Goal: Task Accomplishment & Management: Manage account settings

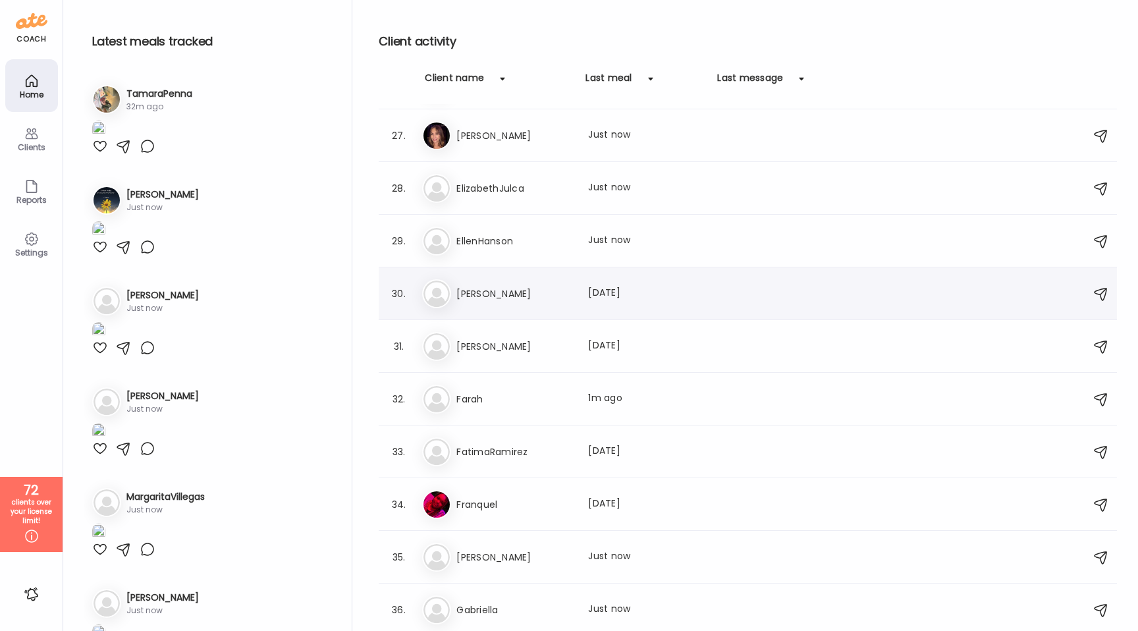
scroll to position [1372, 0]
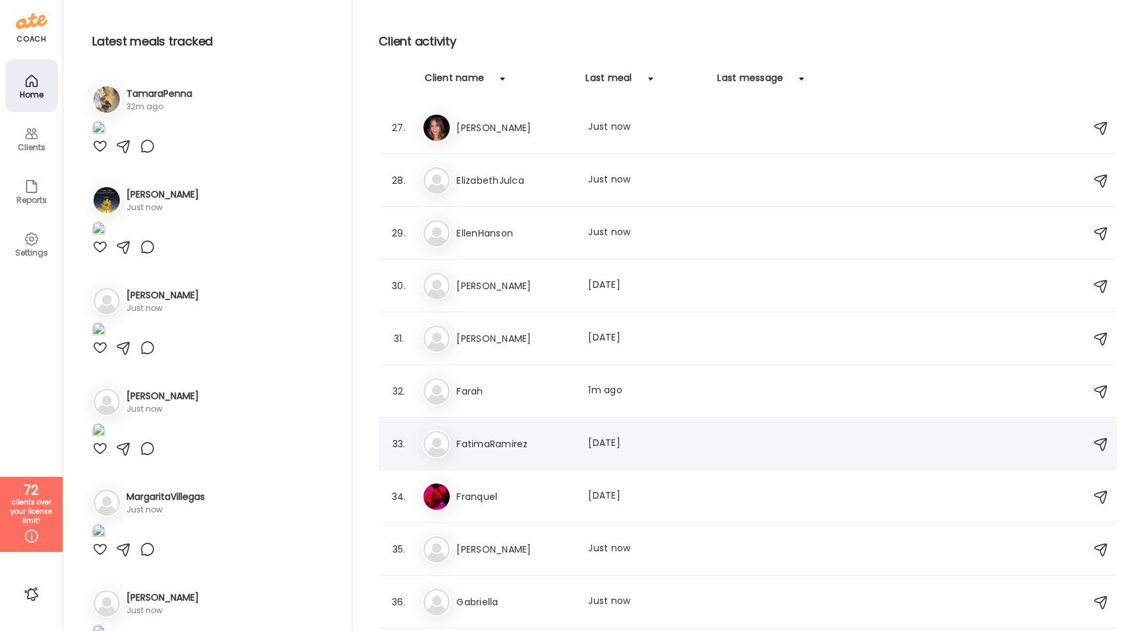
click at [493, 456] on div "Fa FatimaRamirez Last meal: [DATE]" at bounding box center [749, 443] width 655 height 29
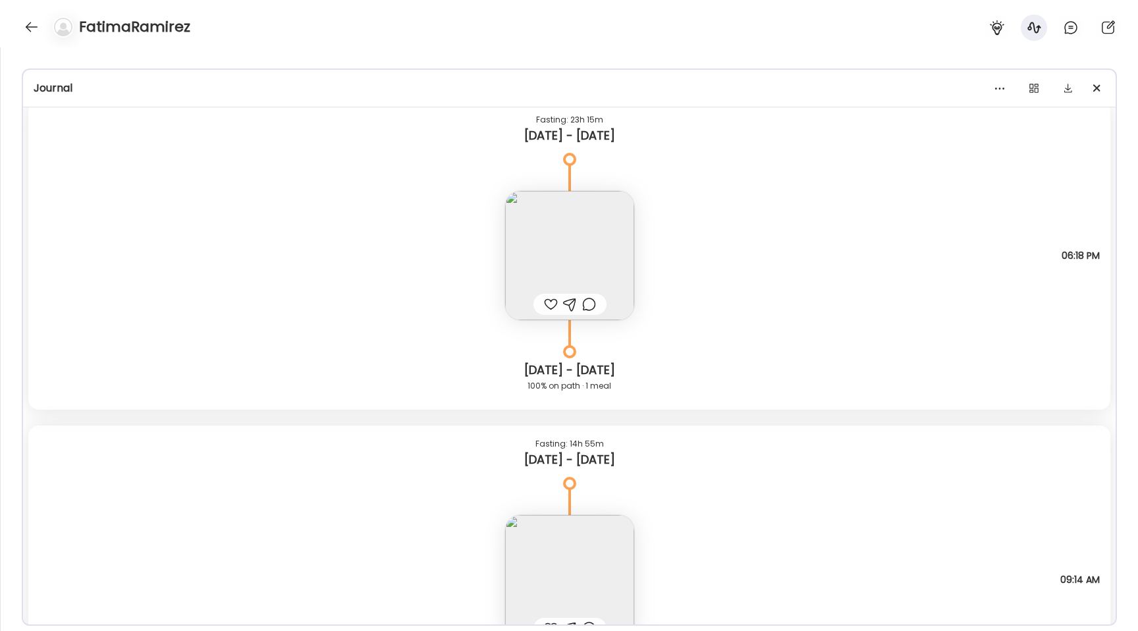
scroll to position [8689, 0]
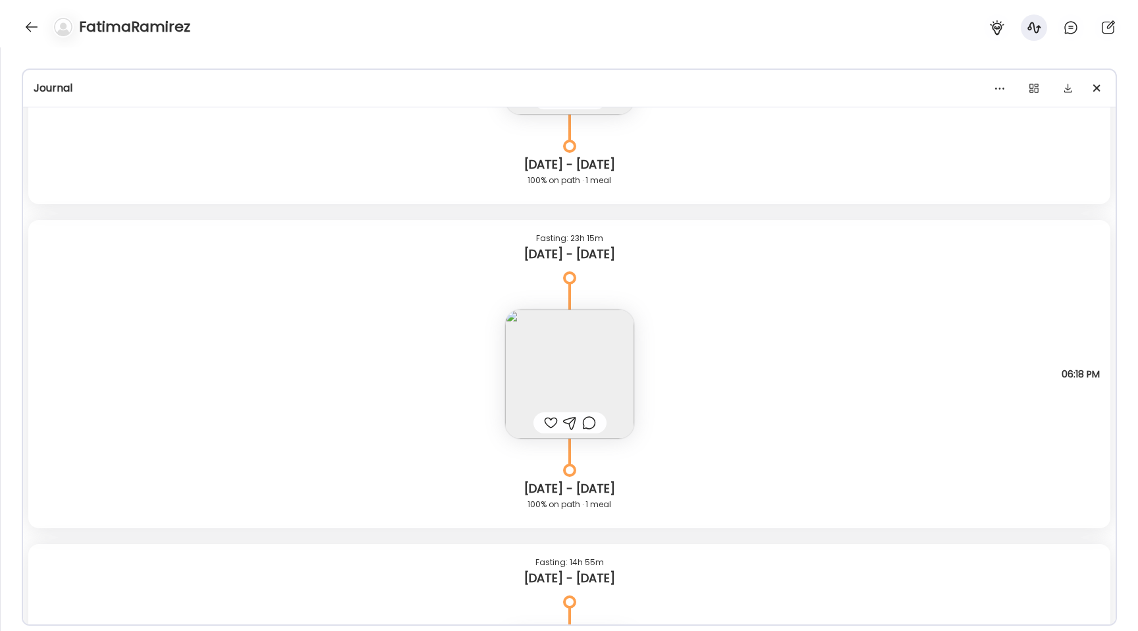
click at [548, 374] on img at bounding box center [569, 373] width 129 height 129
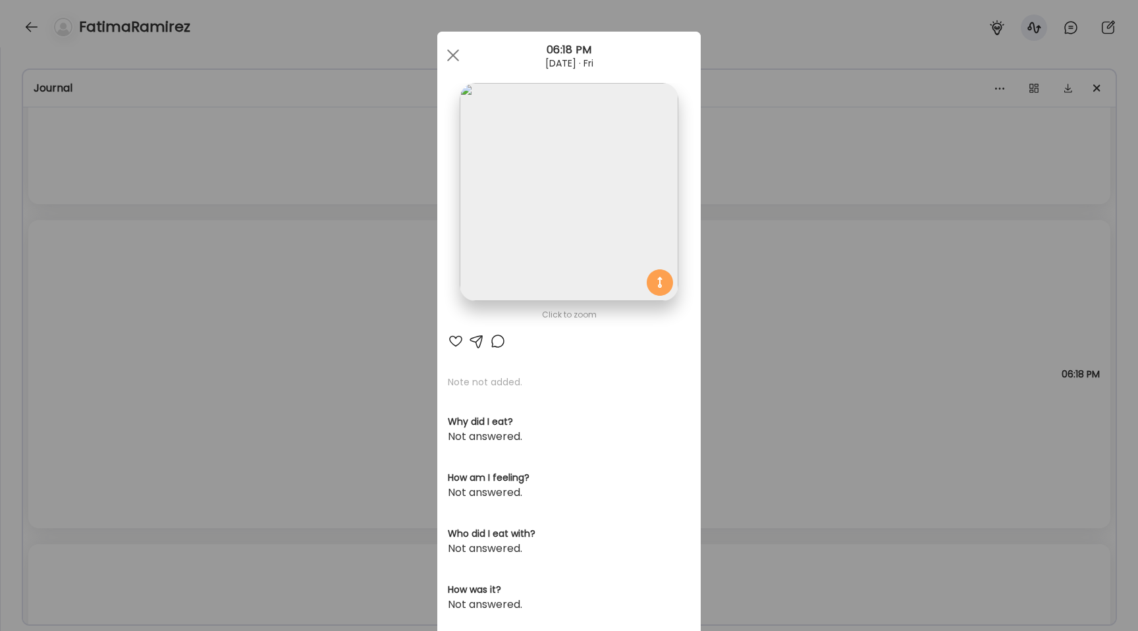
click at [532, 233] on img at bounding box center [569, 192] width 218 height 218
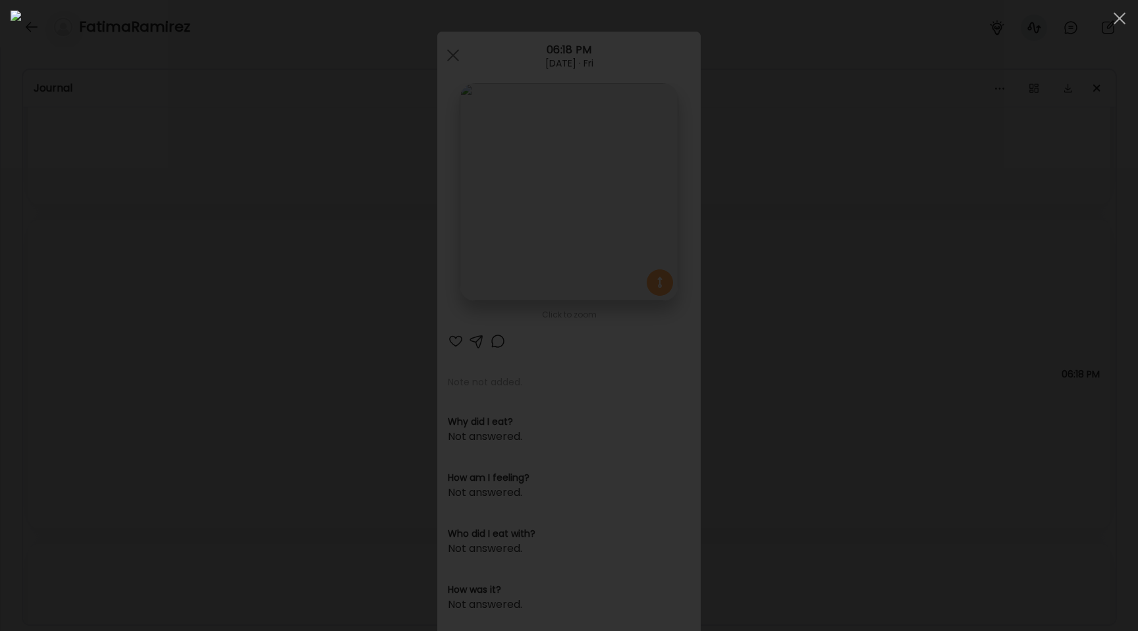
click at [162, 302] on div at bounding box center [569, 316] width 1117 height 610
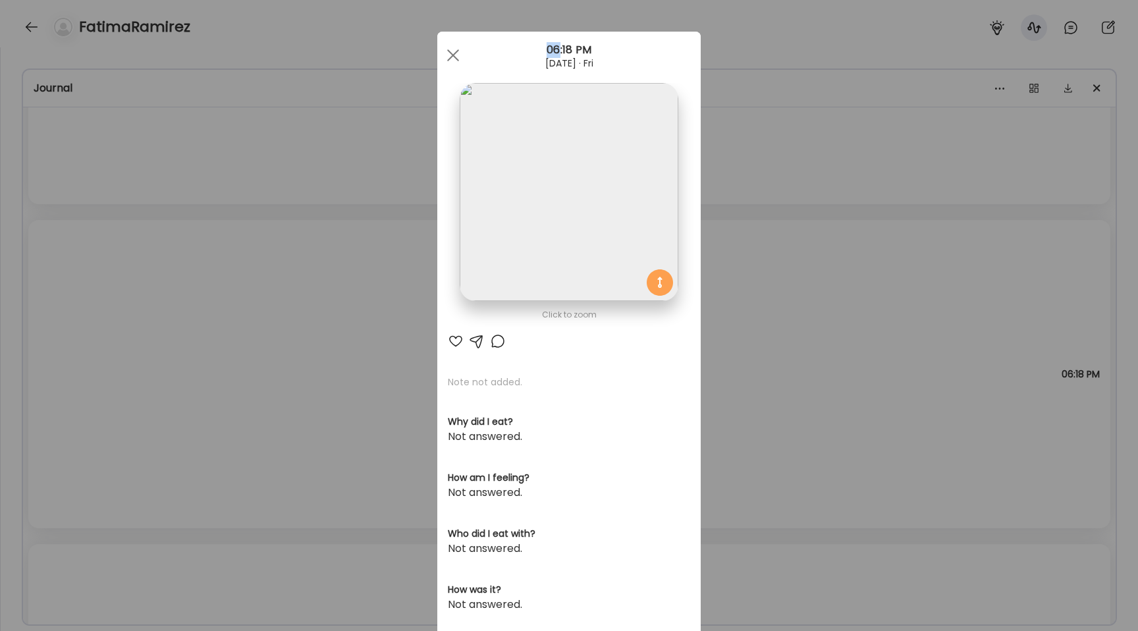
click at [162, 302] on div "Ate Coach Dashboard Wahoo! It’s official Take a moment to set up your Coach Pro…" at bounding box center [569, 315] width 1138 height 631
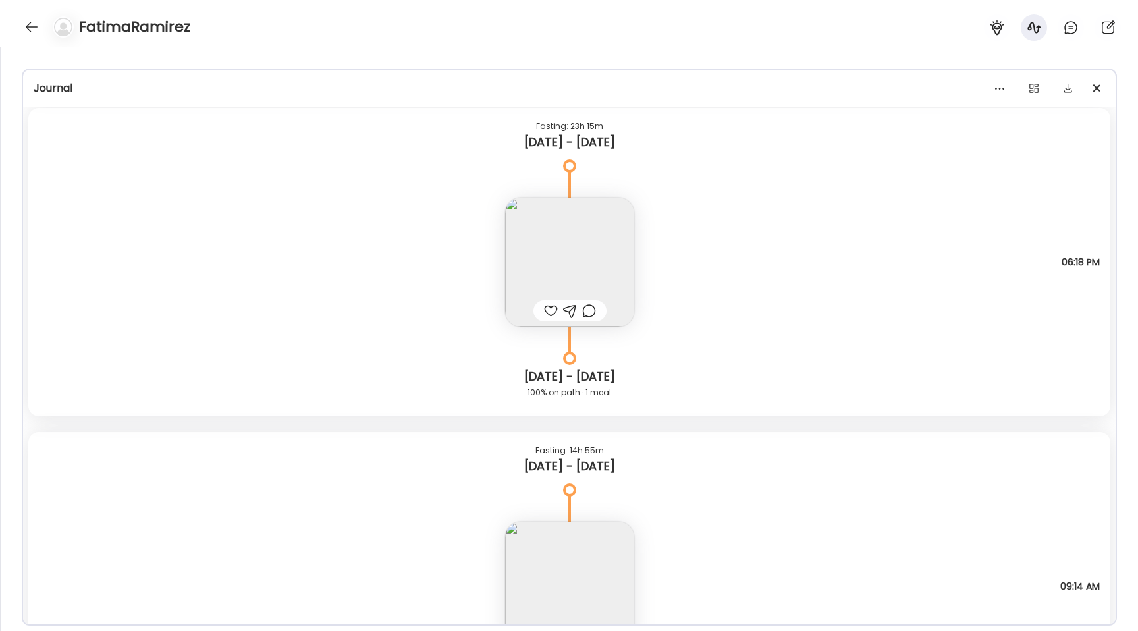
scroll to position [8799, 0]
click at [575, 276] on img at bounding box center [569, 264] width 129 height 129
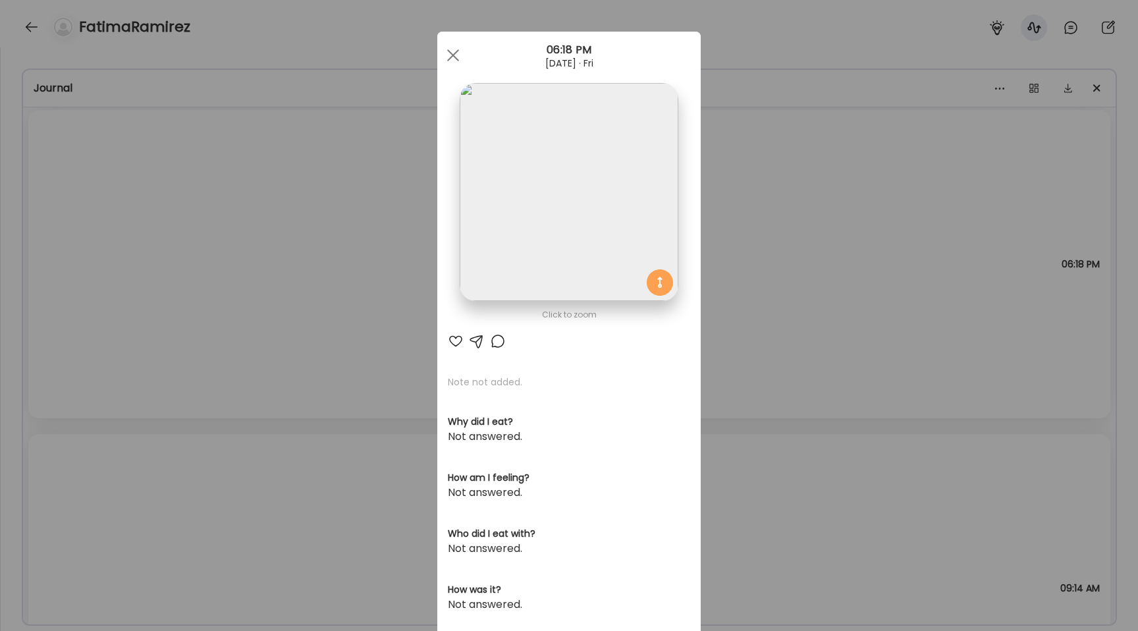
click at [552, 193] on img at bounding box center [569, 192] width 218 height 218
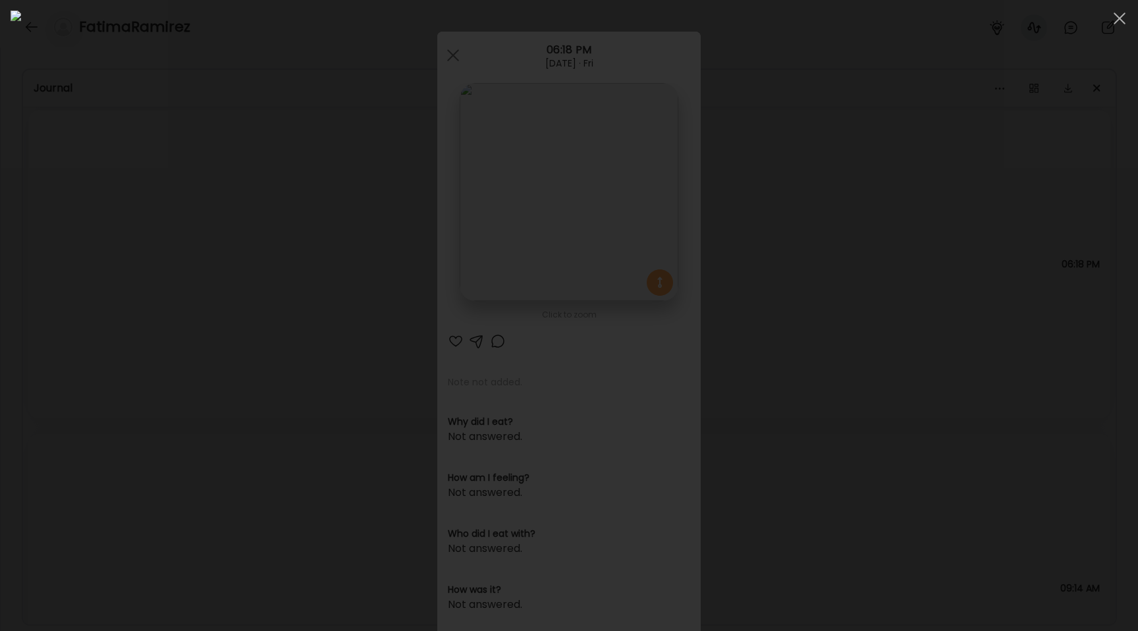
scroll to position [4193, 0]
click at [223, 247] on div at bounding box center [569, 316] width 1117 height 610
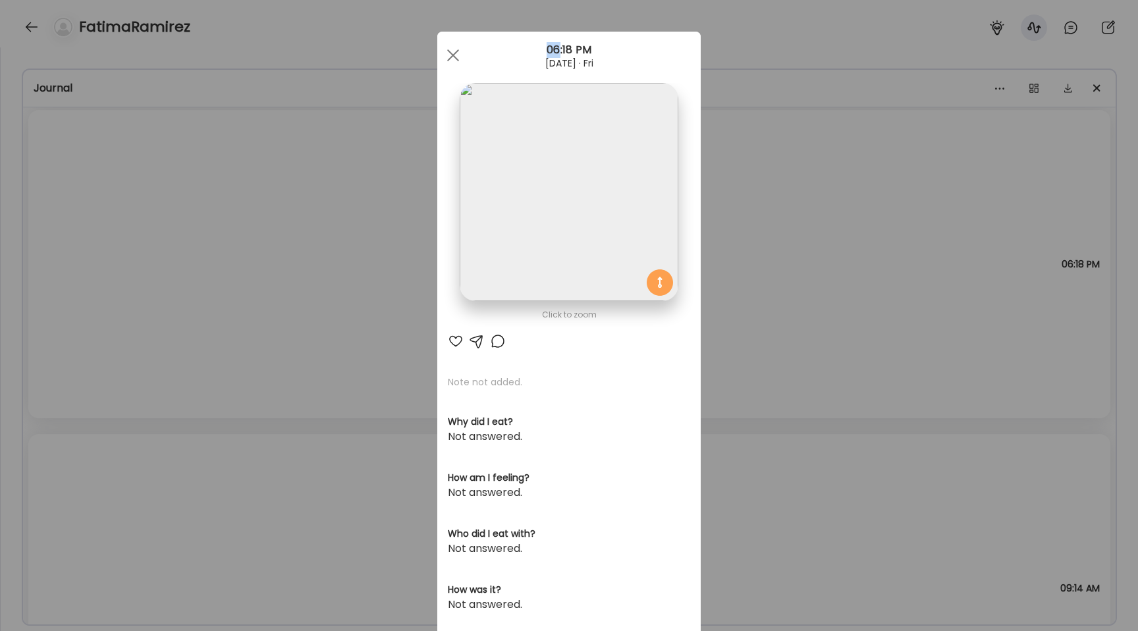
click at [223, 247] on div "Ate Coach Dashboard Wahoo! It’s official Take a moment to set up your Coach Pro…" at bounding box center [569, 315] width 1138 height 631
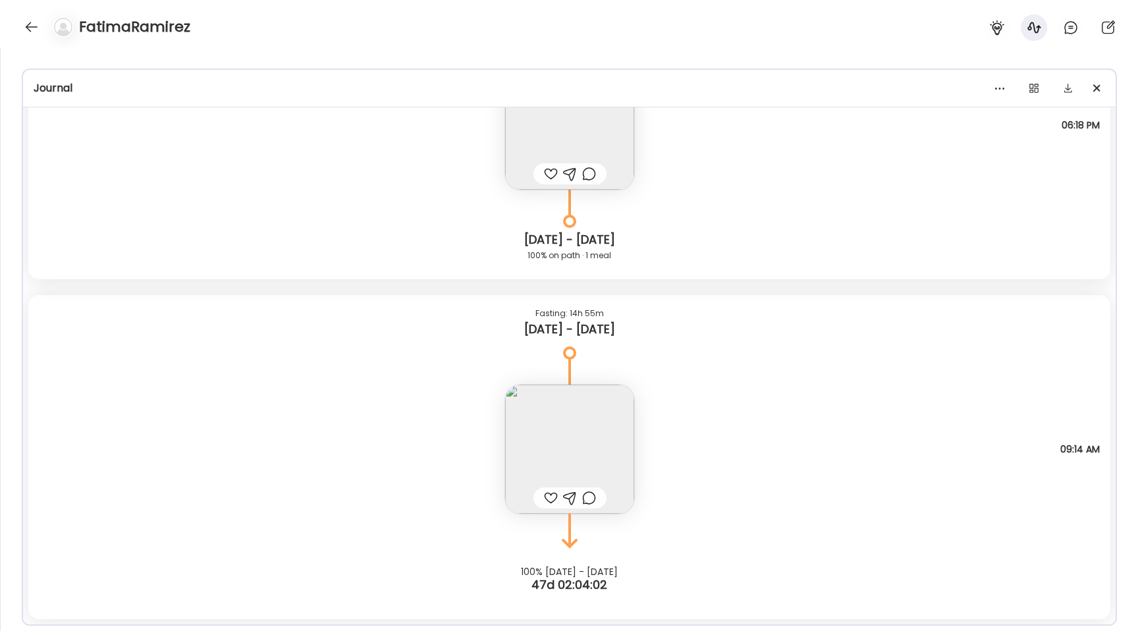
scroll to position [4515, 0]
click at [22, 28] on div at bounding box center [31, 26] width 21 height 21
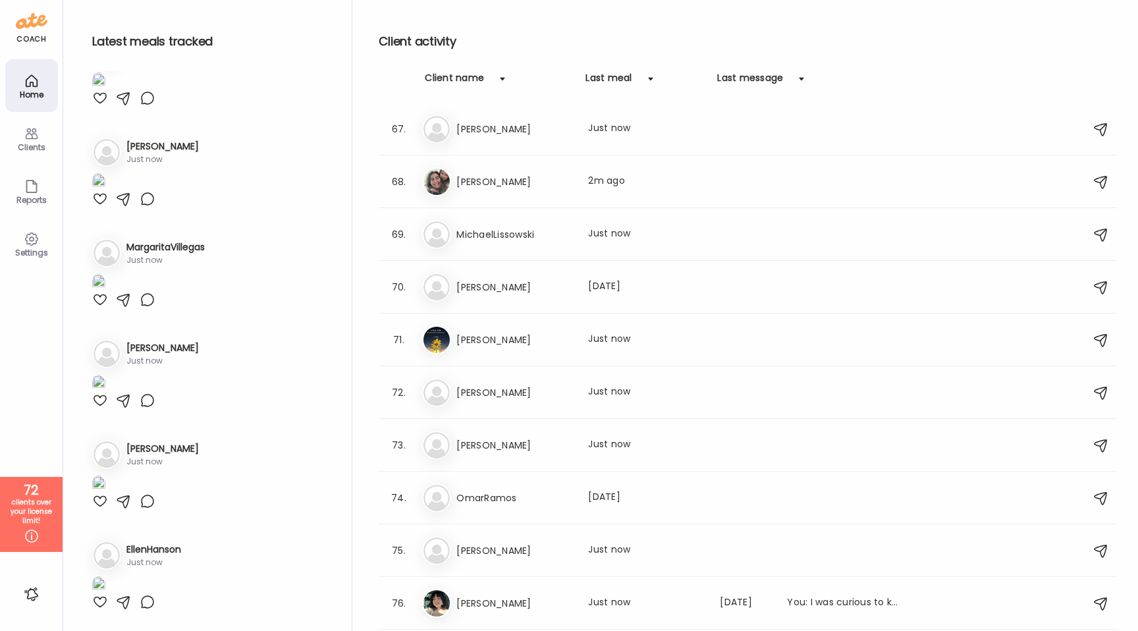
scroll to position [3541, 0]
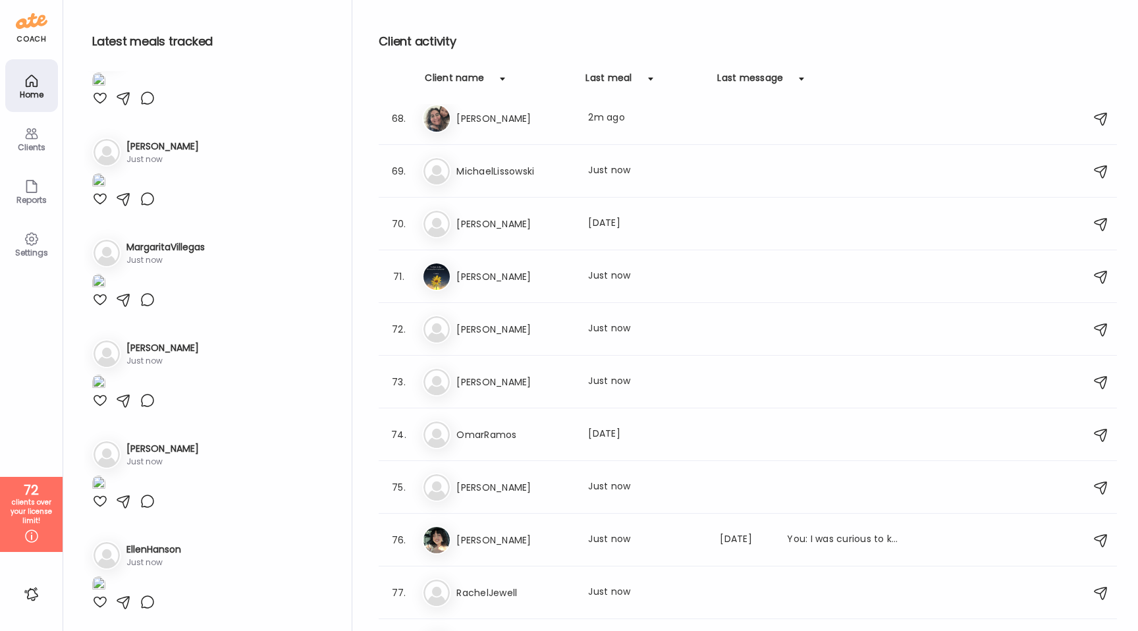
click at [44, 128] on div "Clients" at bounding box center [31, 138] width 53 height 53
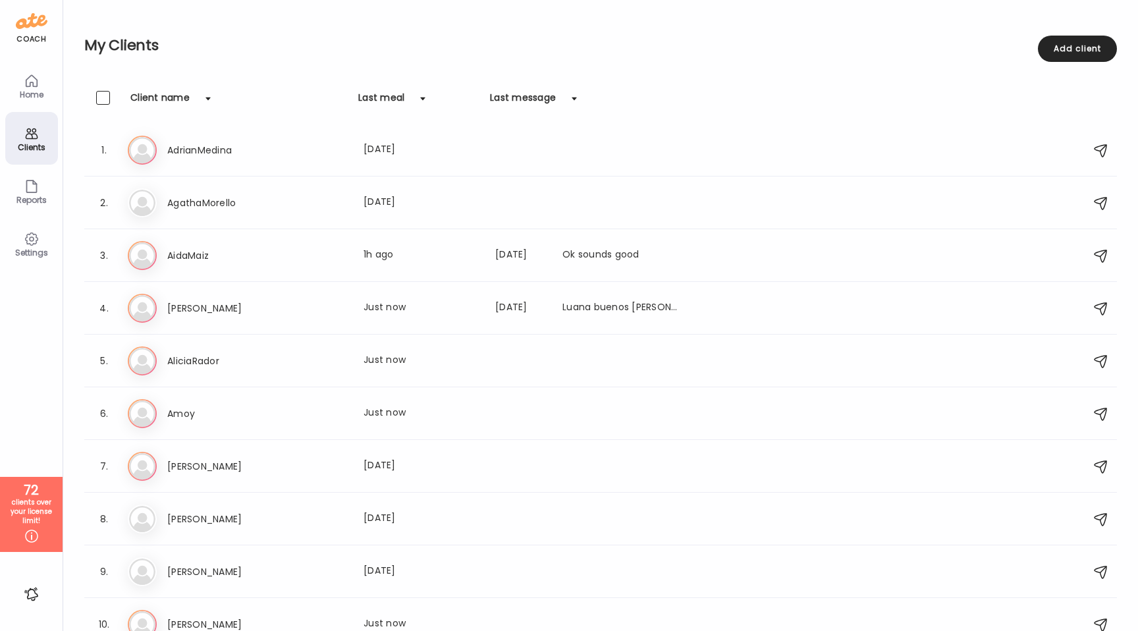
click at [371, 101] on div "Last meal" at bounding box center [381, 101] width 46 height 21
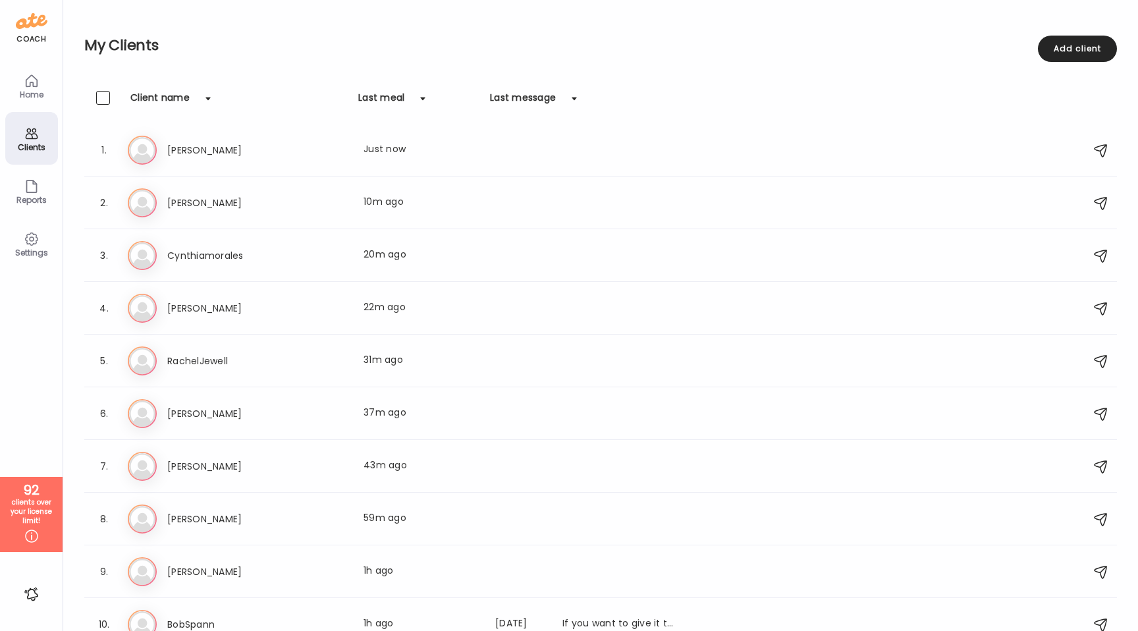
click at [371, 101] on div "Last meal" at bounding box center [381, 101] width 46 height 21
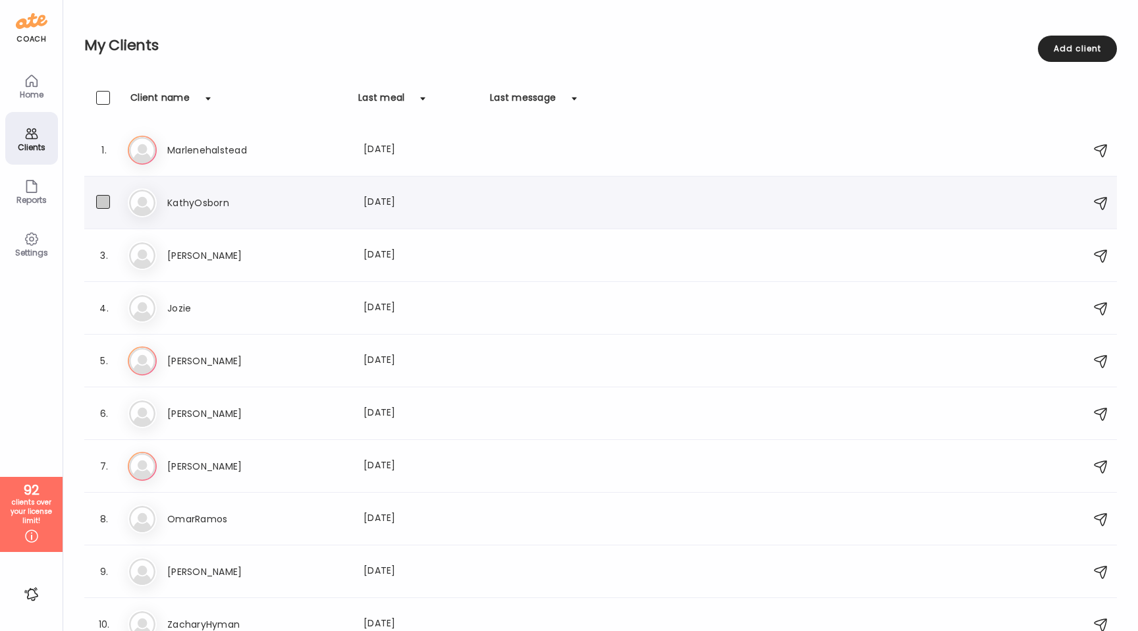
click at [99, 202] on span at bounding box center [103, 202] width 14 height 14
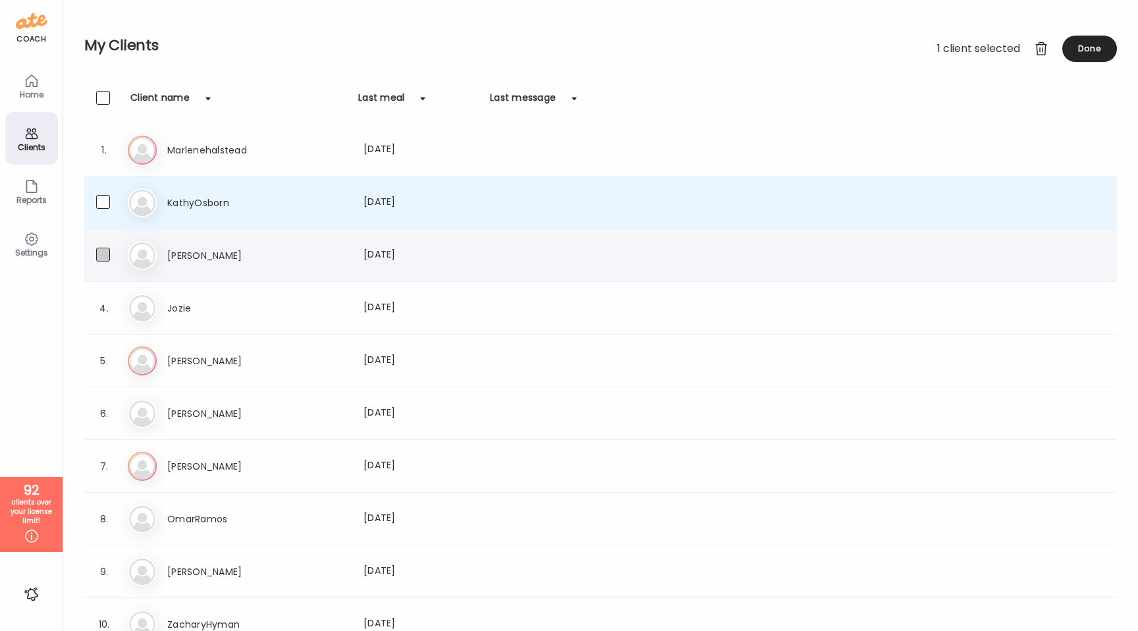
click at [98, 253] on span at bounding box center [103, 255] width 14 height 14
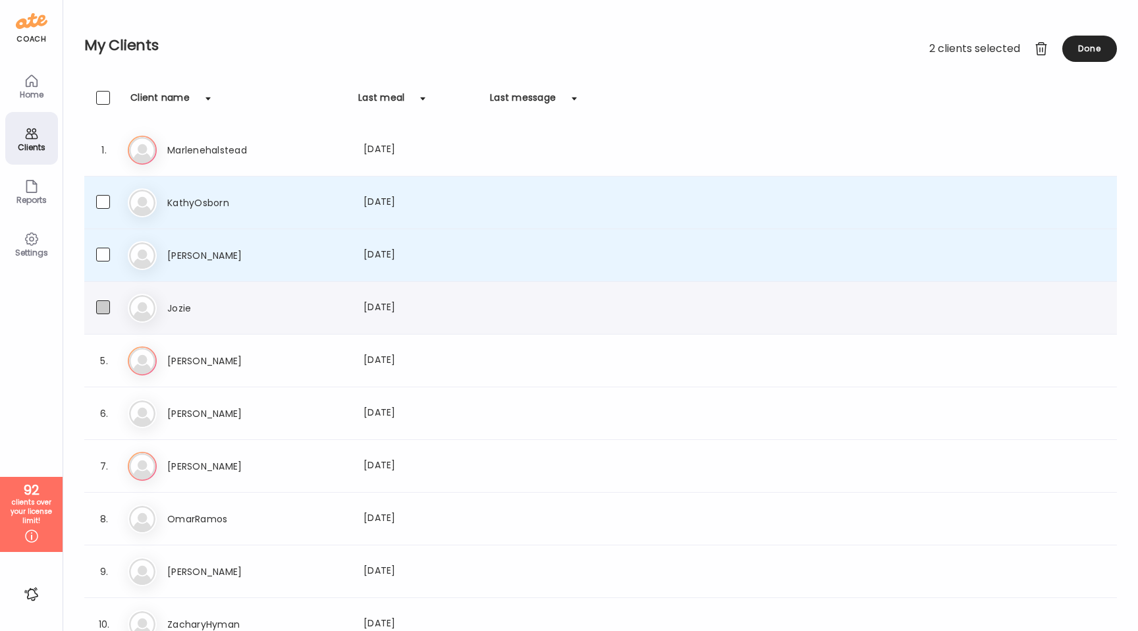
click at [99, 309] on span at bounding box center [103, 307] width 14 height 14
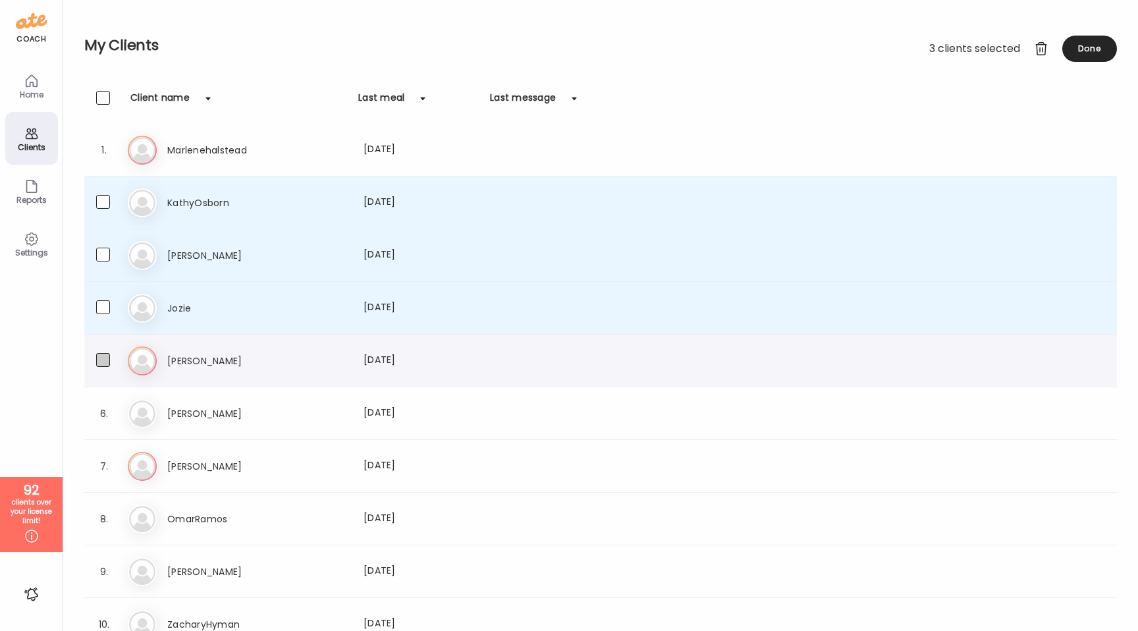
click at [100, 361] on span at bounding box center [103, 360] width 14 height 14
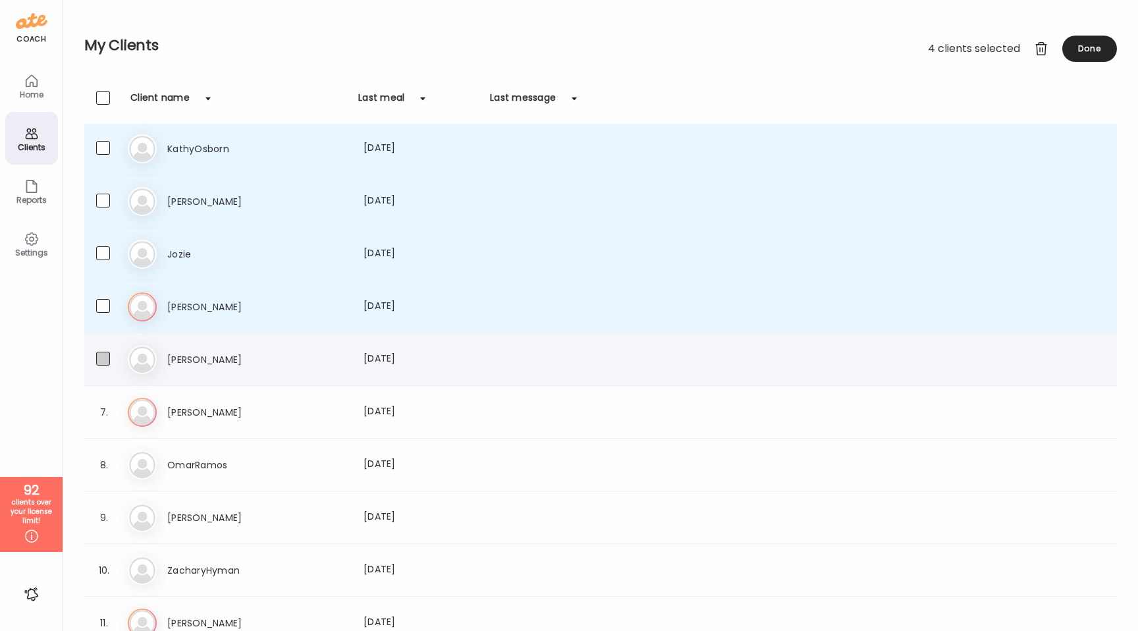
scroll to position [79, 0]
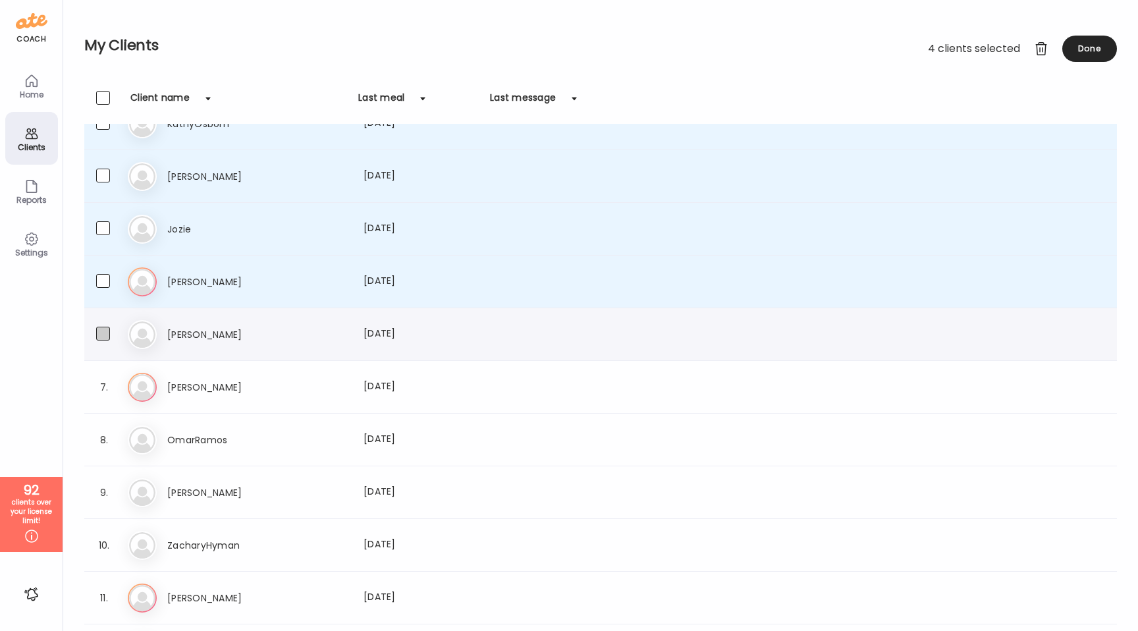
click at [97, 335] on span at bounding box center [103, 334] width 14 height 14
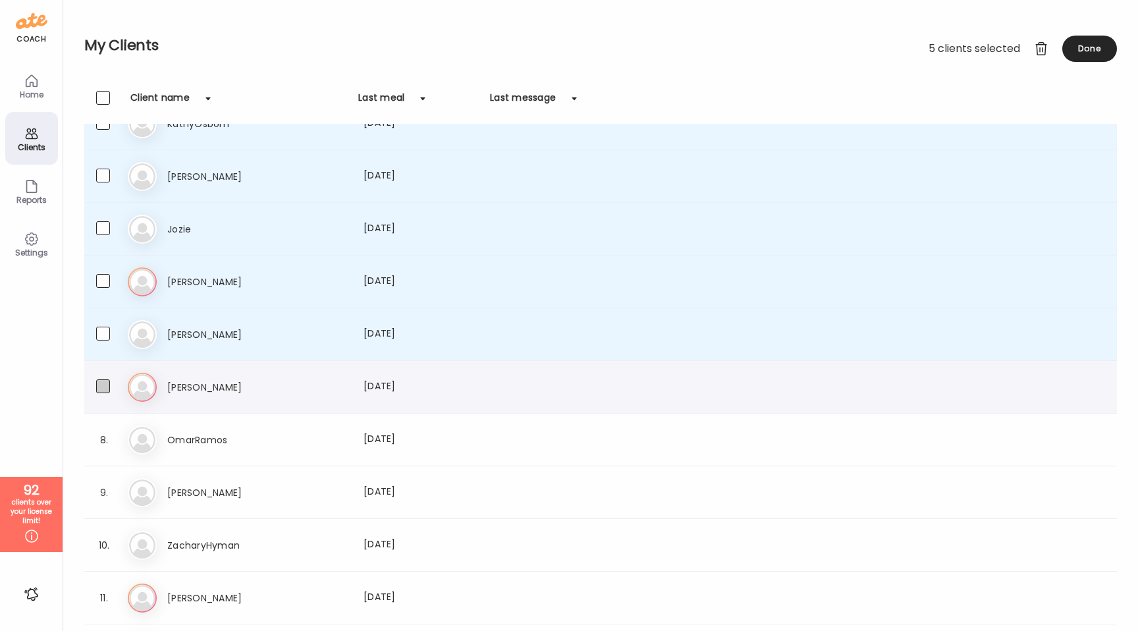
click at [101, 380] on span at bounding box center [103, 386] width 14 height 14
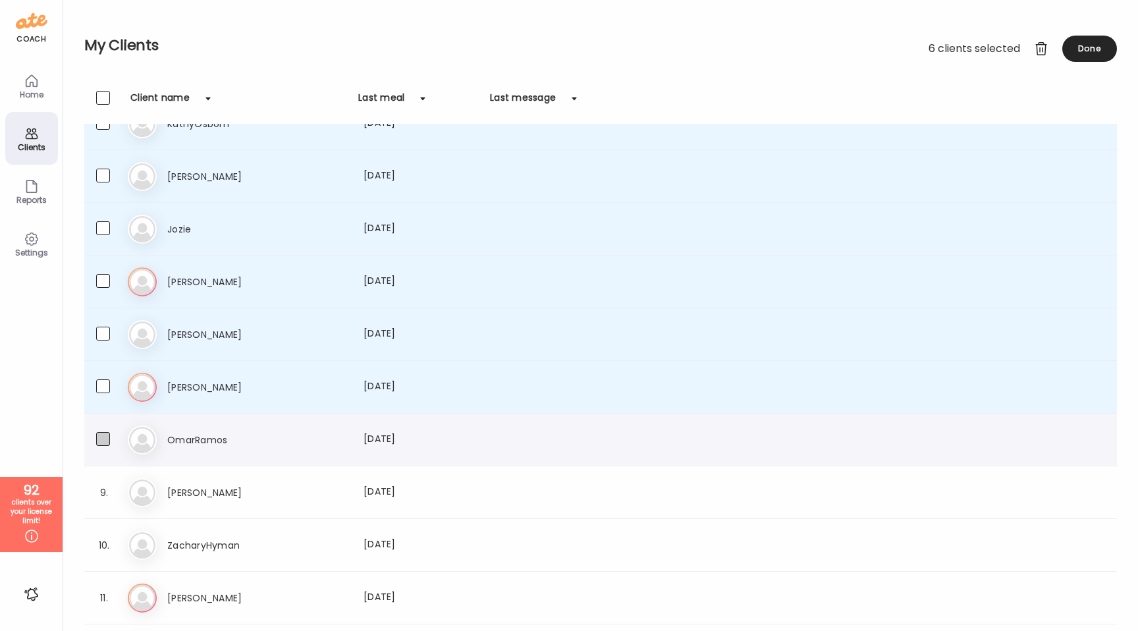
click at [101, 444] on span at bounding box center [103, 439] width 14 height 14
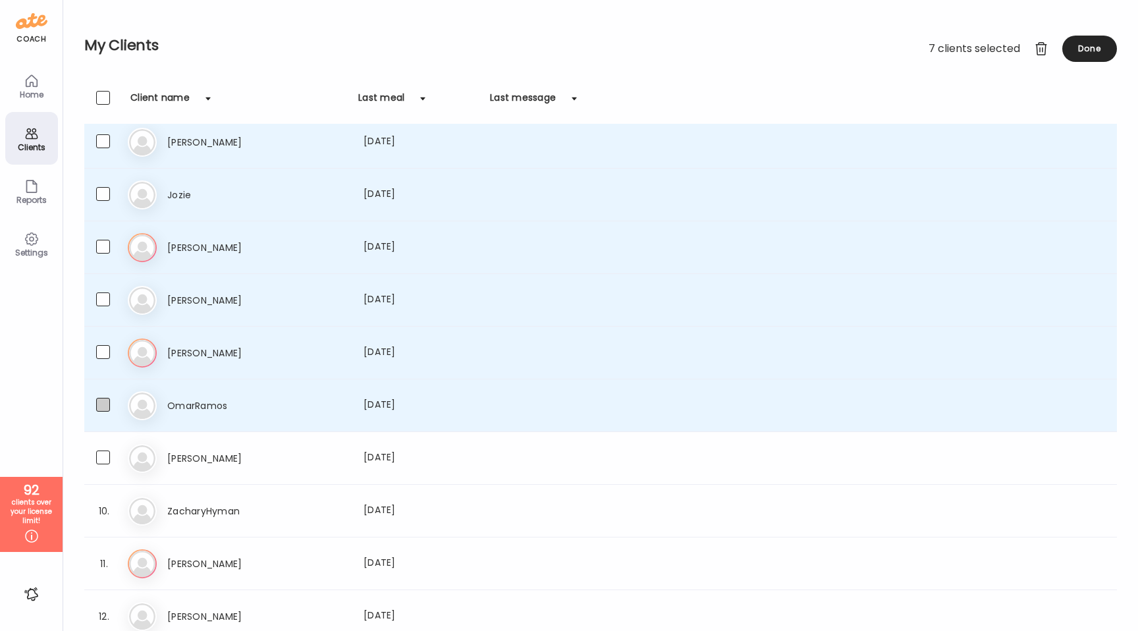
scroll to position [119, 0]
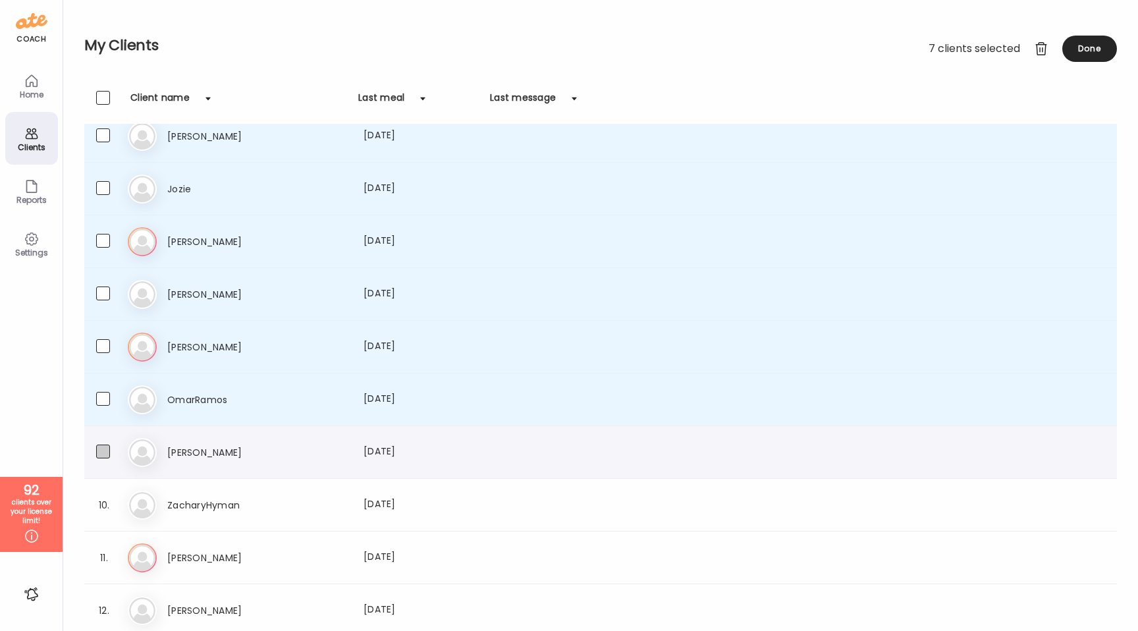
click at [103, 452] on span at bounding box center [103, 451] width 14 height 14
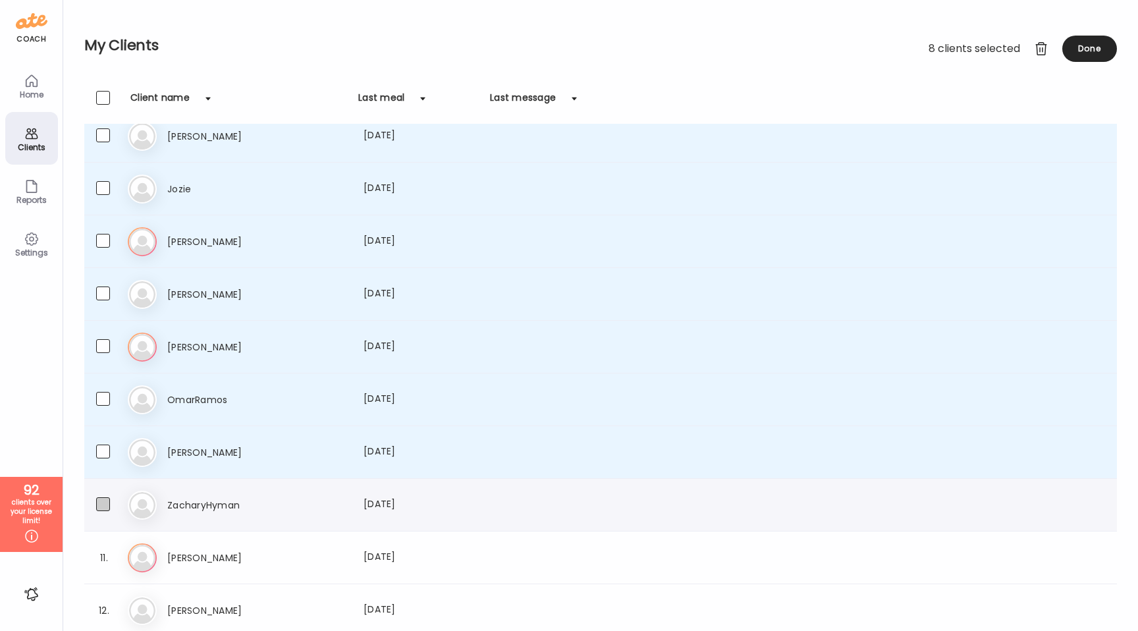
click at [105, 508] on span at bounding box center [103, 504] width 14 height 14
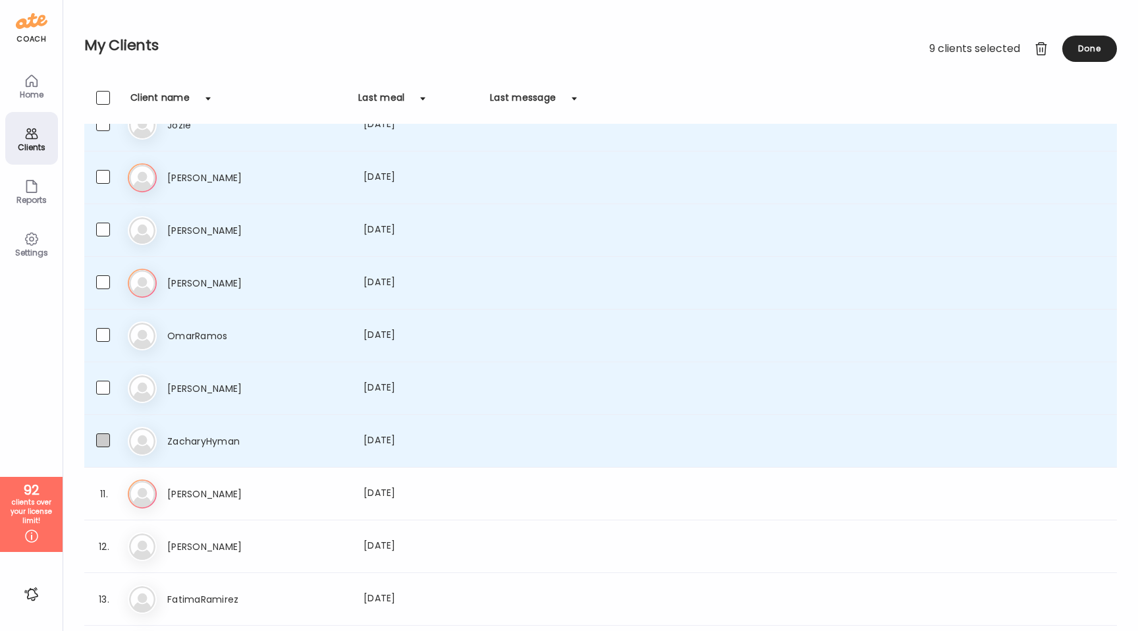
scroll to position [204, 0]
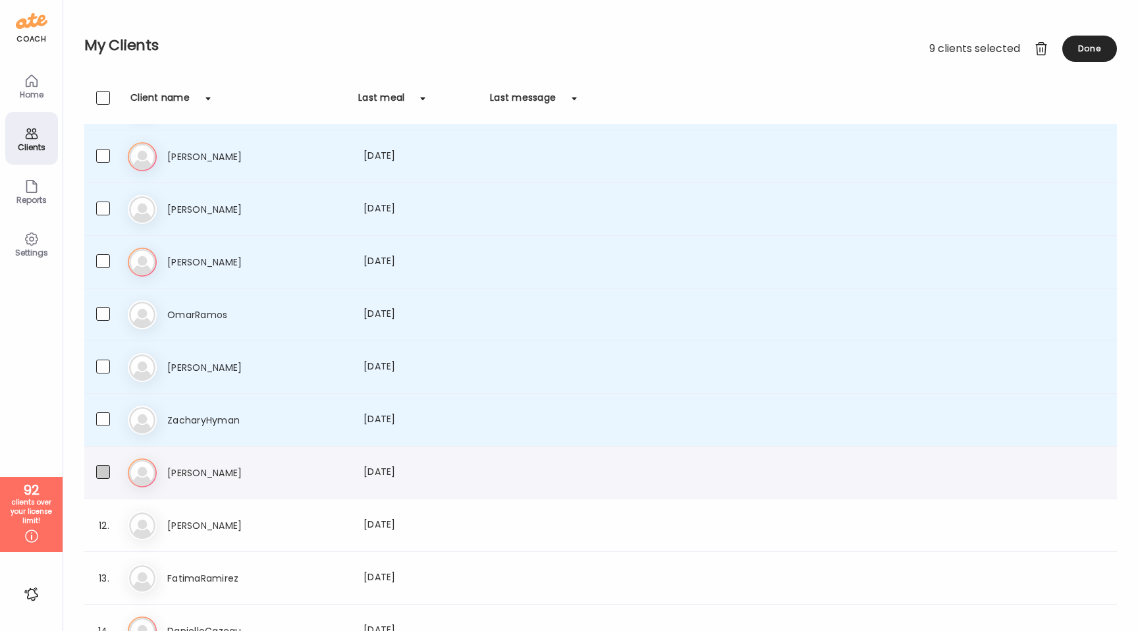
click at [105, 473] on span at bounding box center [103, 472] width 14 height 14
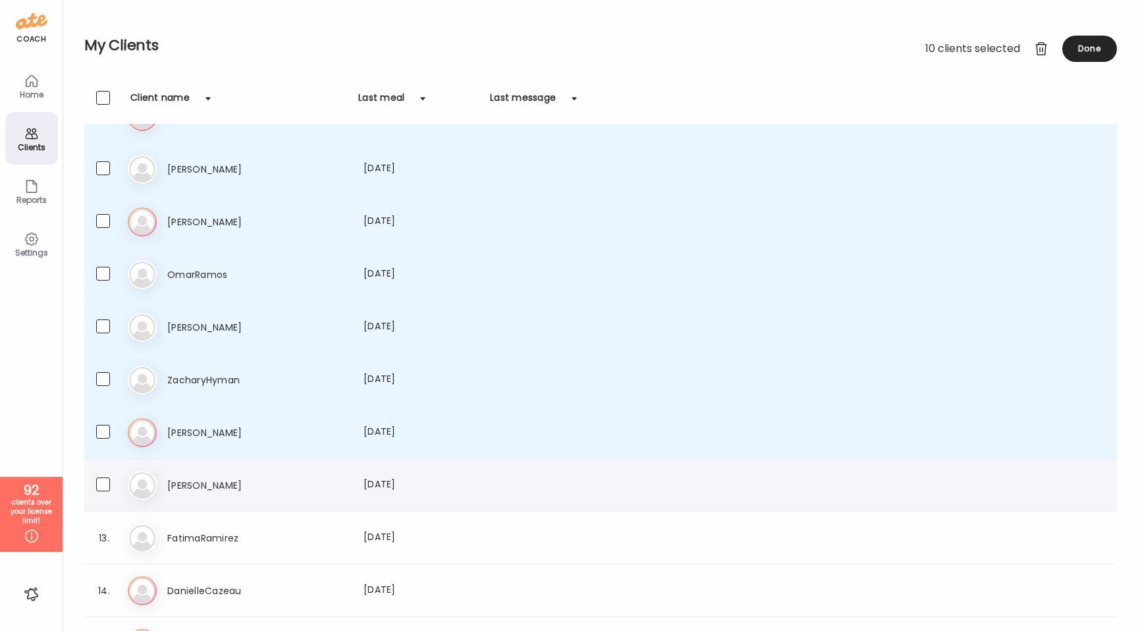
scroll to position [246, 0]
click at [103, 491] on label at bounding box center [116, 484] width 40 height 16
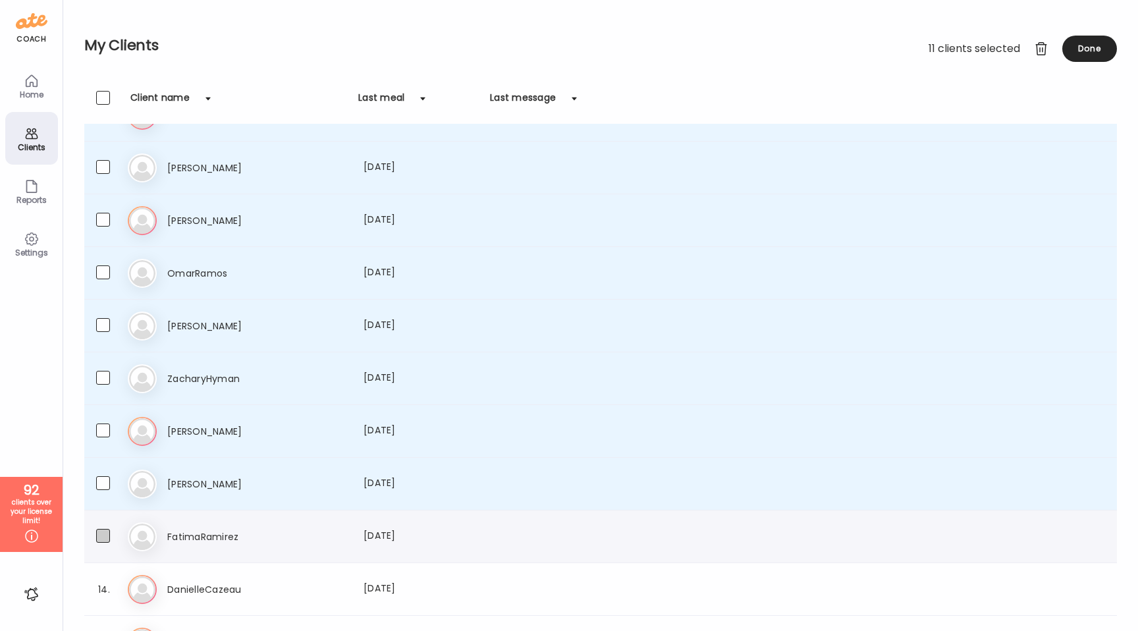
click at [100, 533] on span at bounding box center [103, 536] width 14 height 14
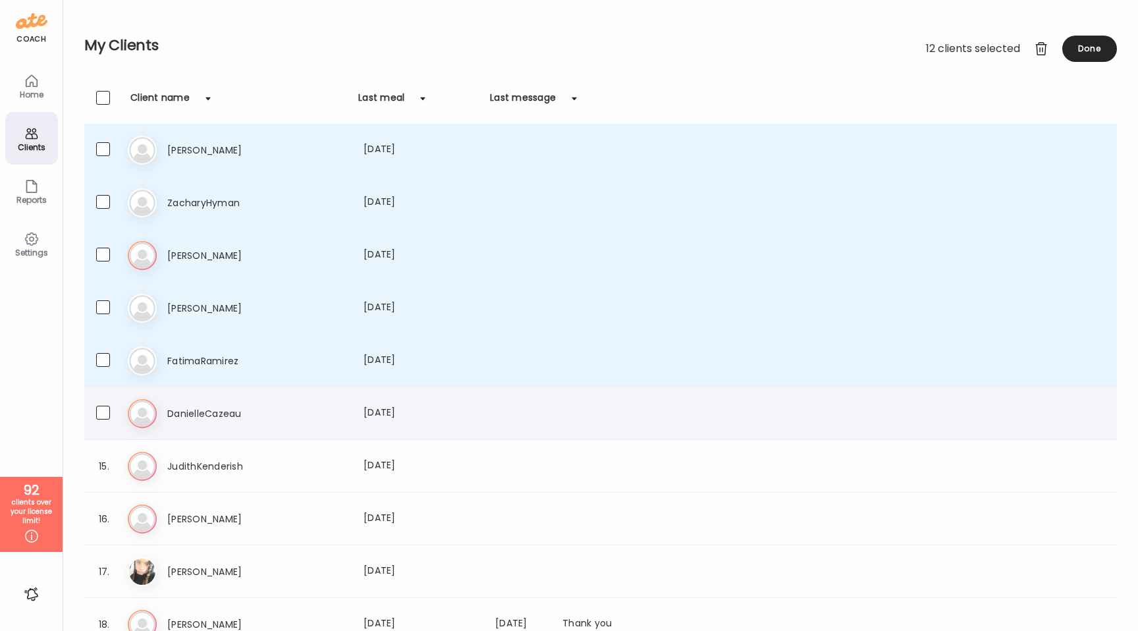
scroll to position [430, 0]
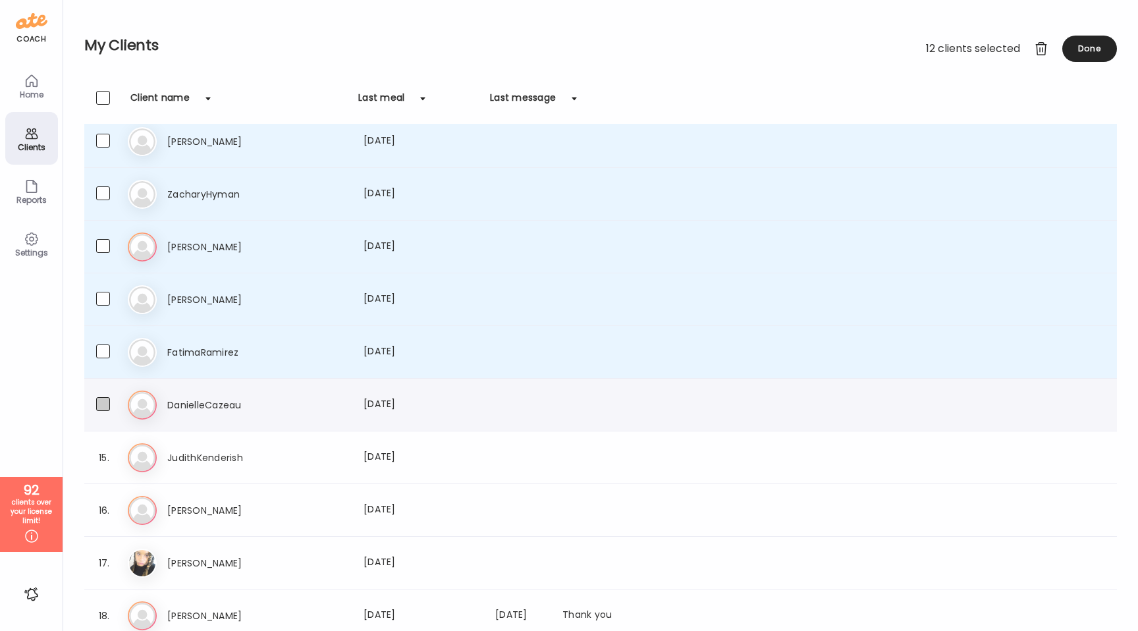
click at [101, 410] on span at bounding box center [103, 404] width 14 height 14
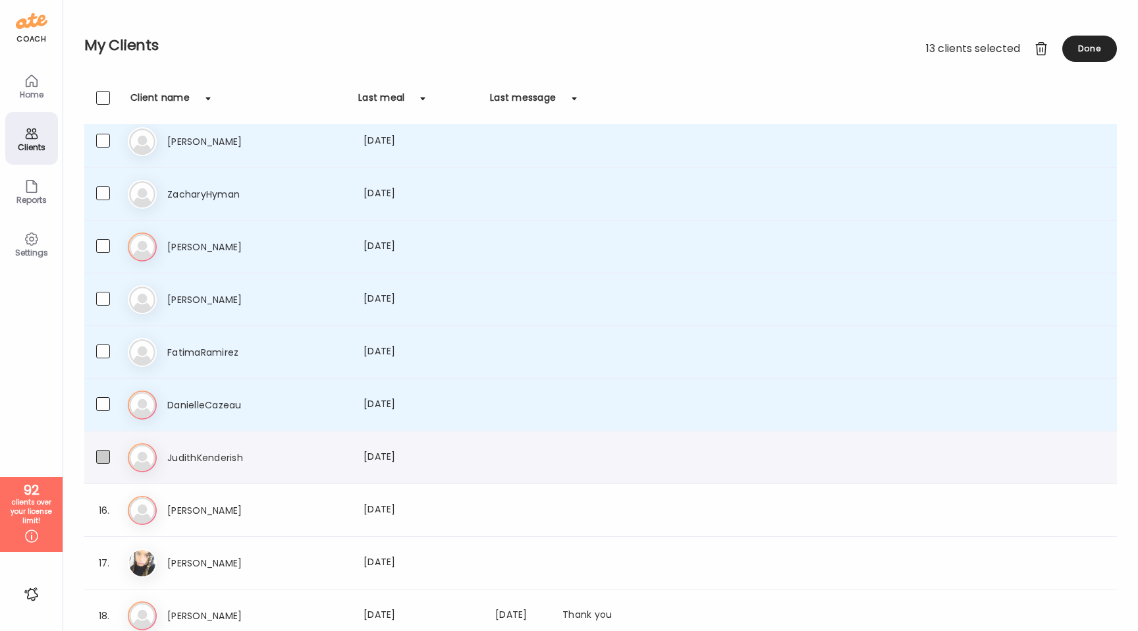
click at [100, 455] on span at bounding box center [103, 457] width 14 height 14
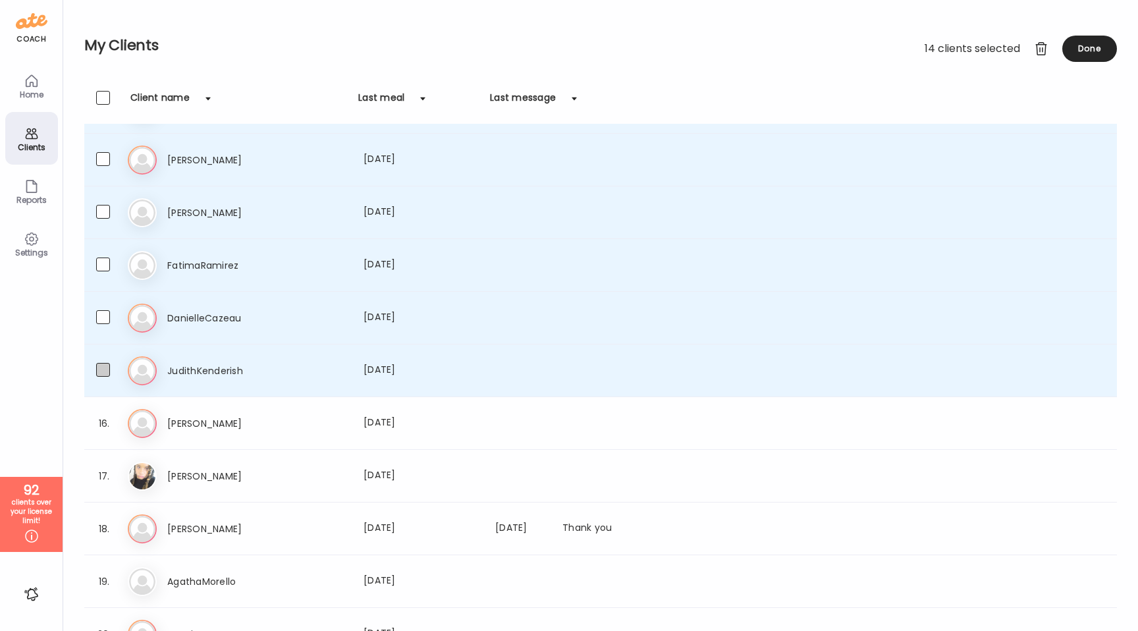
scroll to position [531, 0]
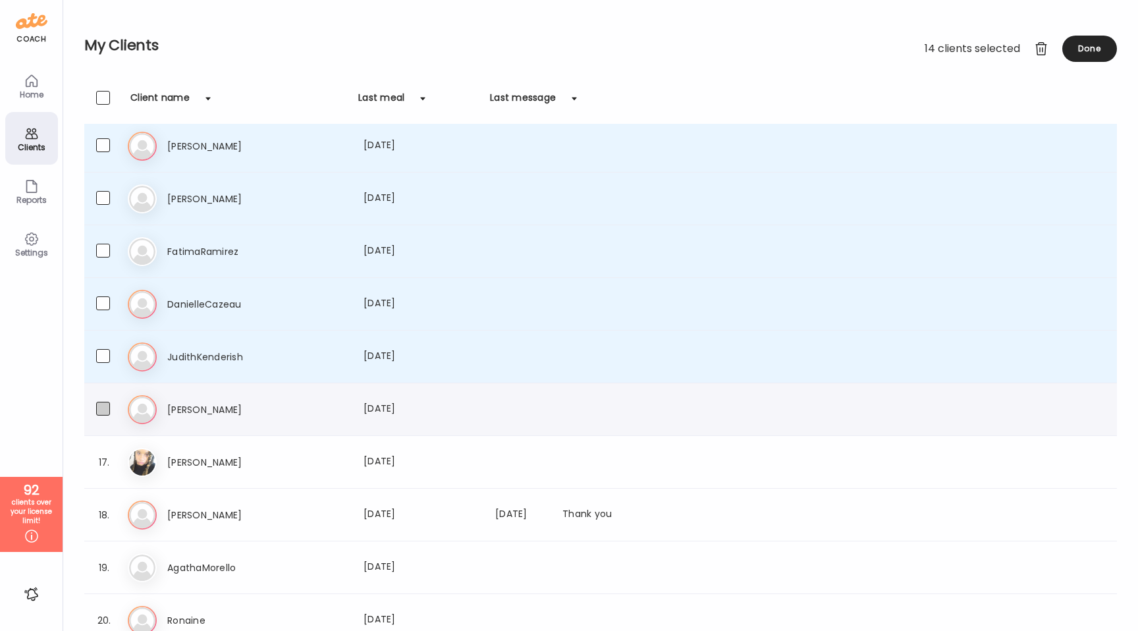
click at [105, 404] on span at bounding box center [103, 409] width 14 height 14
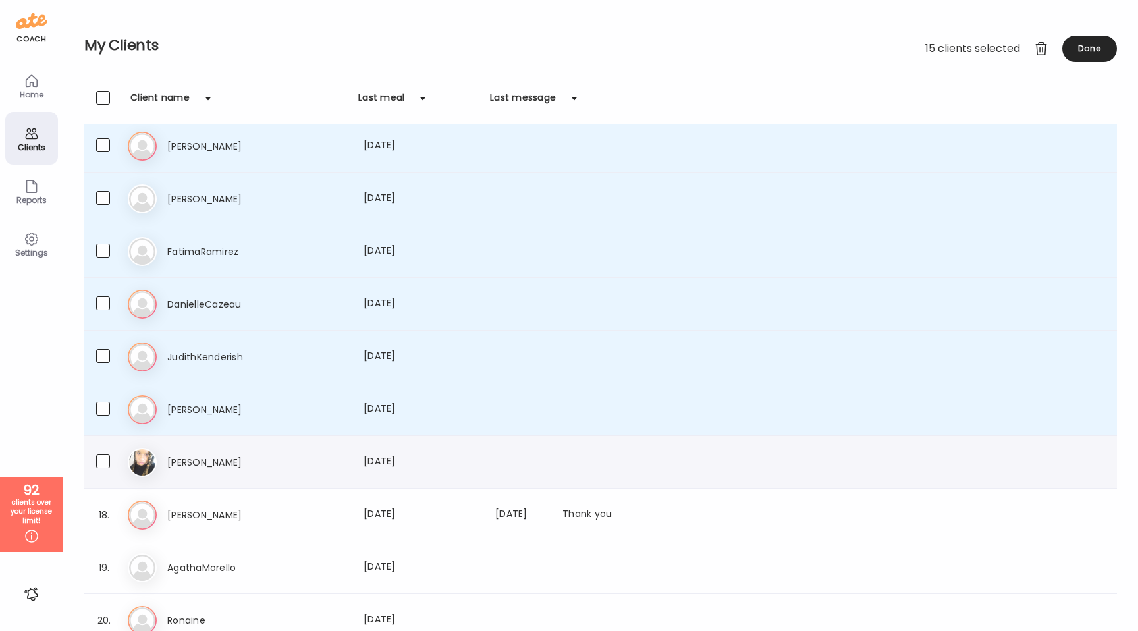
click at [95, 468] on div "17. Ja [PERSON_NAME] Last meal: [DATE]" at bounding box center [600, 462] width 1032 height 53
click at [102, 462] on span at bounding box center [103, 461] width 14 height 14
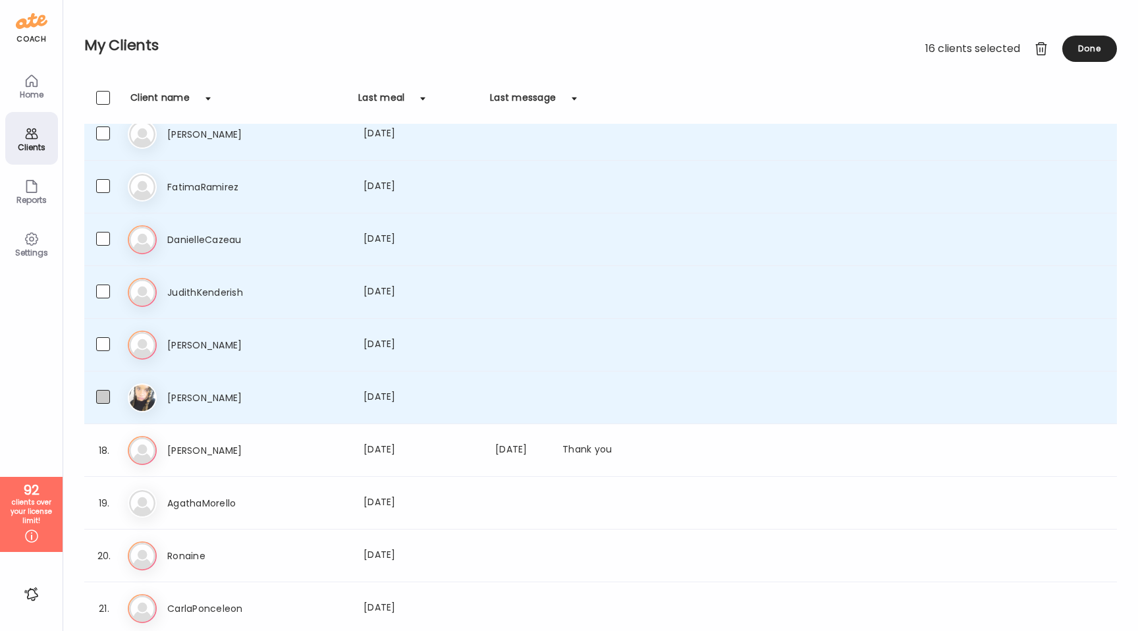
scroll to position [606, 0]
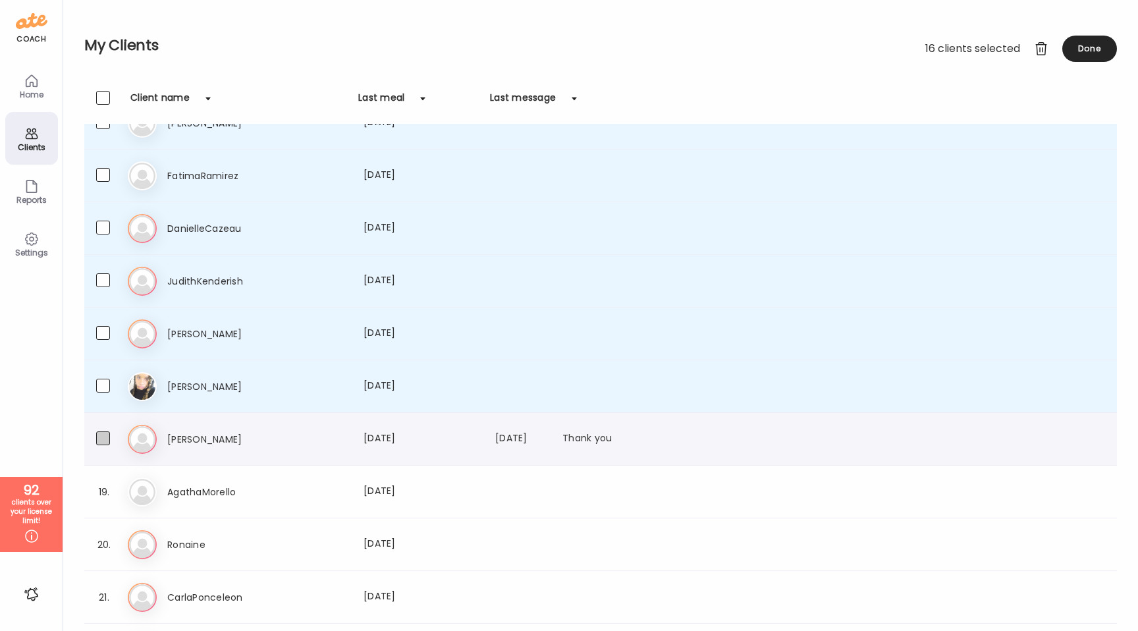
click at [103, 437] on span at bounding box center [103, 438] width 14 height 14
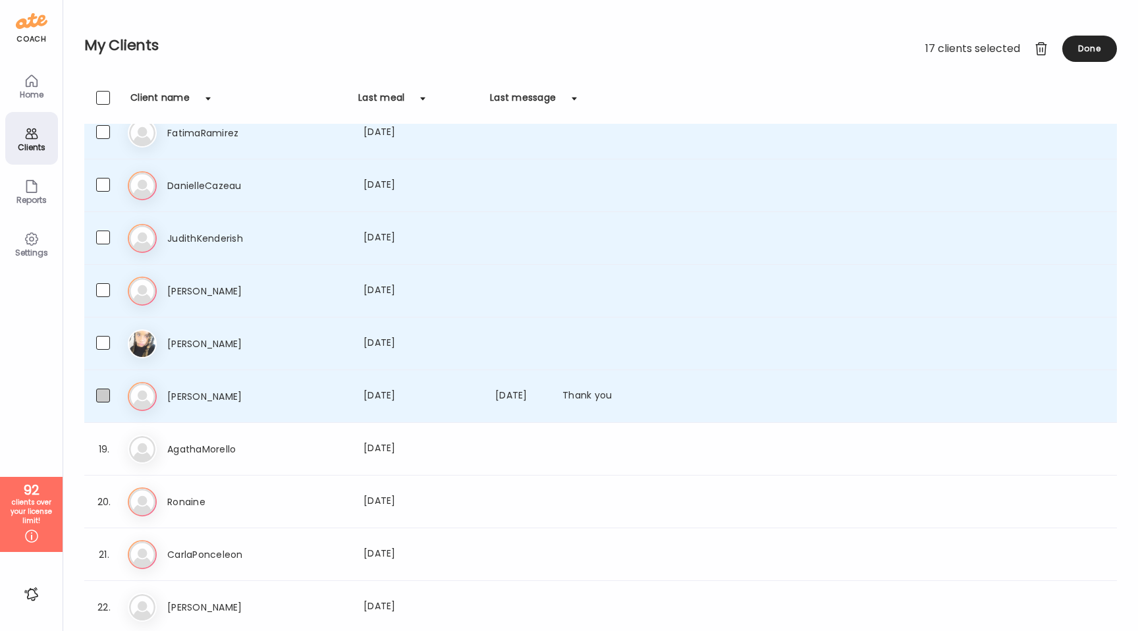
scroll to position [660, 0]
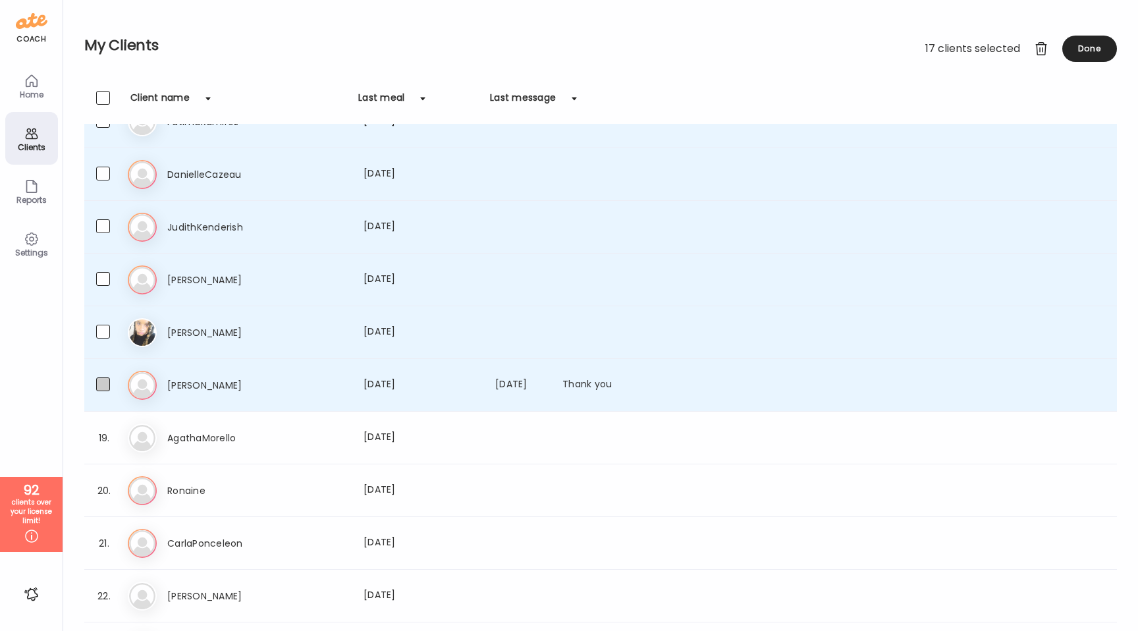
click at [102, 384] on span at bounding box center [103, 384] width 14 height 14
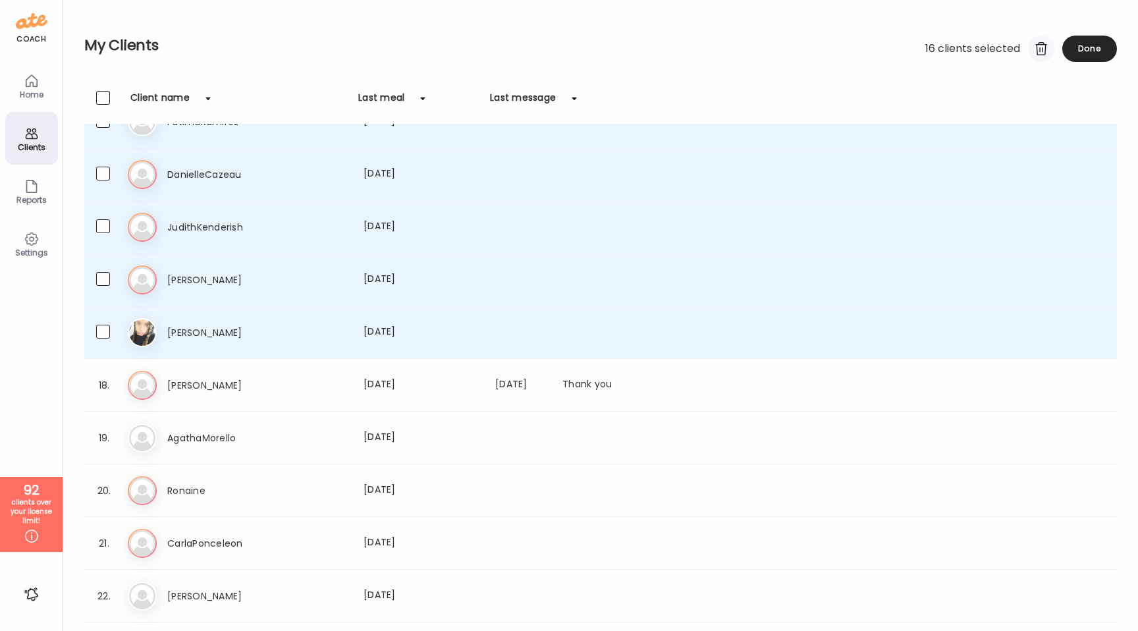
click at [1038, 46] on div at bounding box center [1041, 49] width 26 height 26
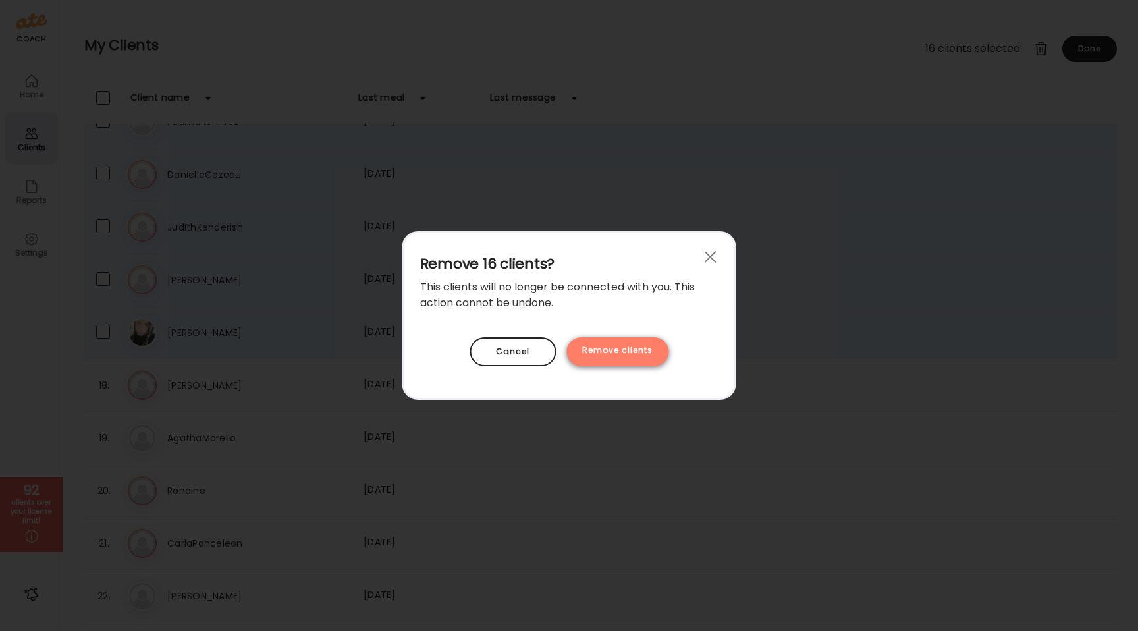
click at [631, 351] on div "Remove clients" at bounding box center [617, 351] width 102 height 29
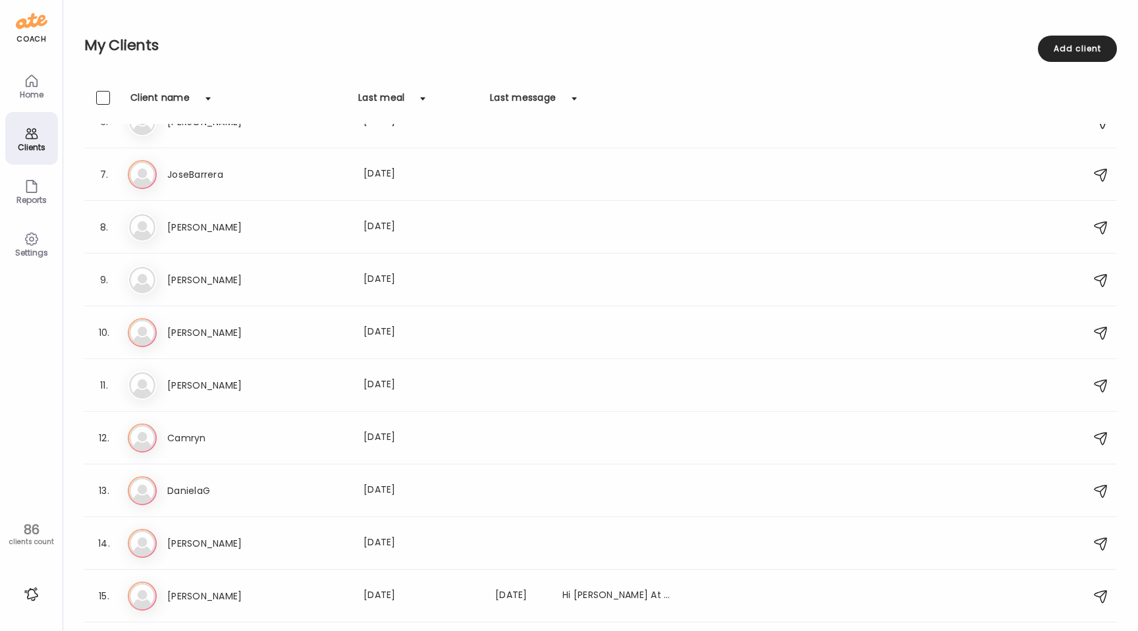
scroll to position [0, 0]
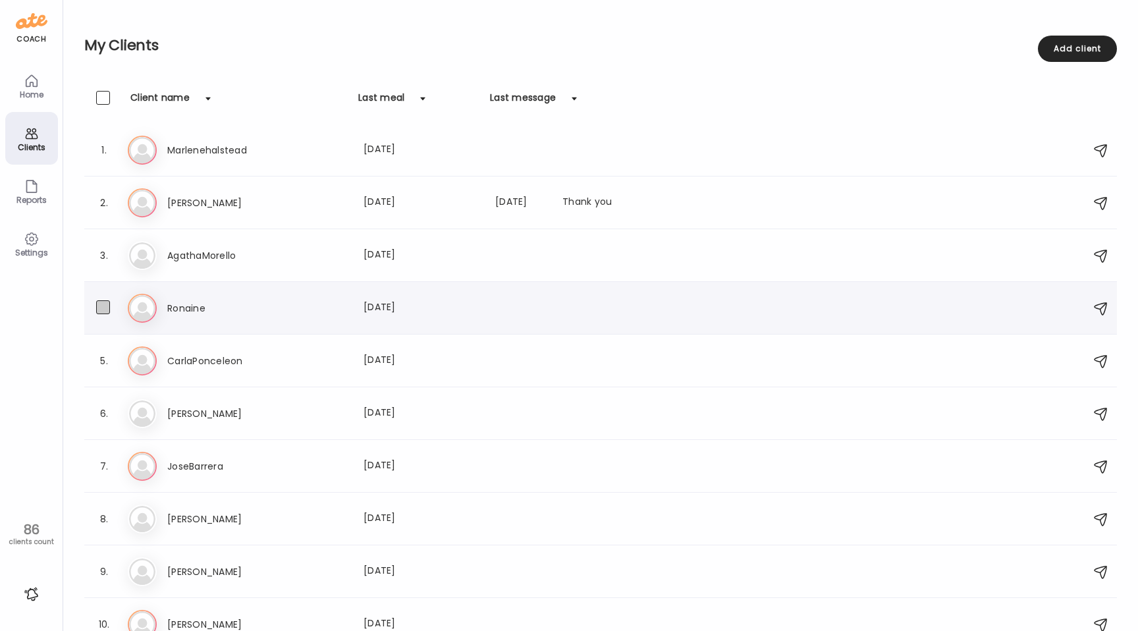
click at [101, 307] on span at bounding box center [103, 307] width 14 height 14
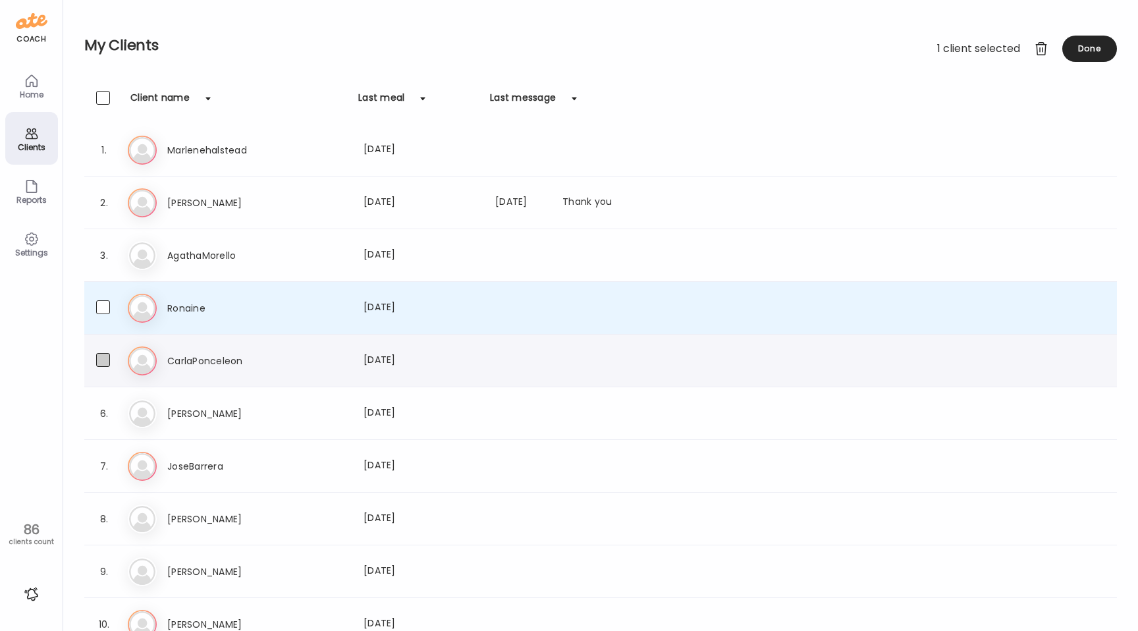
click at [103, 359] on span at bounding box center [103, 360] width 14 height 14
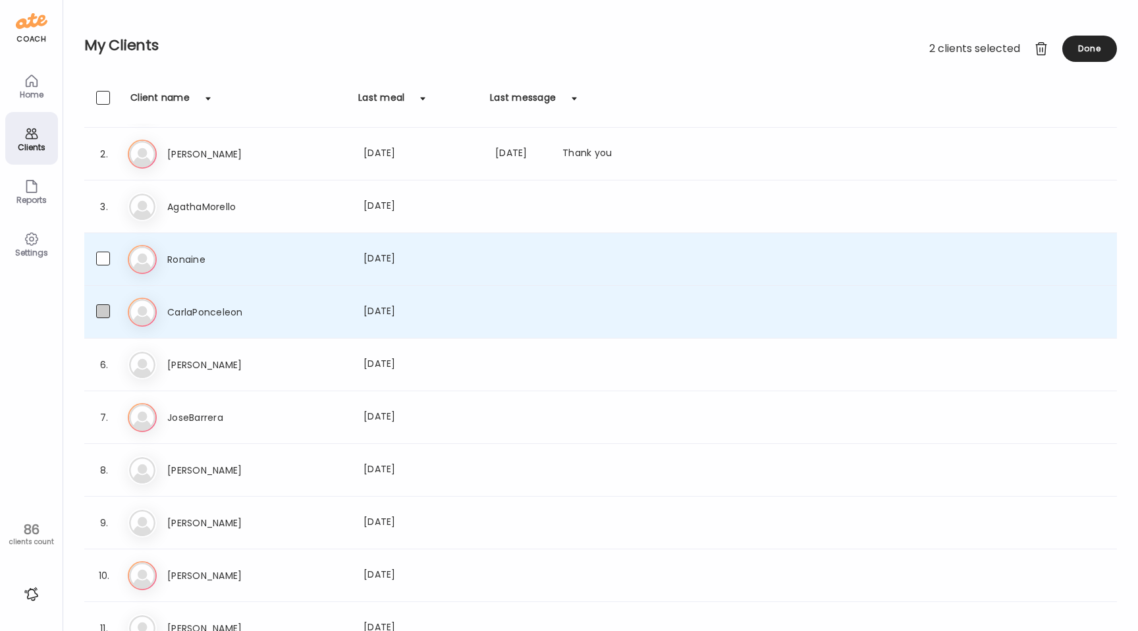
scroll to position [52, 0]
click at [103, 361] on span at bounding box center [103, 361] width 14 height 14
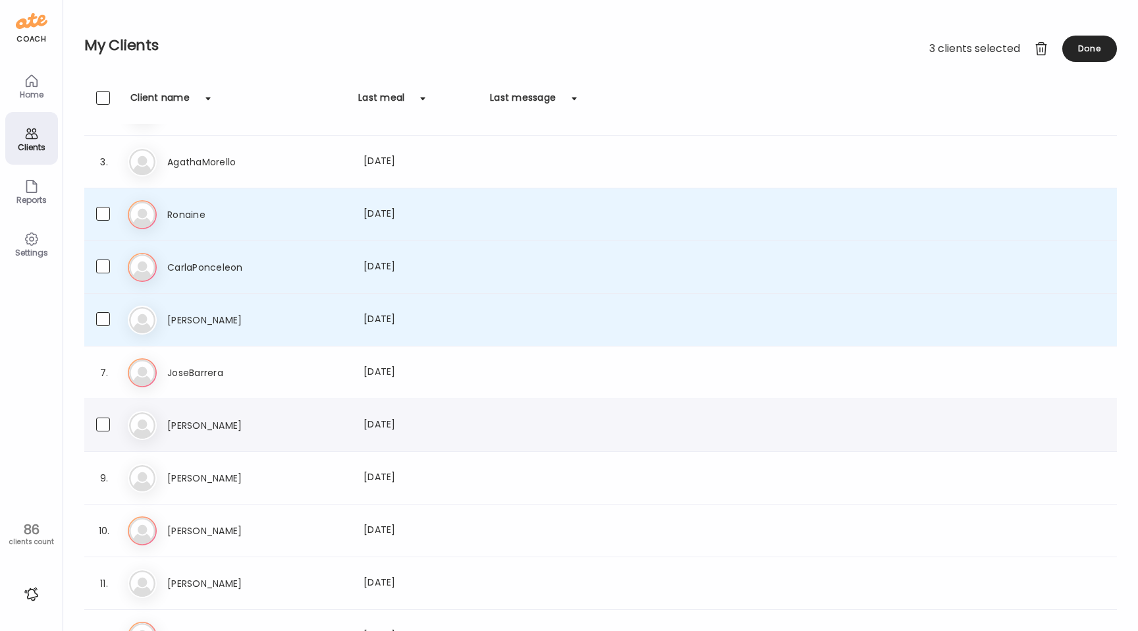
scroll to position [108, 0]
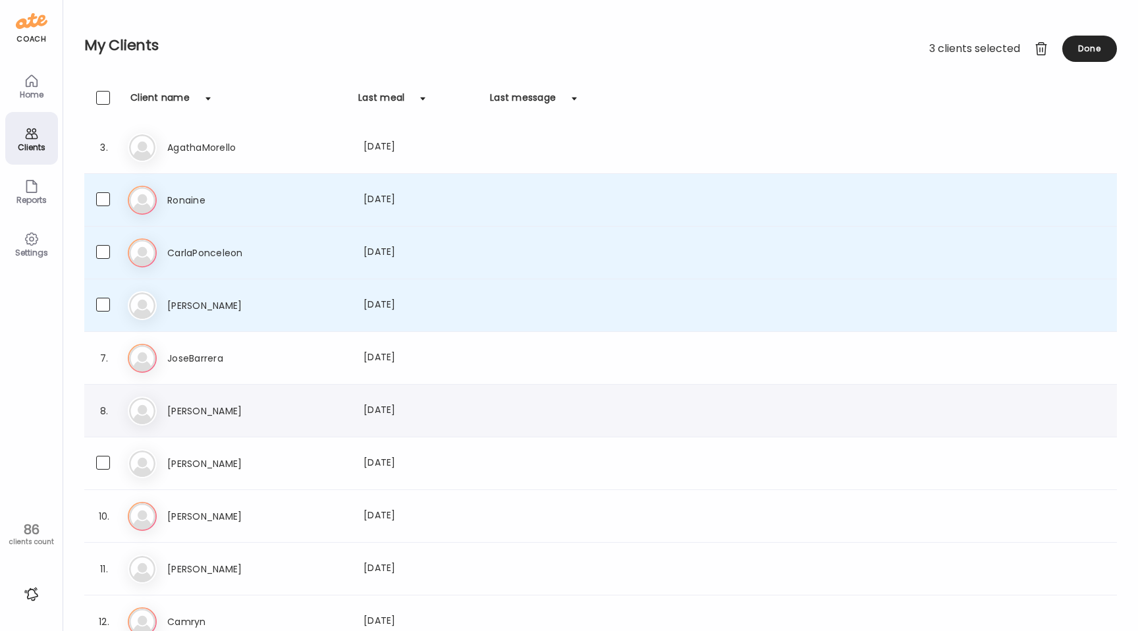
click at [238, 460] on h3 "[PERSON_NAME]" at bounding box center [225, 464] width 116 height 16
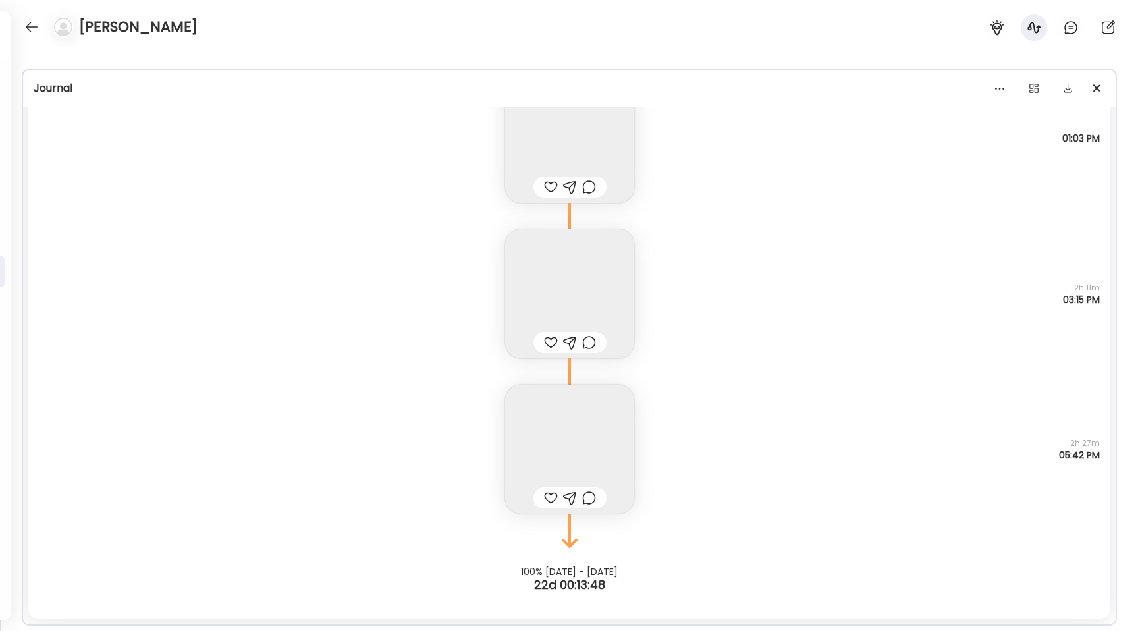
scroll to position [9562, 0]
click at [31, 24] on div at bounding box center [31, 26] width 21 height 21
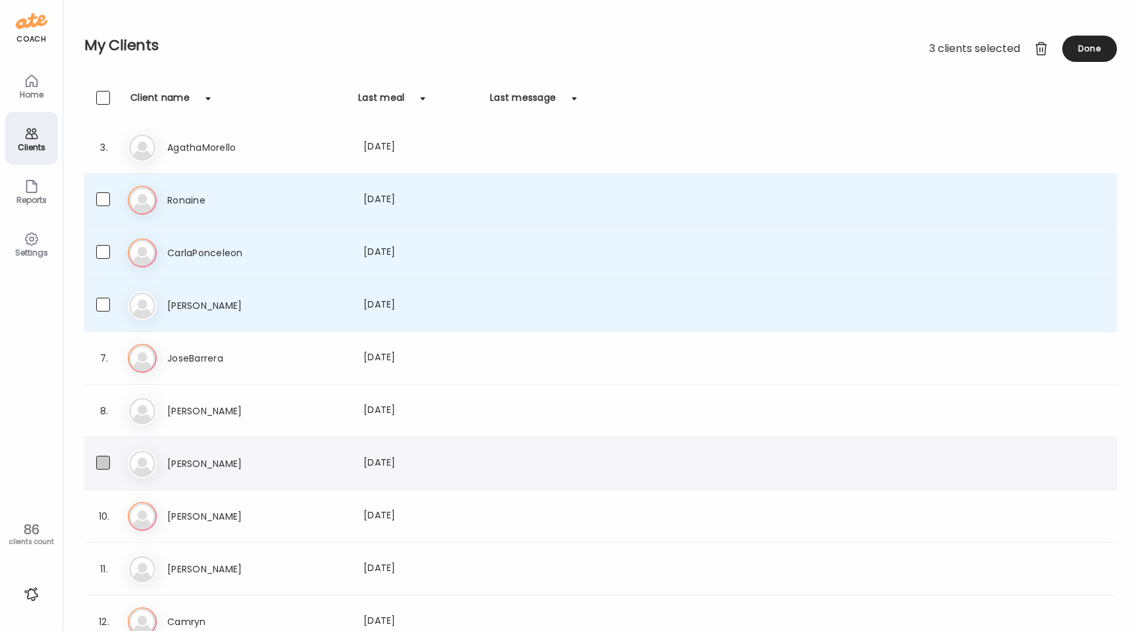
click at [98, 464] on span at bounding box center [103, 463] width 14 height 14
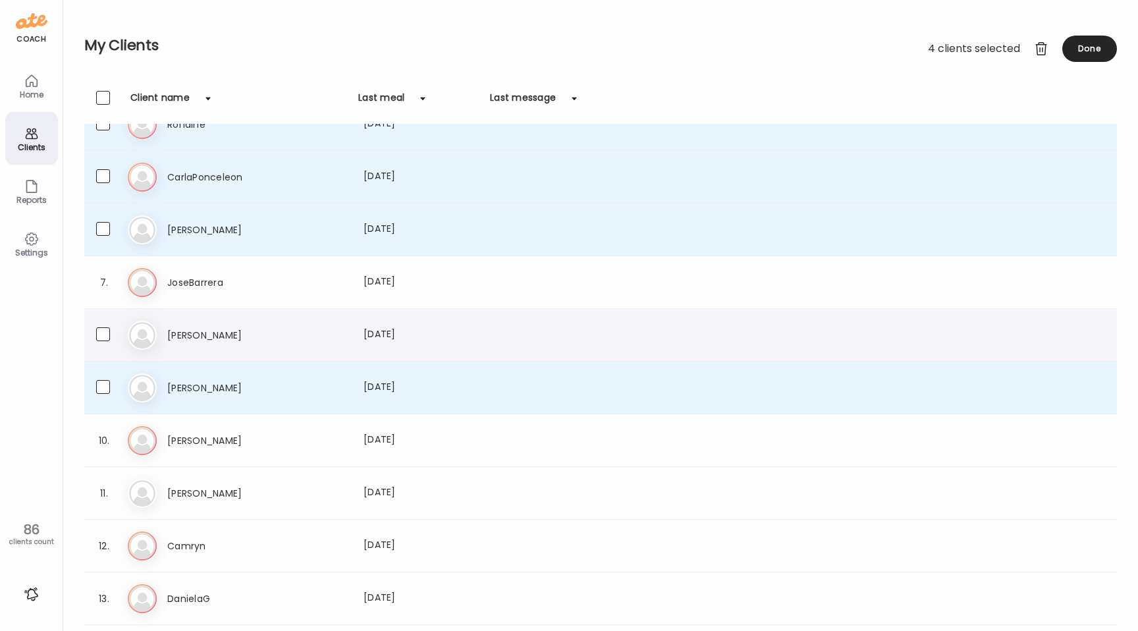
scroll to position [213, 0]
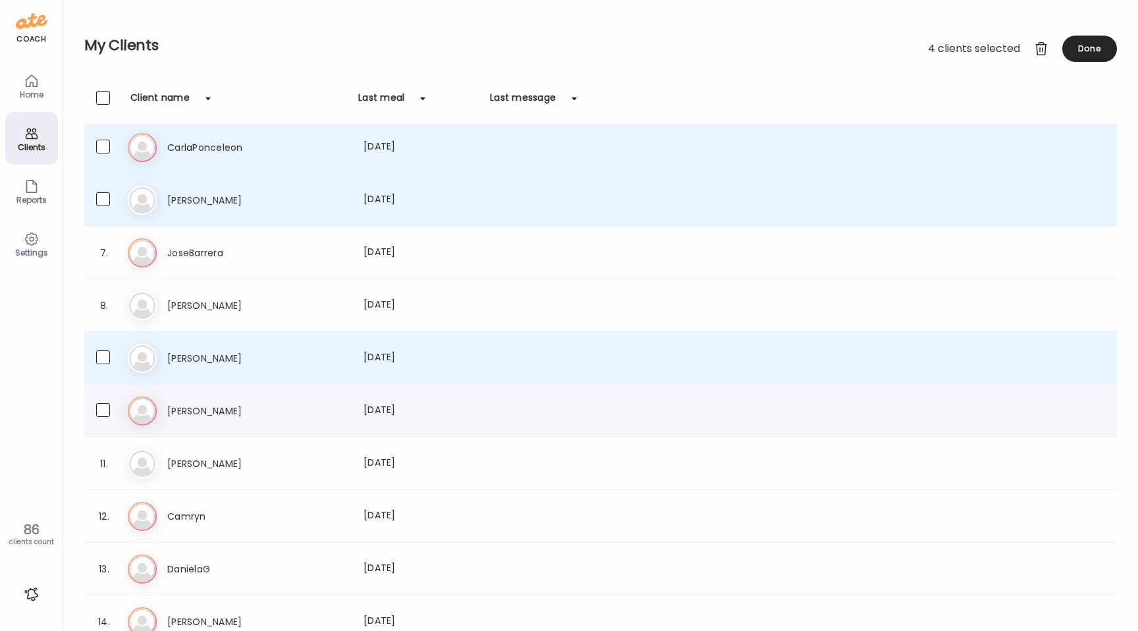
click at [334, 414] on div "[PERSON_NAME] Last meal: [DATE]" at bounding box center [422, 411] width 511 height 16
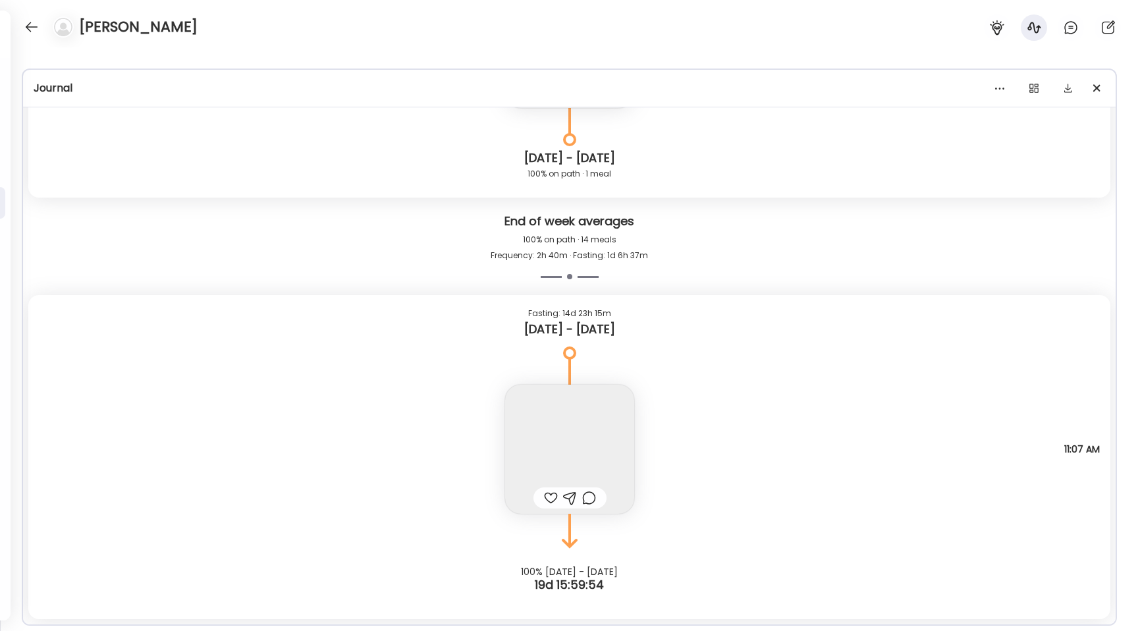
scroll to position [6328, 0]
click at [20, 23] on div "[PERSON_NAME]" at bounding box center [569, 23] width 1138 height 47
click at [27, 28] on div at bounding box center [31, 26] width 21 height 21
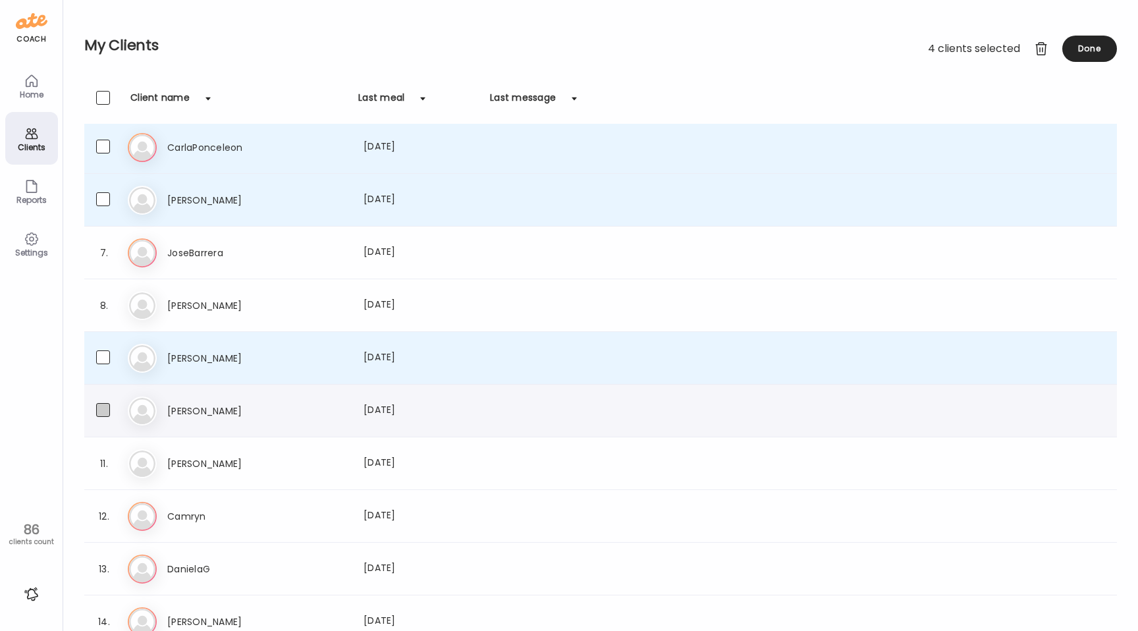
click at [105, 413] on span at bounding box center [103, 410] width 14 height 14
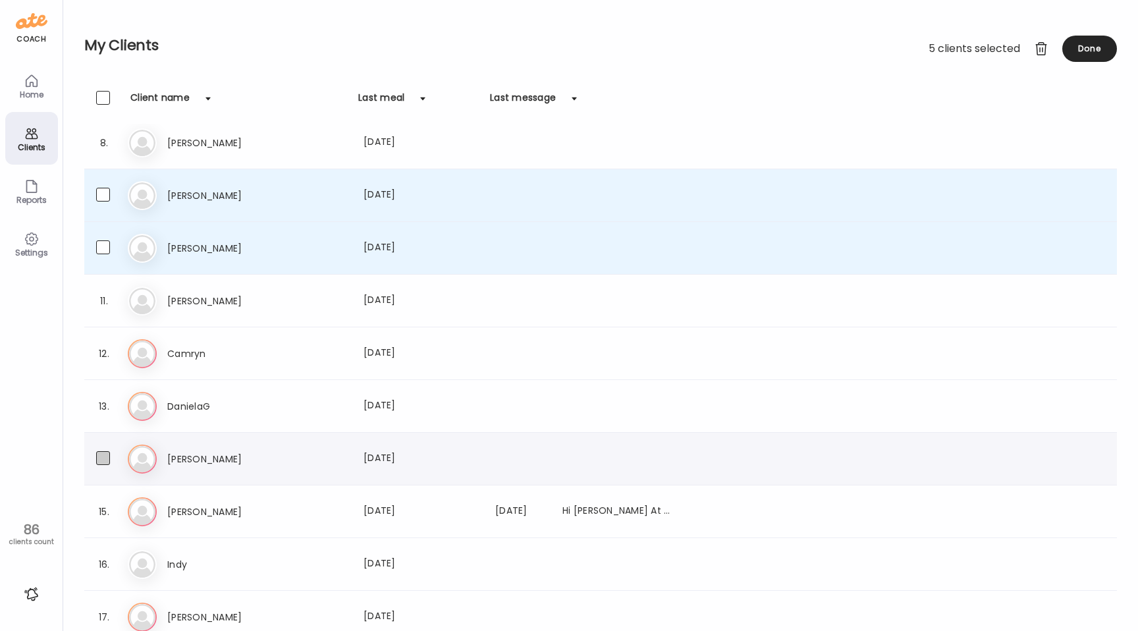
scroll to position [378, 0]
click at [101, 356] on span at bounding box center [103, 351] width 14 height 14
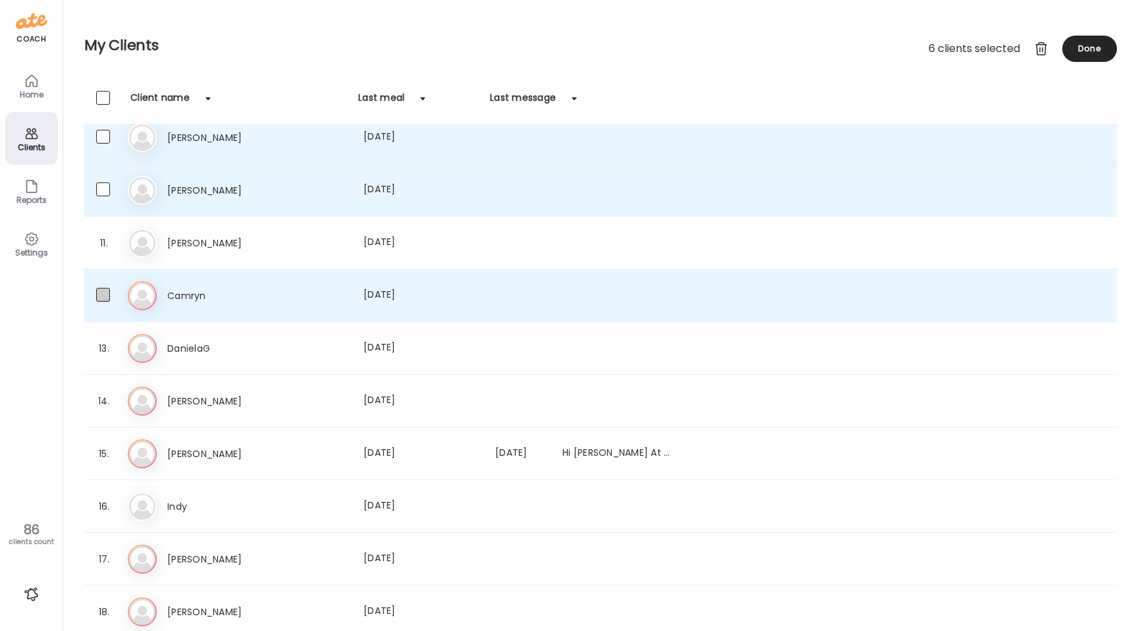
scroll to position [454, 0]
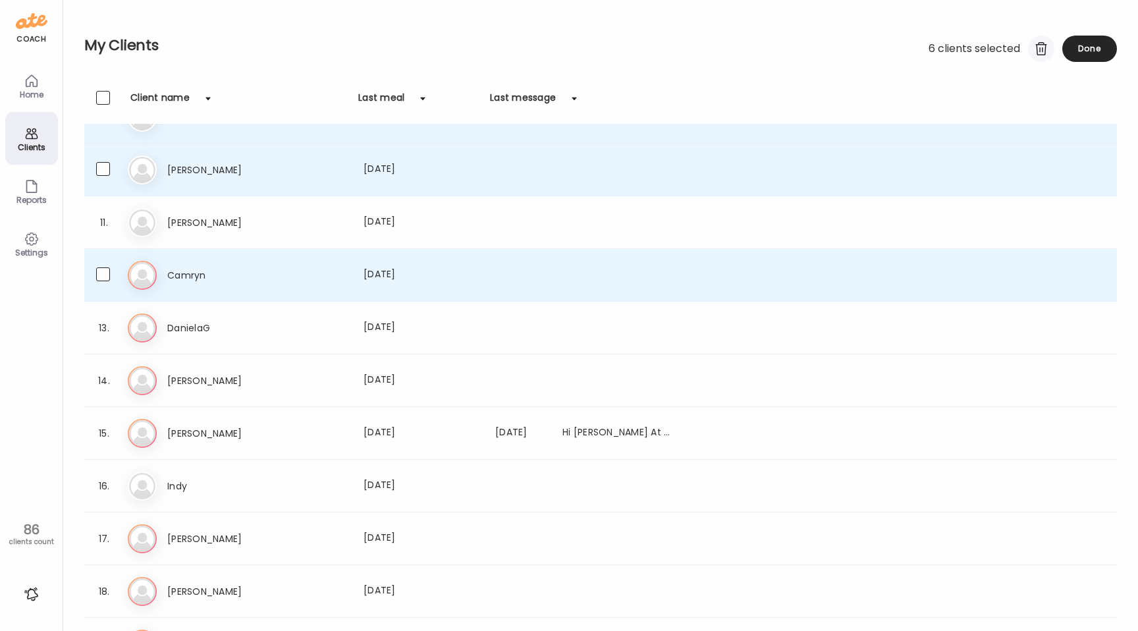
click at [1038, 49] on div at bounding box center [1041, 49] width 26 height 26
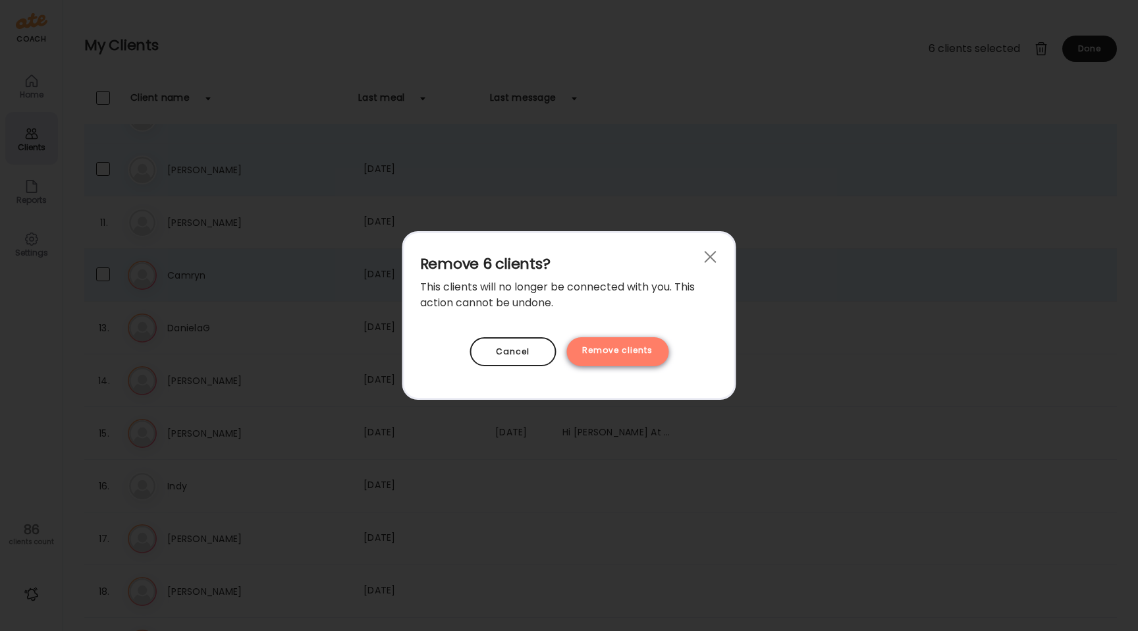
click at [645, 350] on div "Remove clients" at bounding box center [617, 351] width 102 height 29
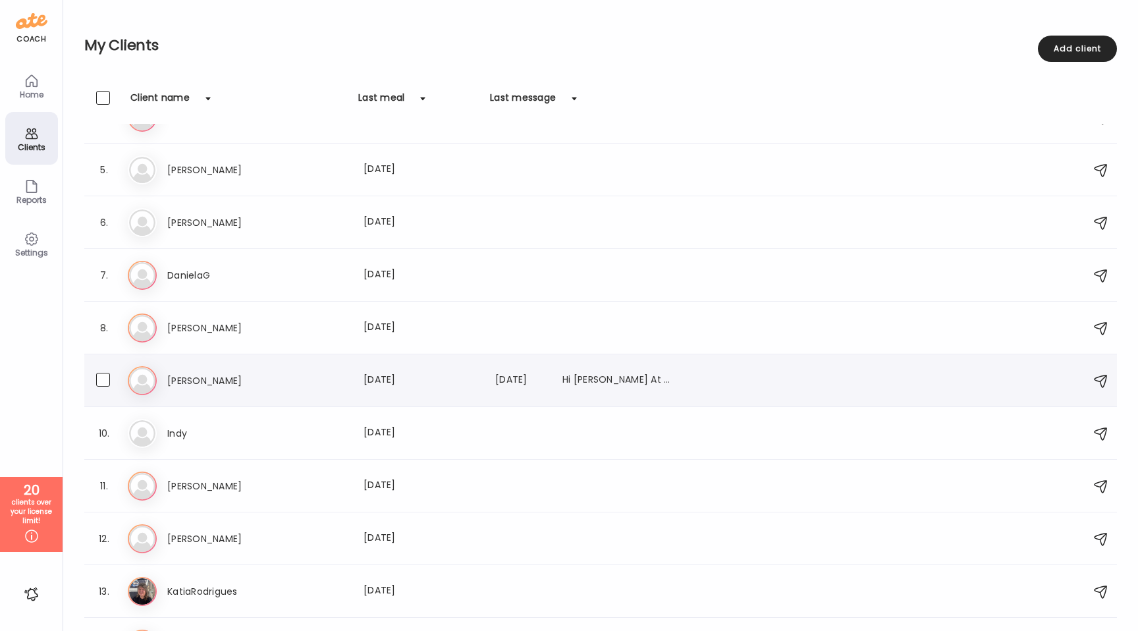
scroll to position [0, 0]
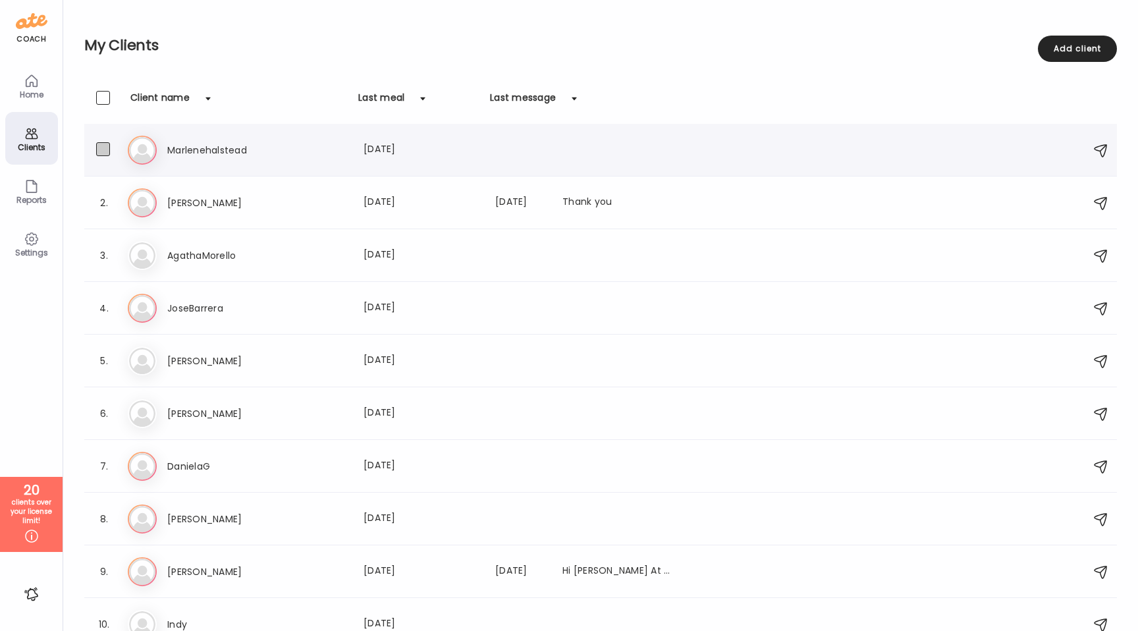
click at [105, 148] on span at bounding box center [103, 149] width 14 height 14
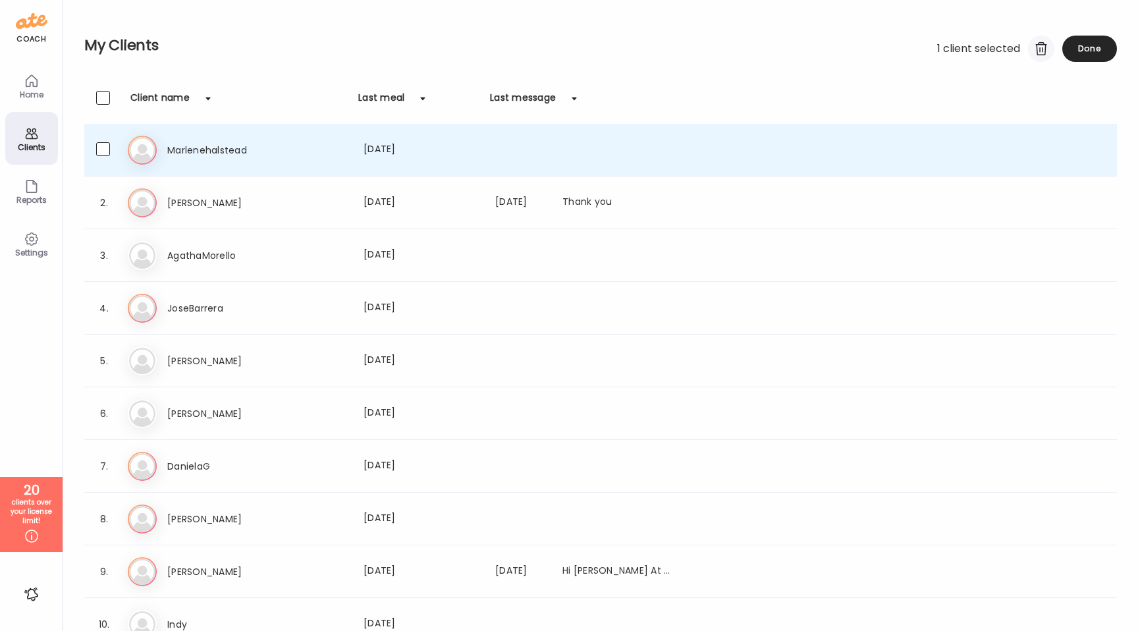
click at [1035, 47] on div at bounding box center [1041, 49] width 26 height 26
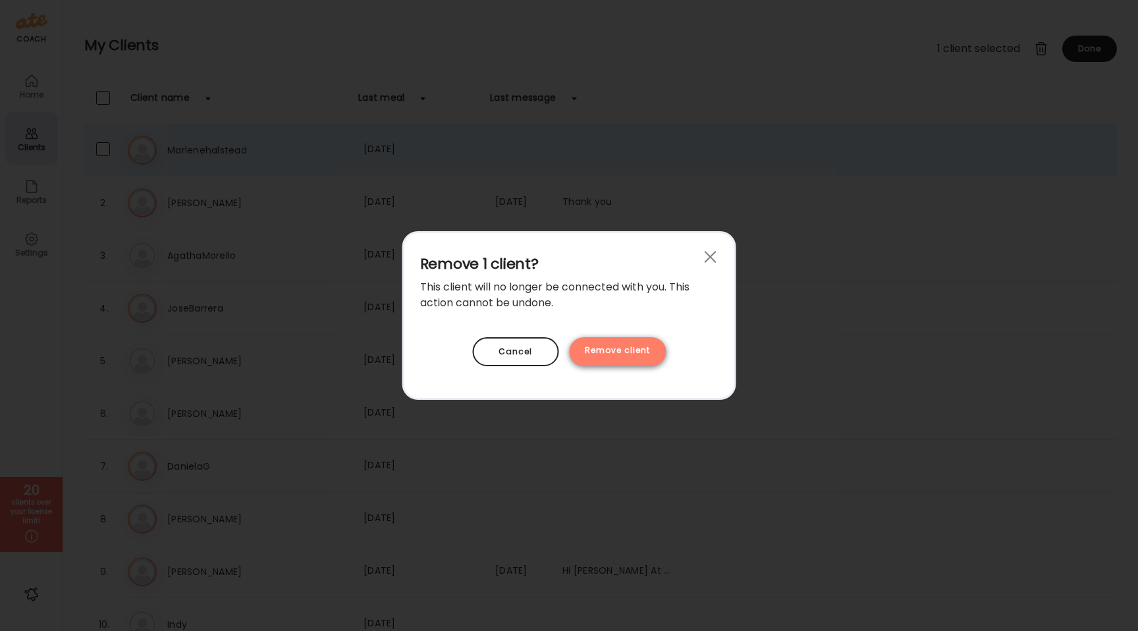
click at [627, 348] on div "Remove client" at bounding box center [617, 351] width 97 height 29
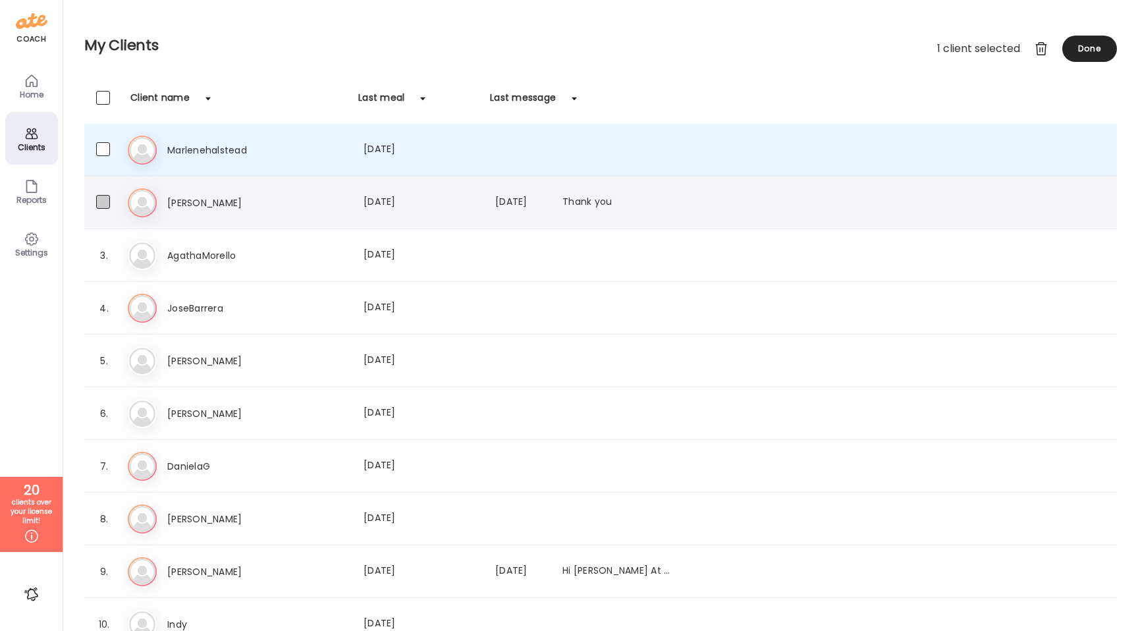
click at [102, 206] on span at bounding box center [103, 202] width 14 height 14
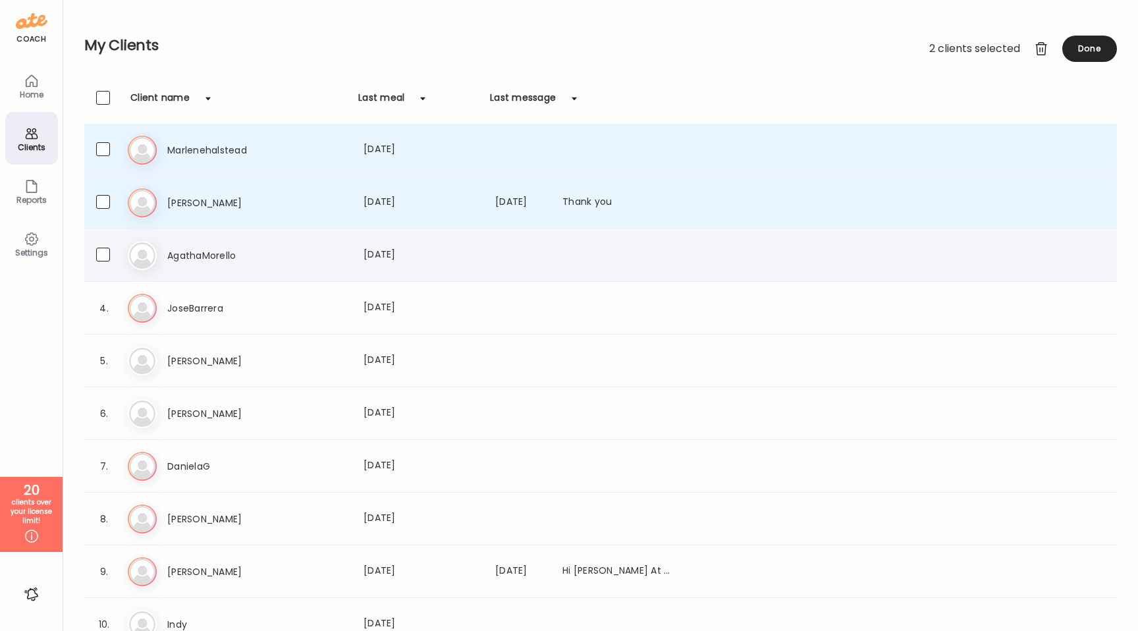
click at [101, 245] on div "3. Ag AgathaMorello Last meal: [DATE]" at bounding box center [600, 255] width 1032 height 53
click at [102, 257] on span at bounding box center [103, 255] width 14 height 14
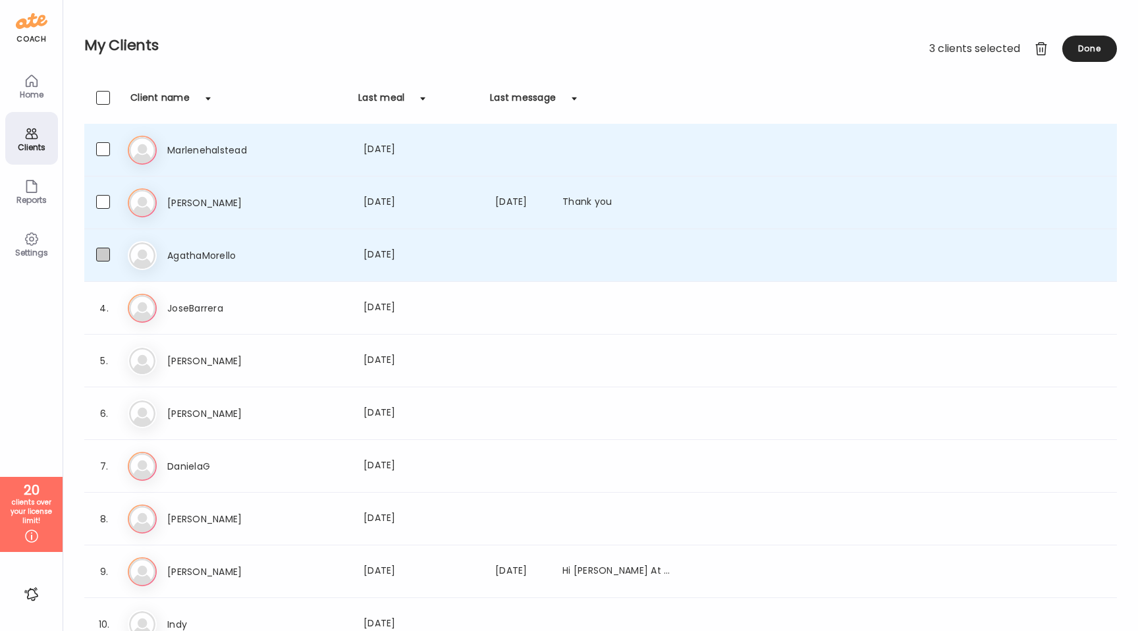
click at [102, 256] on span at bounding box center [103, 255] width 14 height 14
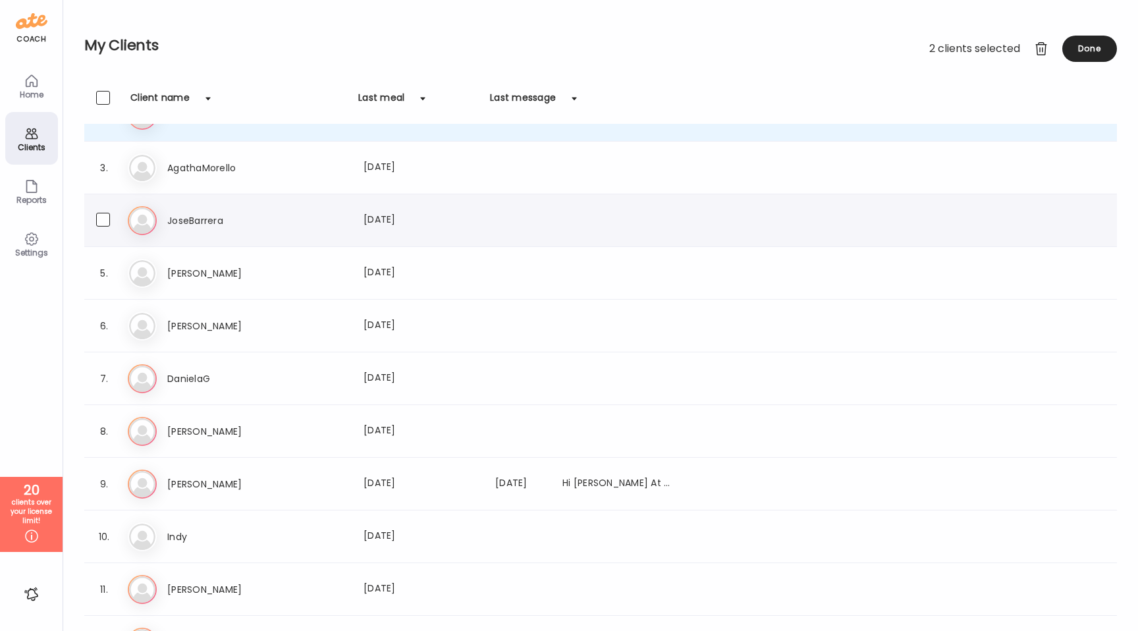
scroll to position [102, 0]
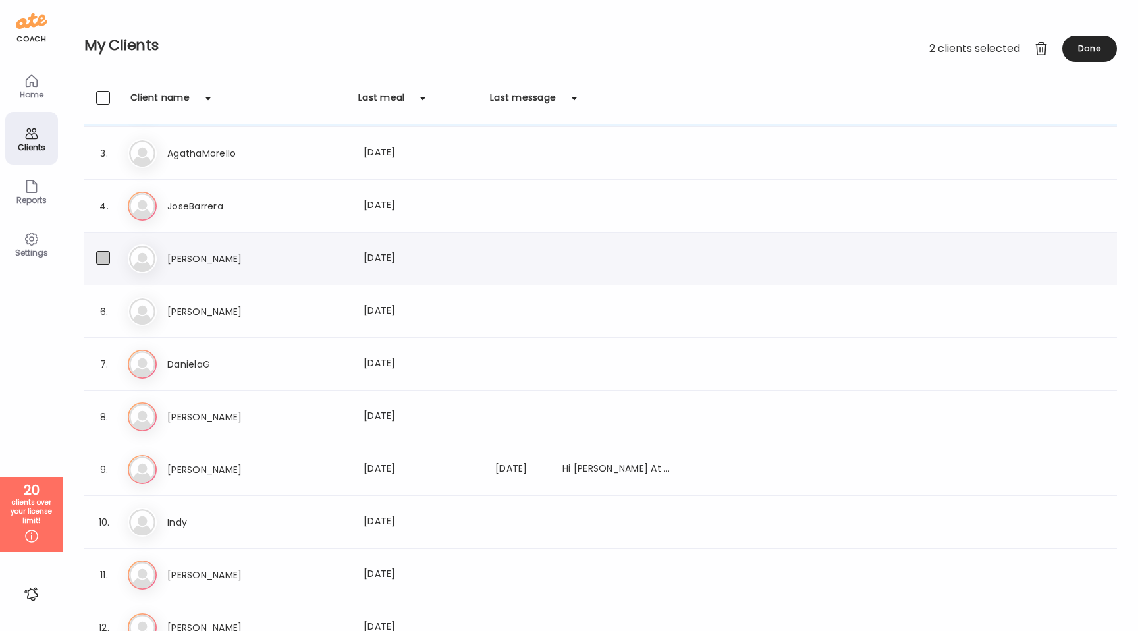
click at [101, 258] on span at bounding box center [103, 258] width 14 height 14
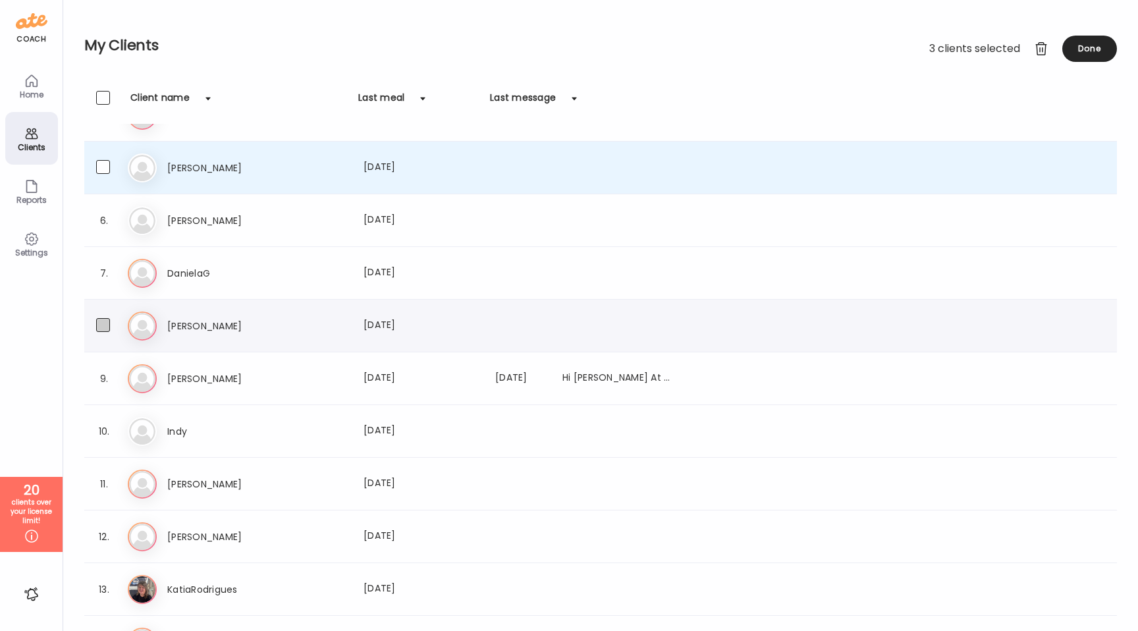
scroll to position [201, 0]
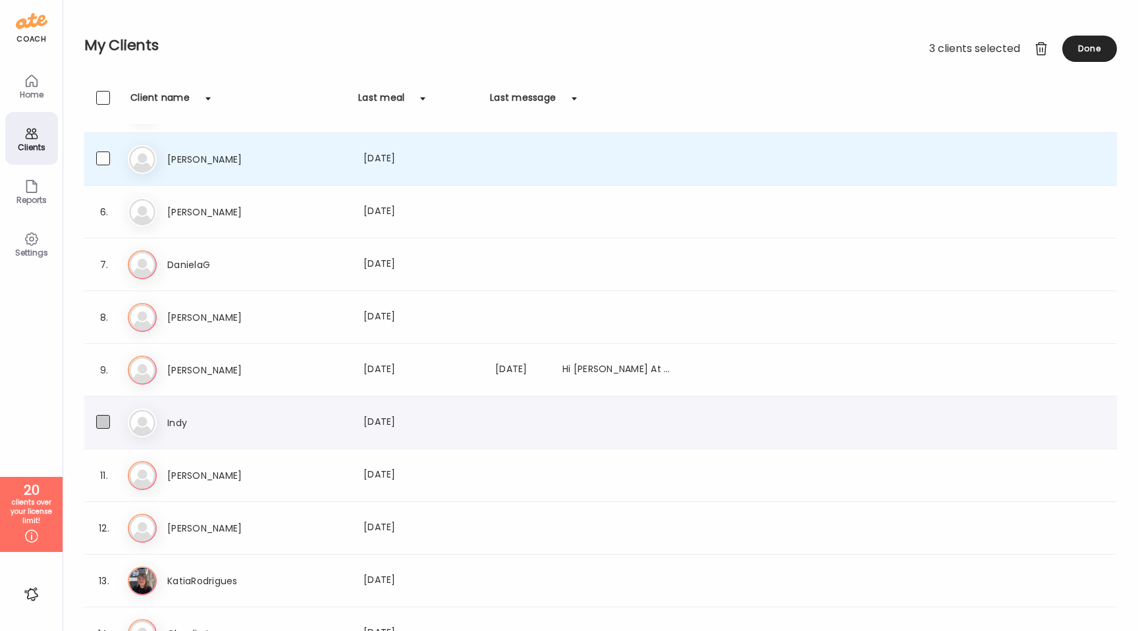
click at [105, 418] on span at bounding box center [103, 422] width 14 height 14
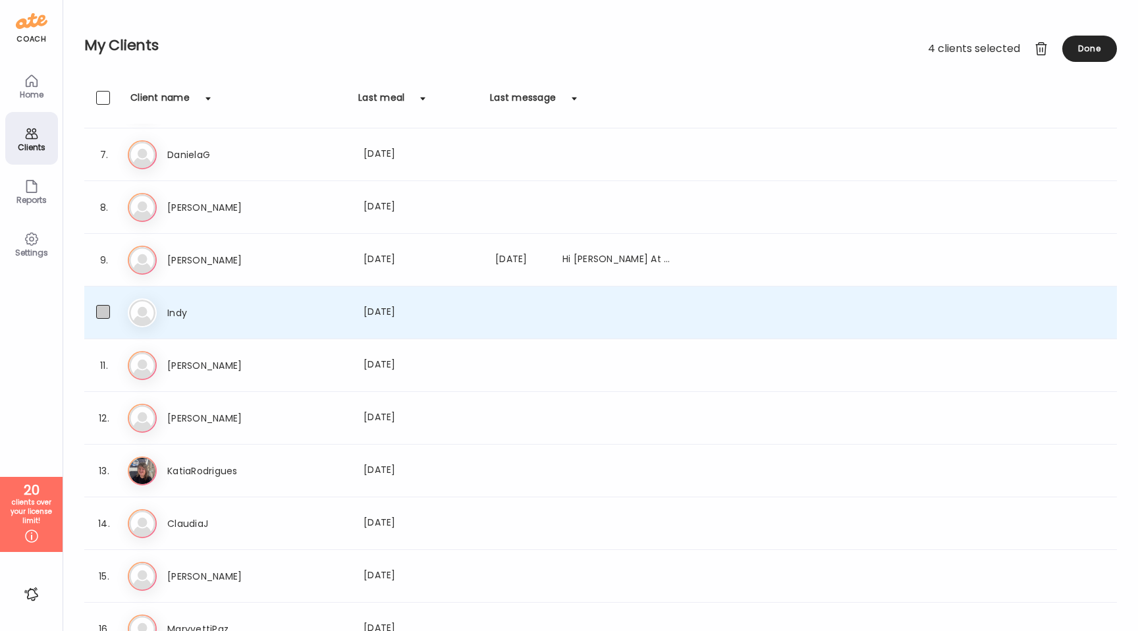
scroll to position [315, 0]
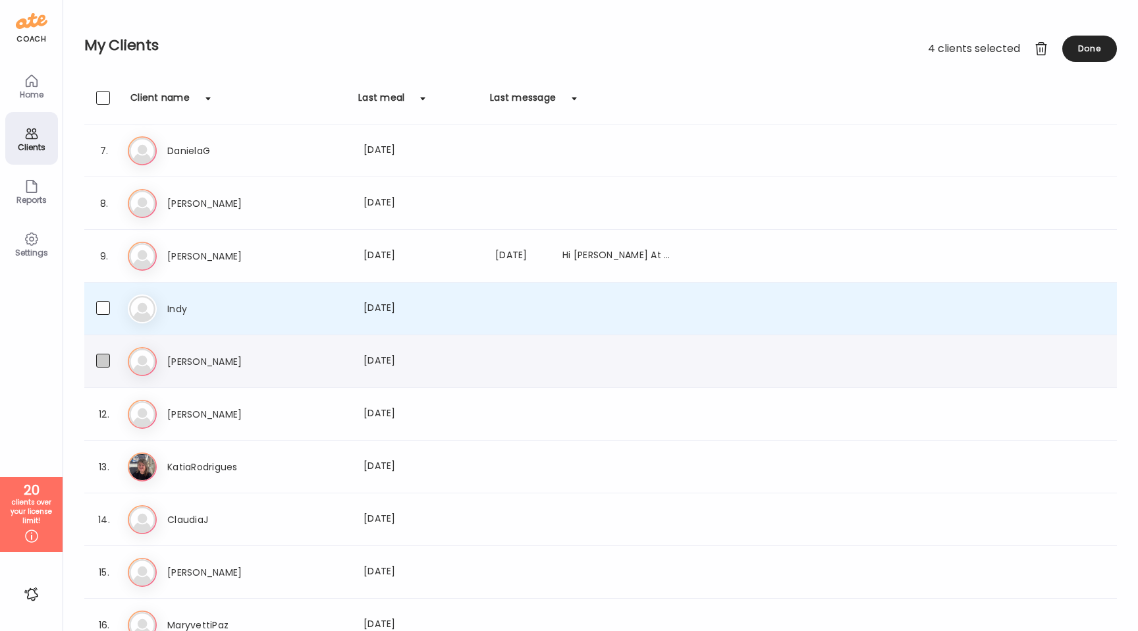
click at [102, 362] on span at bounding box center [103, 361] width 14 height 14
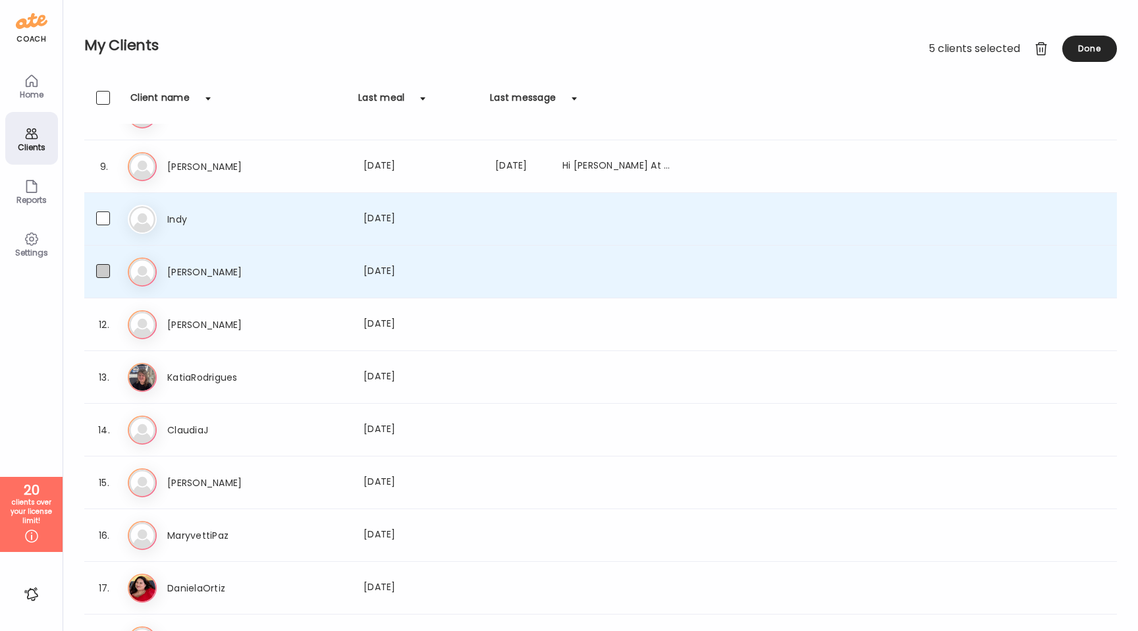
scroll to position [406, 0]
click at [104, 269] on span at bounding box center [103, 270] width 14 height 14
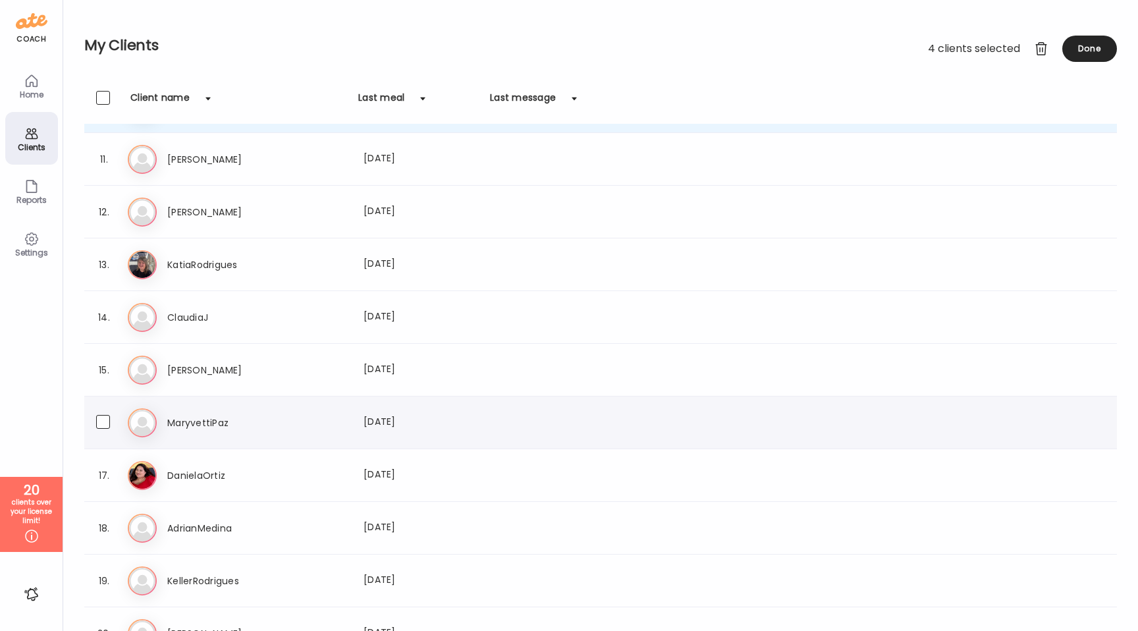
scroll to position [526, 0]
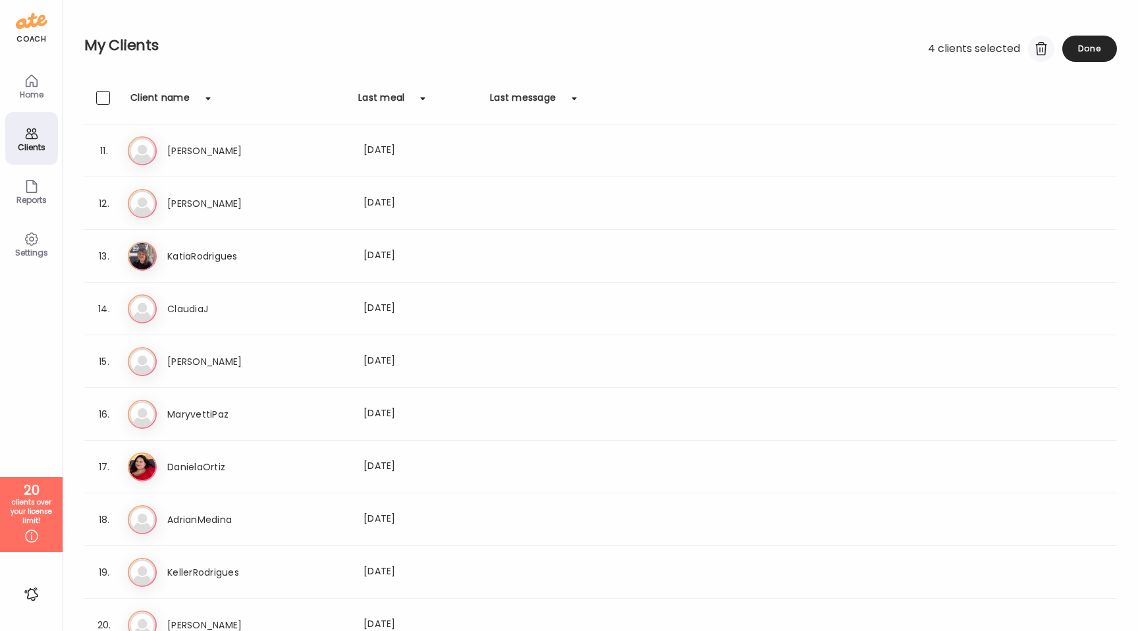
click at [1040, 49] on div at bounding box center [1041, 49] width 26 height 26
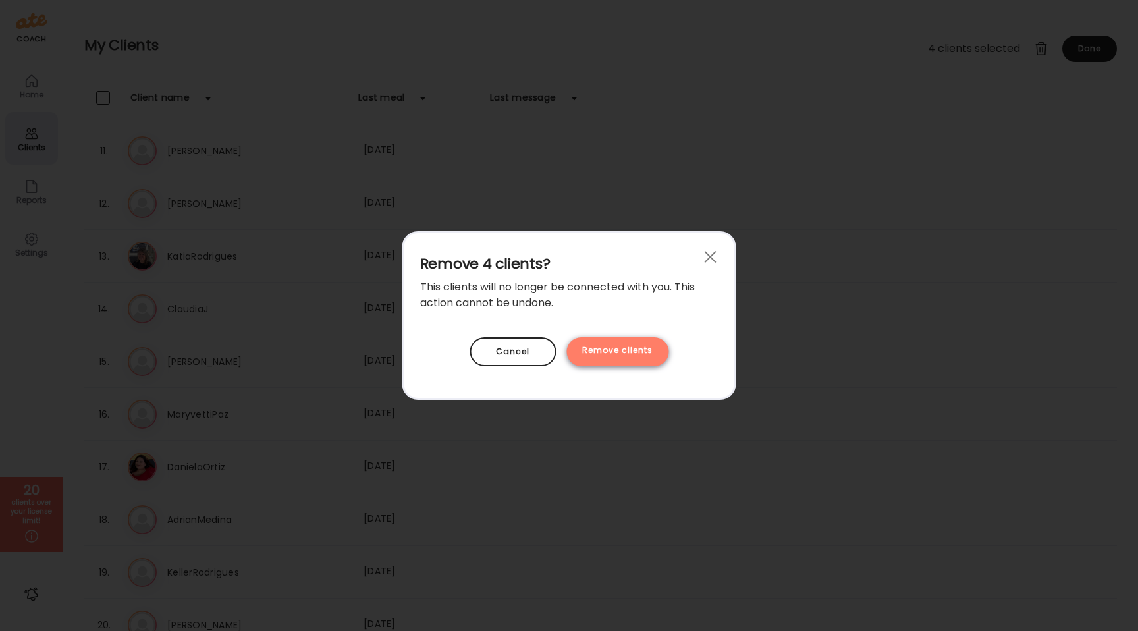
click at [642, 356] on div "Remove clients" at bounding box center [617, 351] width 102 height 29
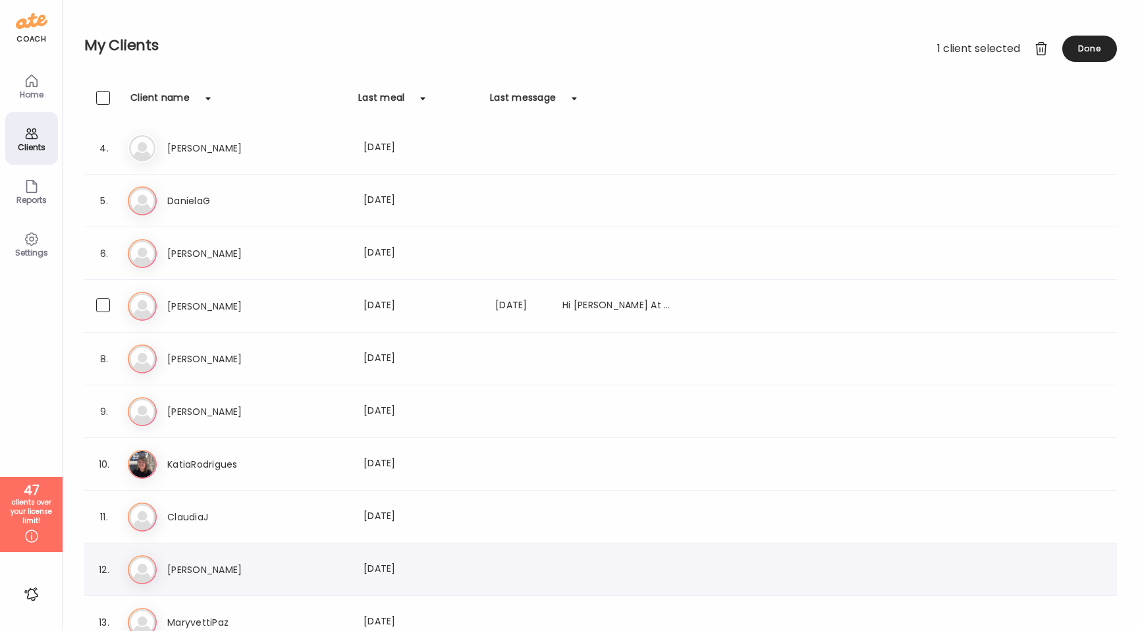
scroll to position [0, 0]
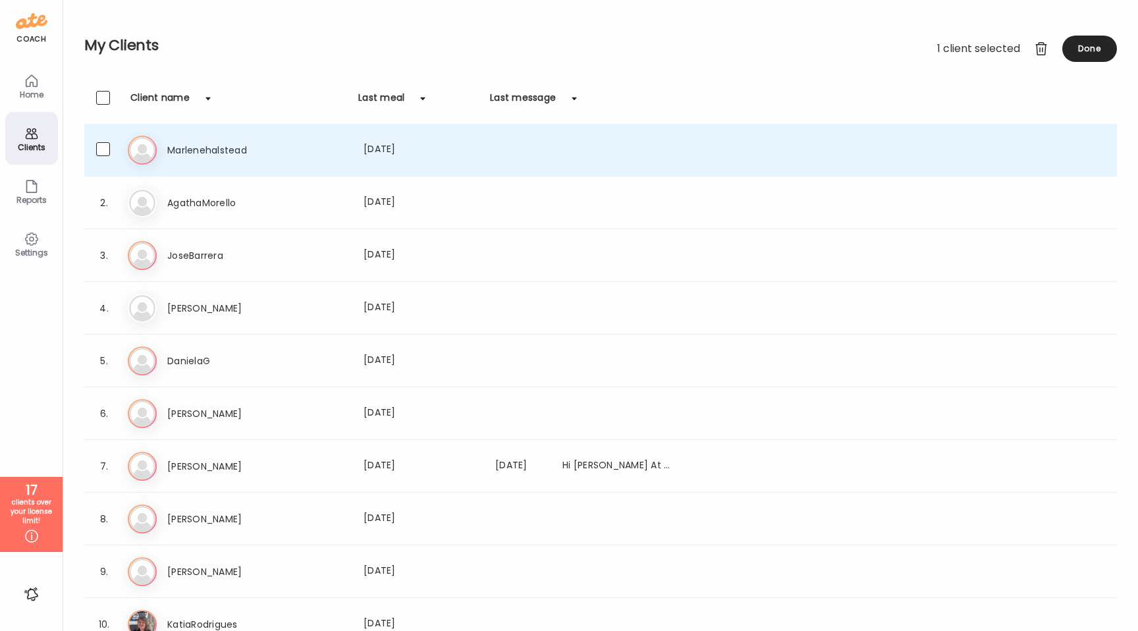
click at [31, 191] on icon at bounding box center [32, 186] width 16 height 16
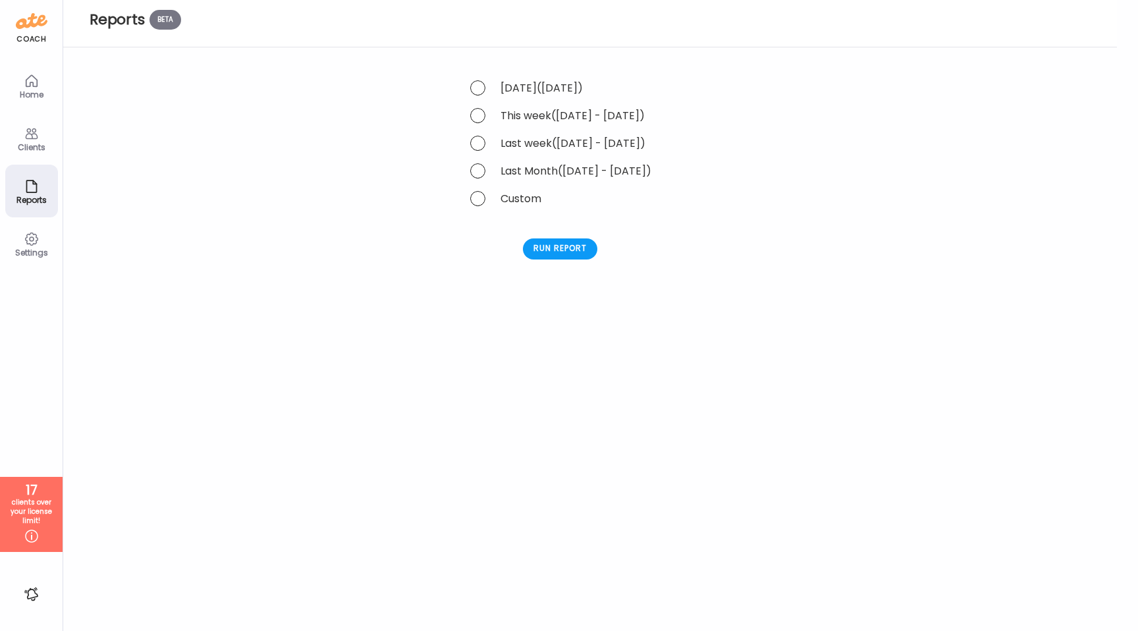
click at [32, 157] on div "Clients" at bounding box center [31, 138] width 53 height 53
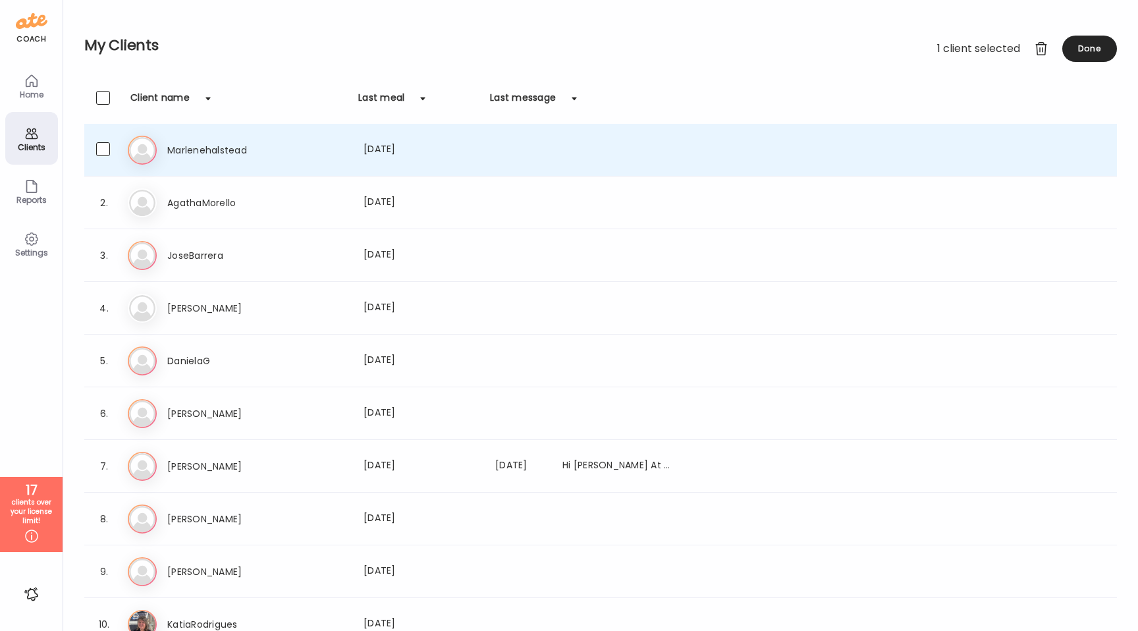
click at [32, 97] on div "Home" at bounding box center [31, 94] width 47 height 9
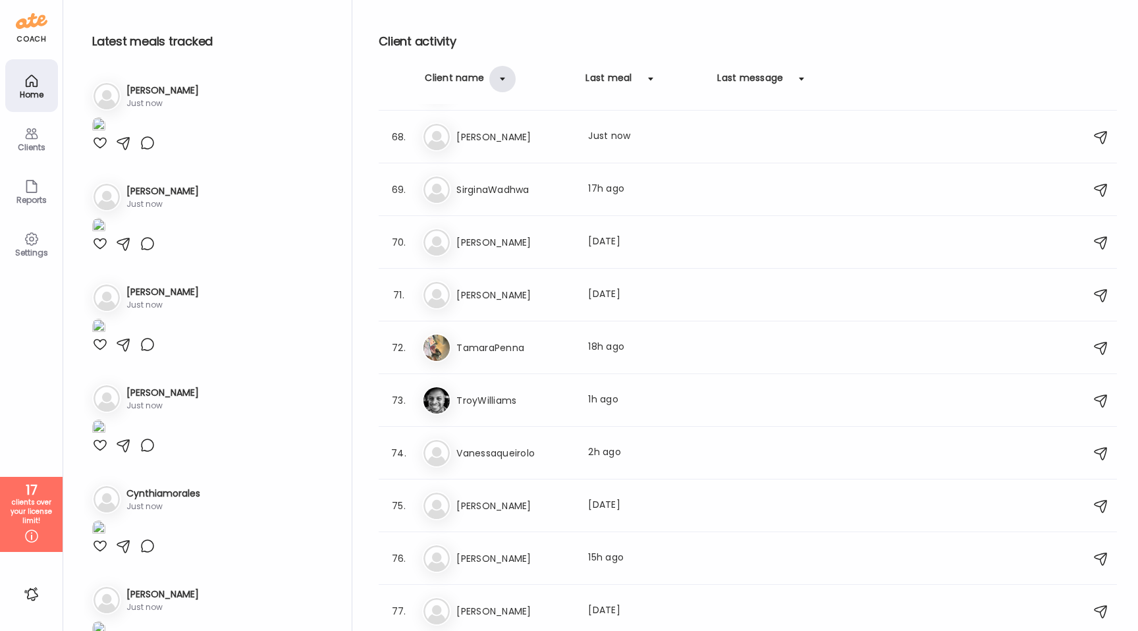
click at [496, 80] on div at bounding box center [502, 79] width 26 height 26
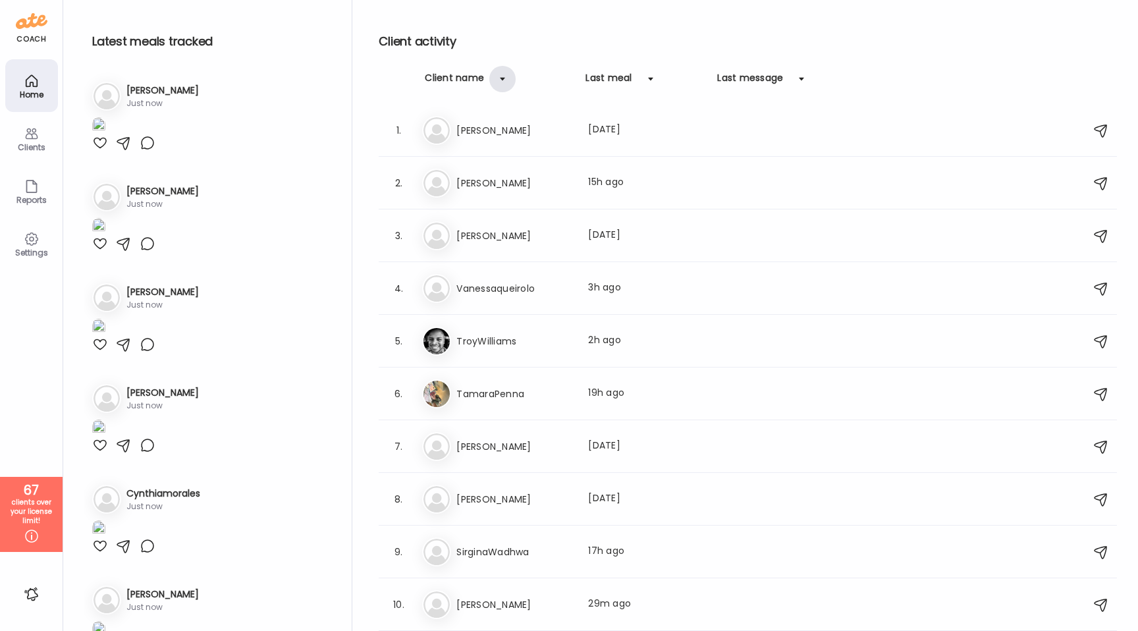
click at [496, 80] on div at bounding box center [502, 79] width 26 height 26
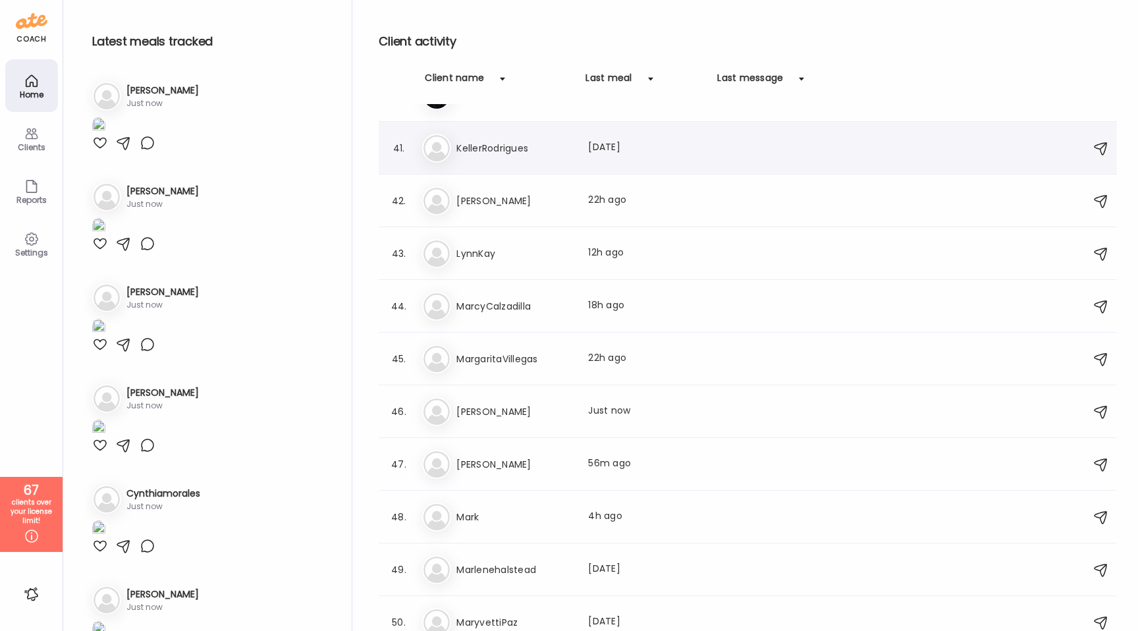
scroll to position [2090, 0]
click at [521, 356] on h3 "MargaritaVillegas" at bounding box center [514, 358] width 116 height 16
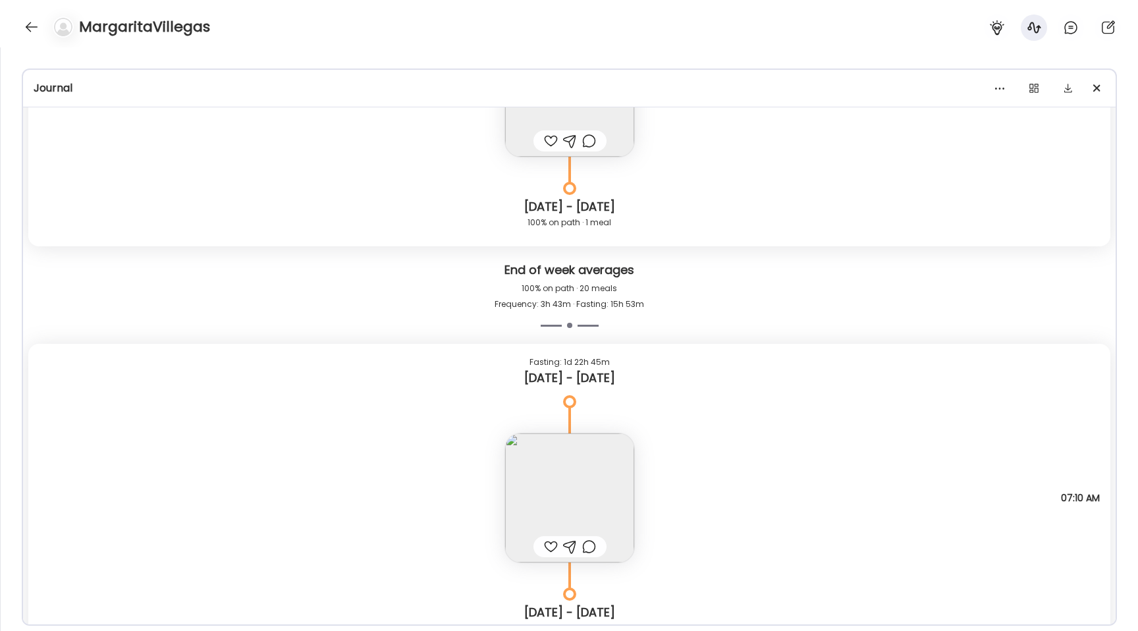
scroll to position [13397, 0]
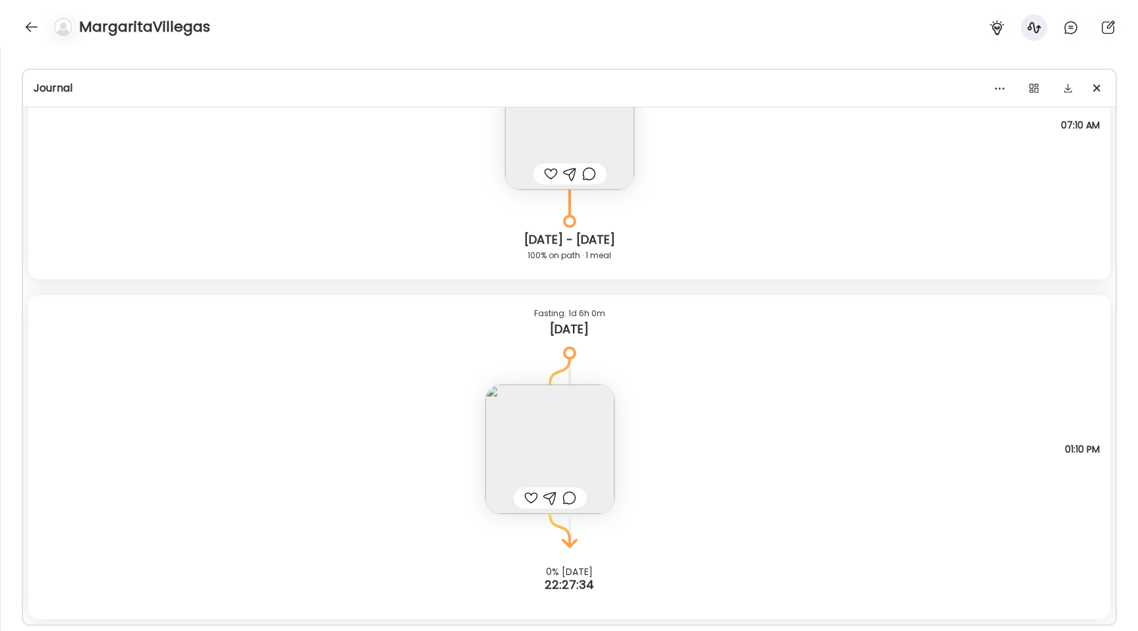
click at [525, 425] on img at bounding box center [549, 449] width 129 height 129
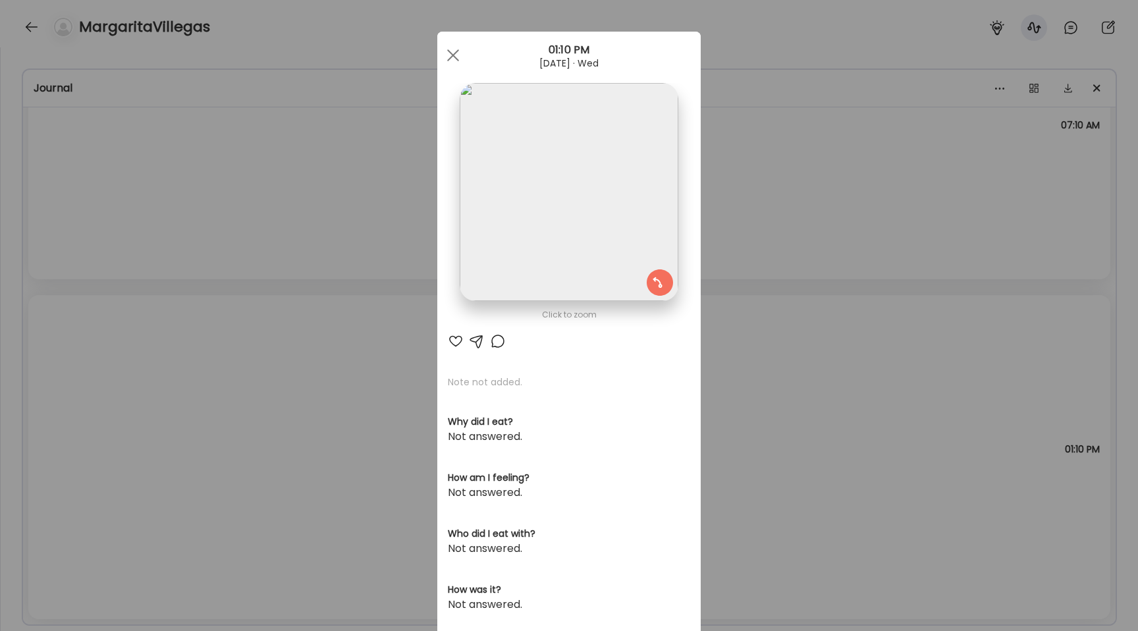
click at [506, 203] on img at bounding box center [569, 192] width 218 height 218
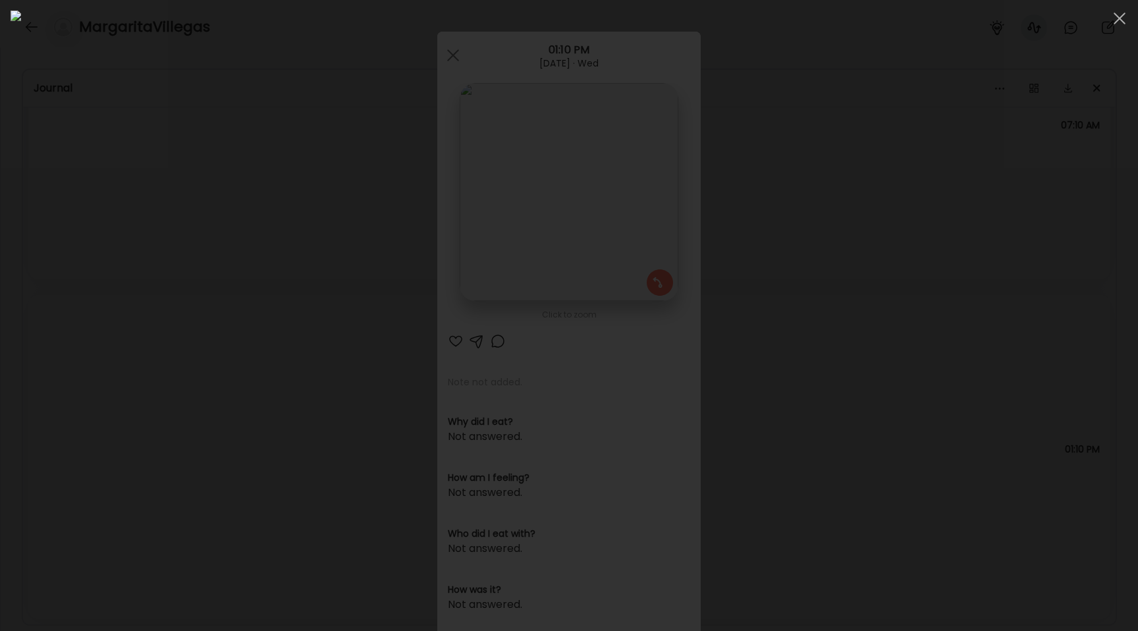
click at [143, 366] on div at bounding box center [569, 316] width 1117 height 610
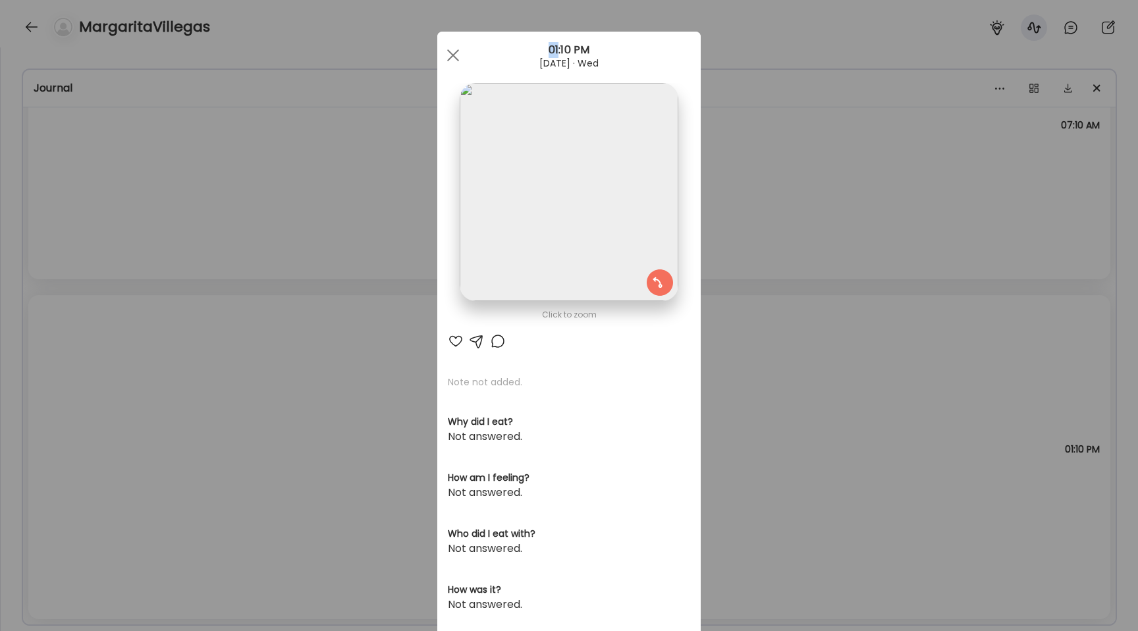
click at [143, 366] on div "Ate Coach Dashboard Wahoo! It’s official Take a moment to set up your Coach Pro…" at bounding box center [569, 315] width 1138 height 631
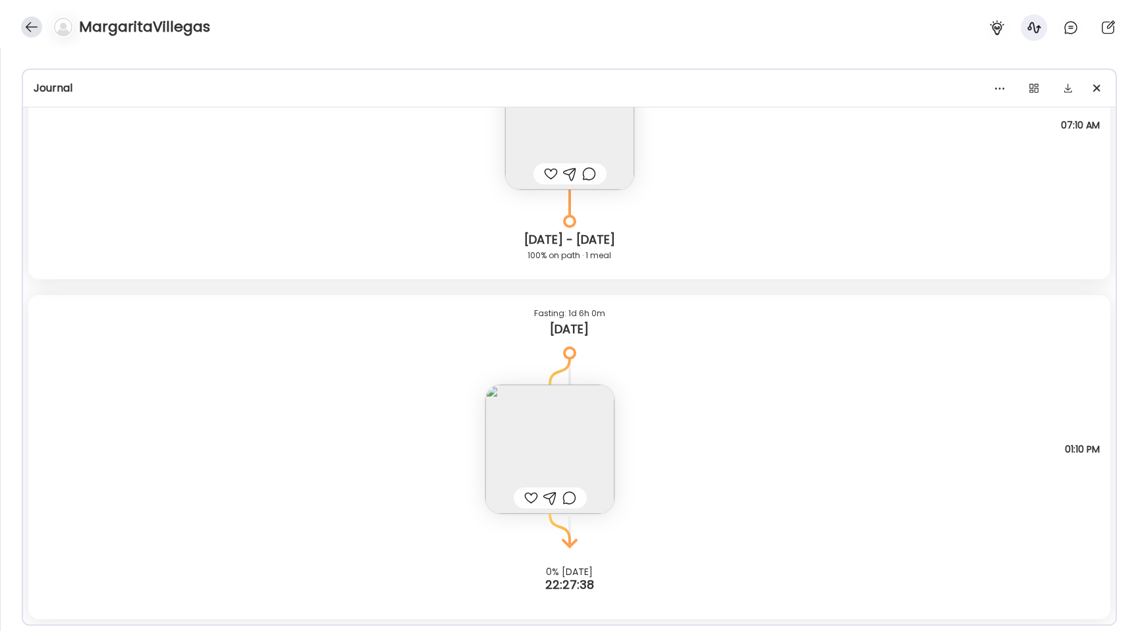
click at [31, 20] on div at bounding box center [31, 26] width 21 height 21
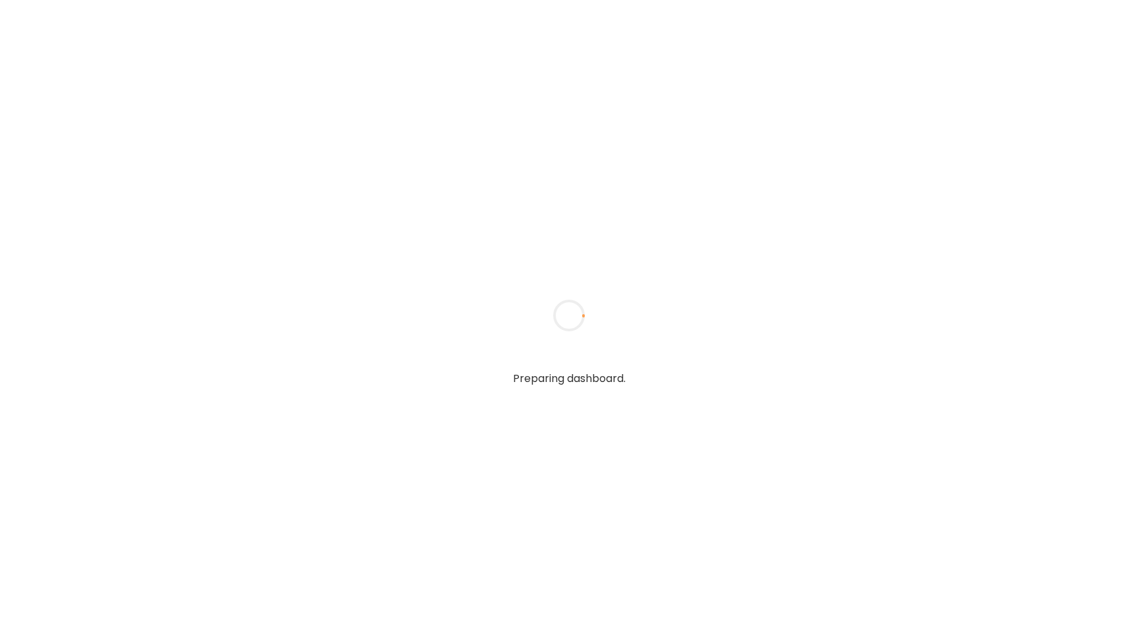
type input "**********"
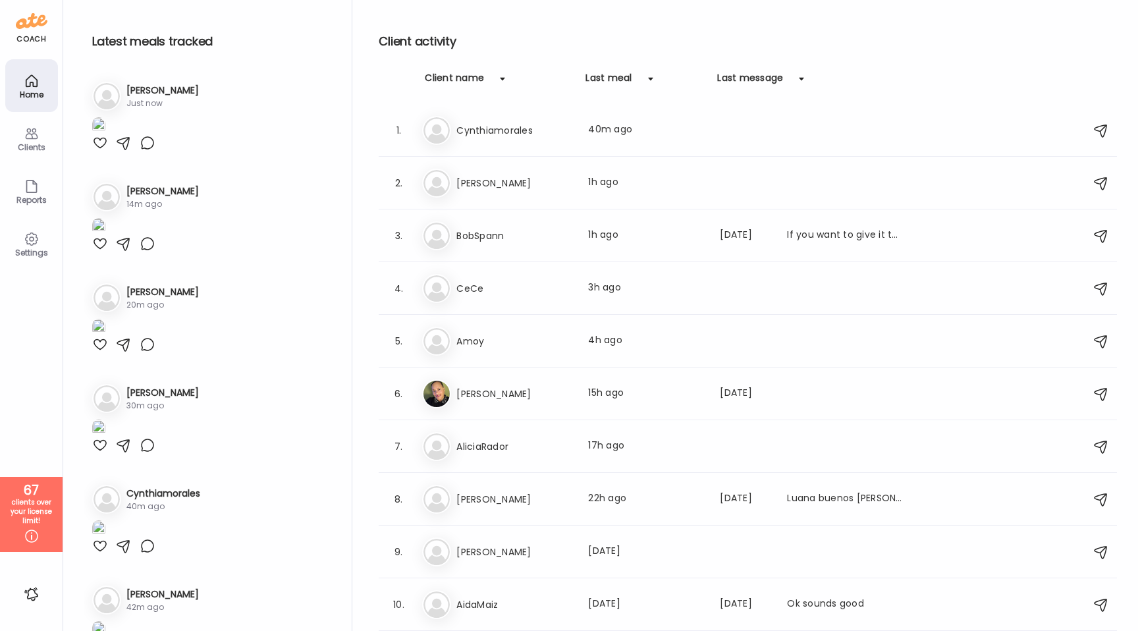
click at [28, 535] on icon at bounding box center [32, 536] width 16 height 16
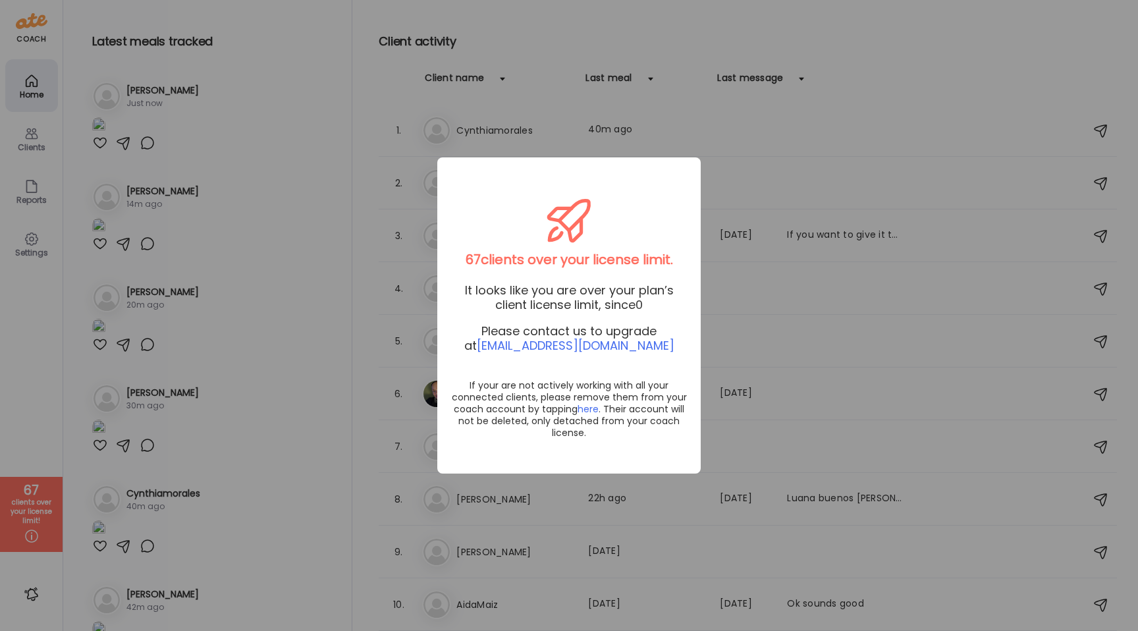
click at [50, 413] on div "Ate Coach Dashboard Wahoo! It’s official Take a moment to set up your Coach Pro…" at bounding box center [569, 315] width 1138 height 631
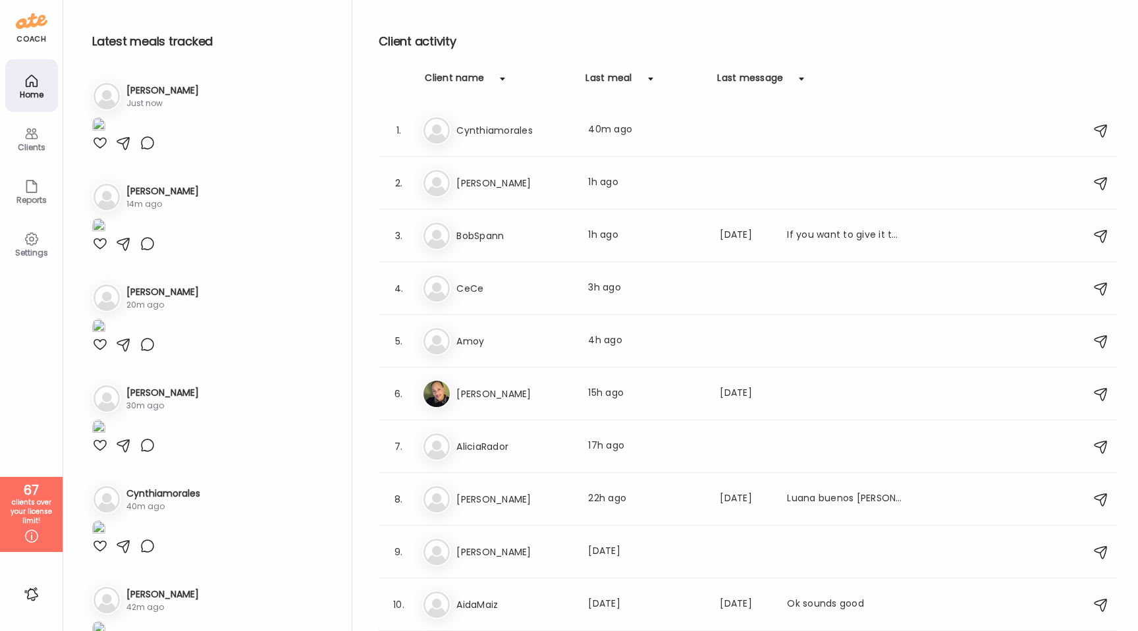
click at [40, 136] on div "Clients" at bounding box center [31, 138] width 53 height 53
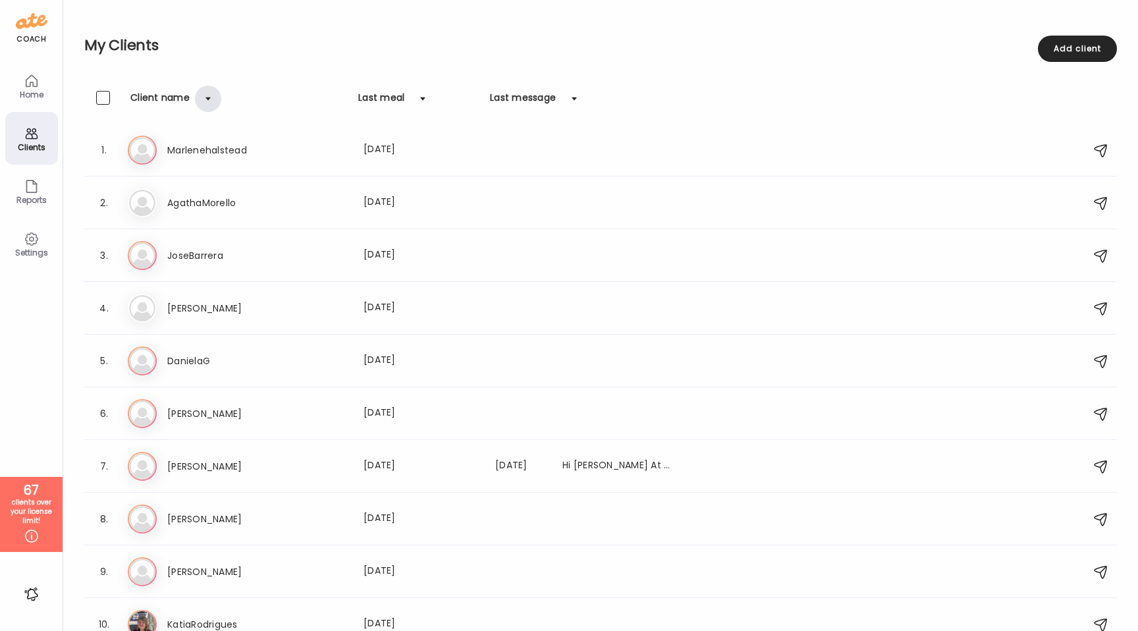
click at [205, 99] on div at bounding box center [208, 99] width 26 height 26
click at [204, 99] on div at bounding box center [208, 99] width 26 height 26
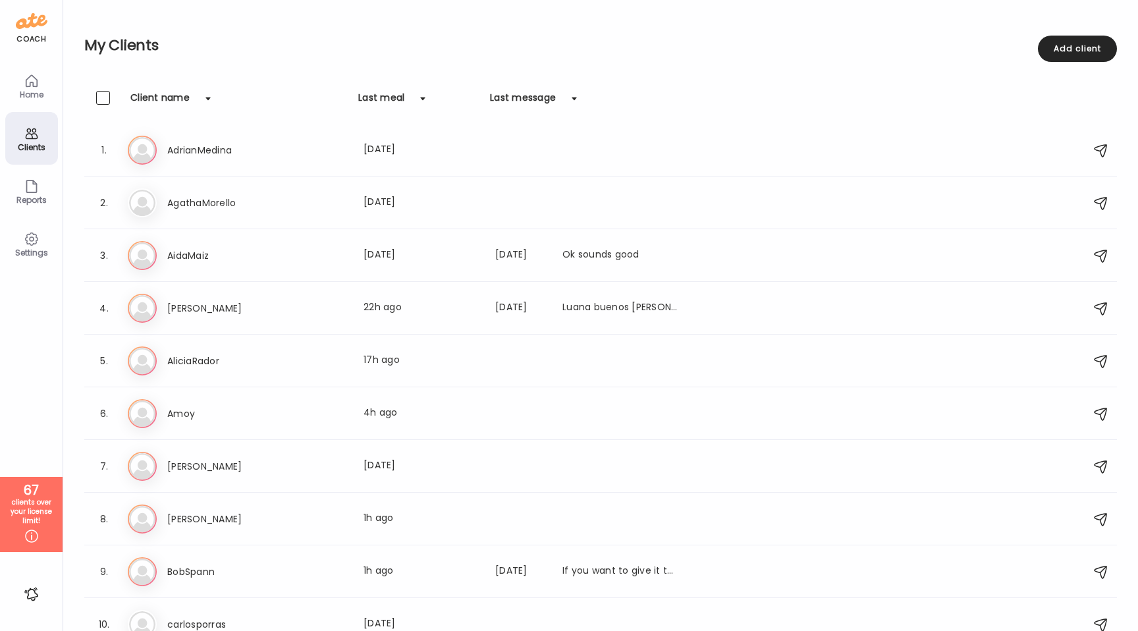
click at [371, 109] on div "Last meal" at bounding box center [381, 101] width 46 height 21
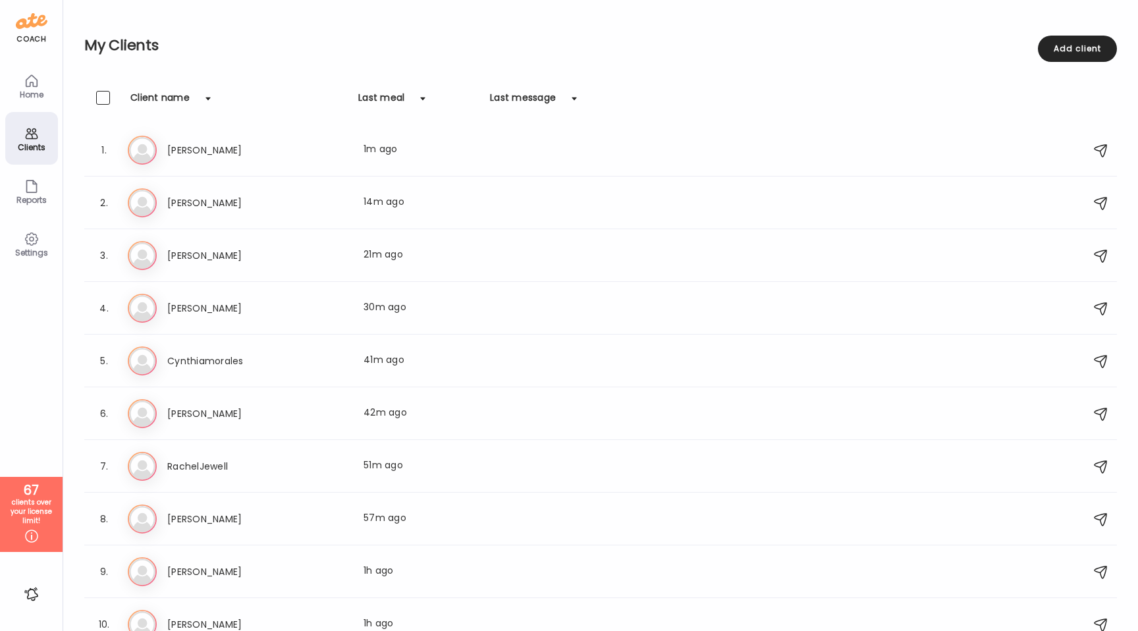
click at [381, 96] on div "Last meal" at bounding box center [381, 101] width 46 height 21
